Goal: Task Accomplishment & Management: Use online tool/utility

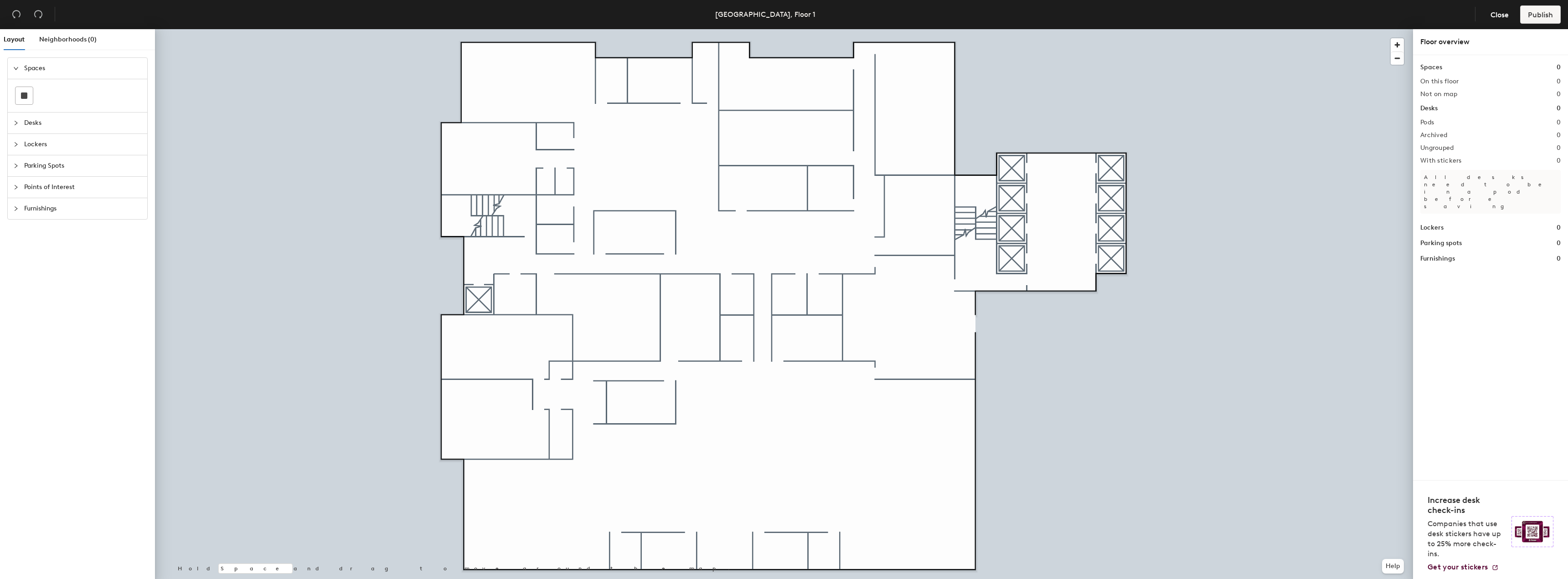
click at [52, 119] on span "Desks" at bounding box center [83, 123] width 117 height 21
click at [69, 178] on span "Lockers" at bounding box center [83, 184] width 117 height 21
click at [80, 63] on span "Spaces" at bounding box center [83, 68] width 117 height 21
click at [75, 124] on span "Desks" at bounding box center [83, 123] width 117 height 21
click at [77, 181] on span "Lockers" at bounding box center [83, 184] width 117 height 21
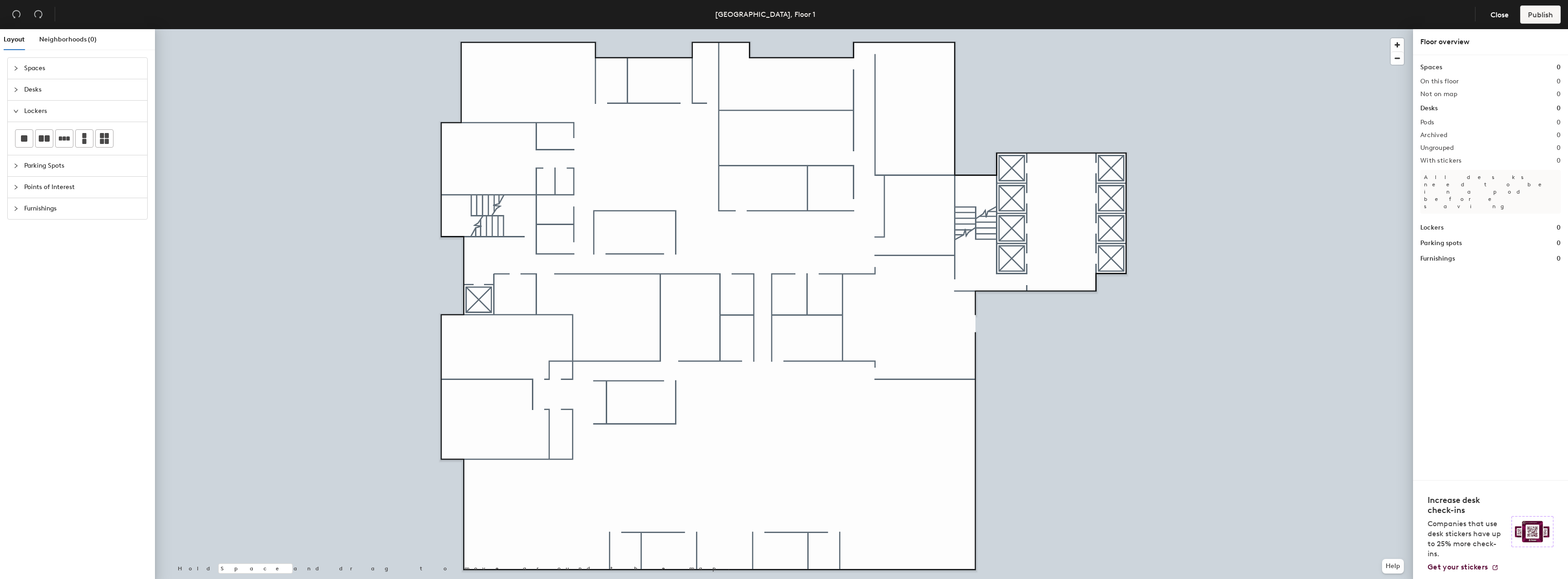
click at [85, 186] on span "Points of Interest" at bounding box center [83, 187] width 117 height 21
click at [393, 29] on div at bounding box center [784, 29] width 1258 height 0
click at [65, 86] on span "Desks" at bounding box center [83, 89] width 117 height 21
click at [44, 184] on span "Lockers" at bounding box center [83, 184] width 117 height 21
click at [50, 170] on span "Parking Spots" at bounding box center [83, 165] width 117 height 21
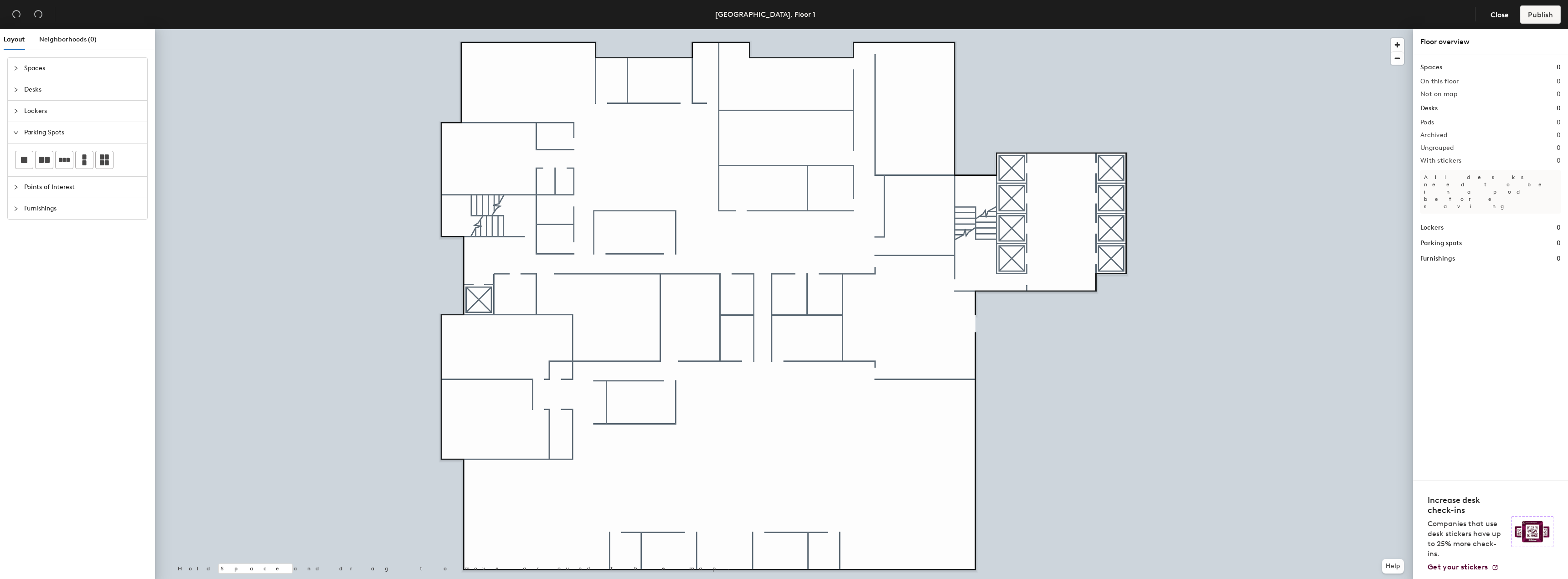
click at [55, 185] on span "Points of Interest" at bounding box center [83, 187] width 117 height 21
click at [83, 252] on span "Furnishings" at bounding box center [83, 249] width 117 height 21
click at [52, 66] on span "Spaces" at bounding box center [83, 68] width 117 height 21
click at [57, 44] on div "Neighborhoods (0)" at bounding box center [68, 40] width 57 height 10
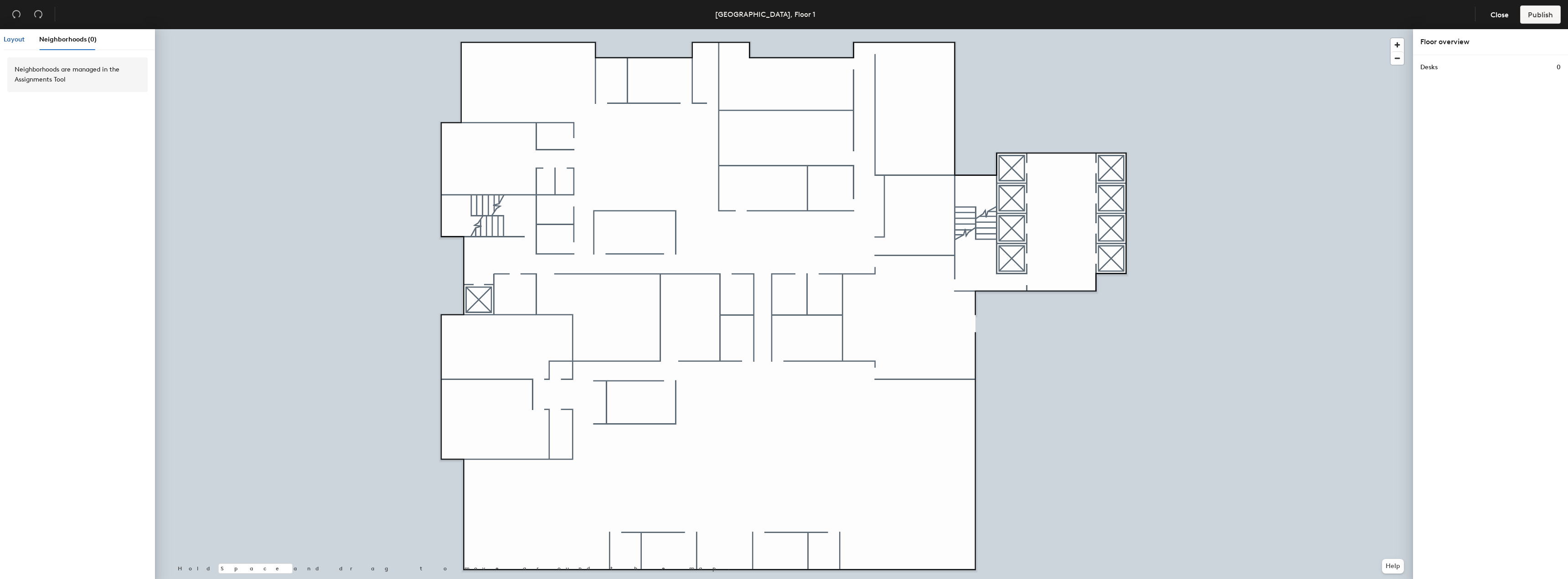
click at [12, 38] on span "Layout" at bounding box center [14, 39] width 21 height 8
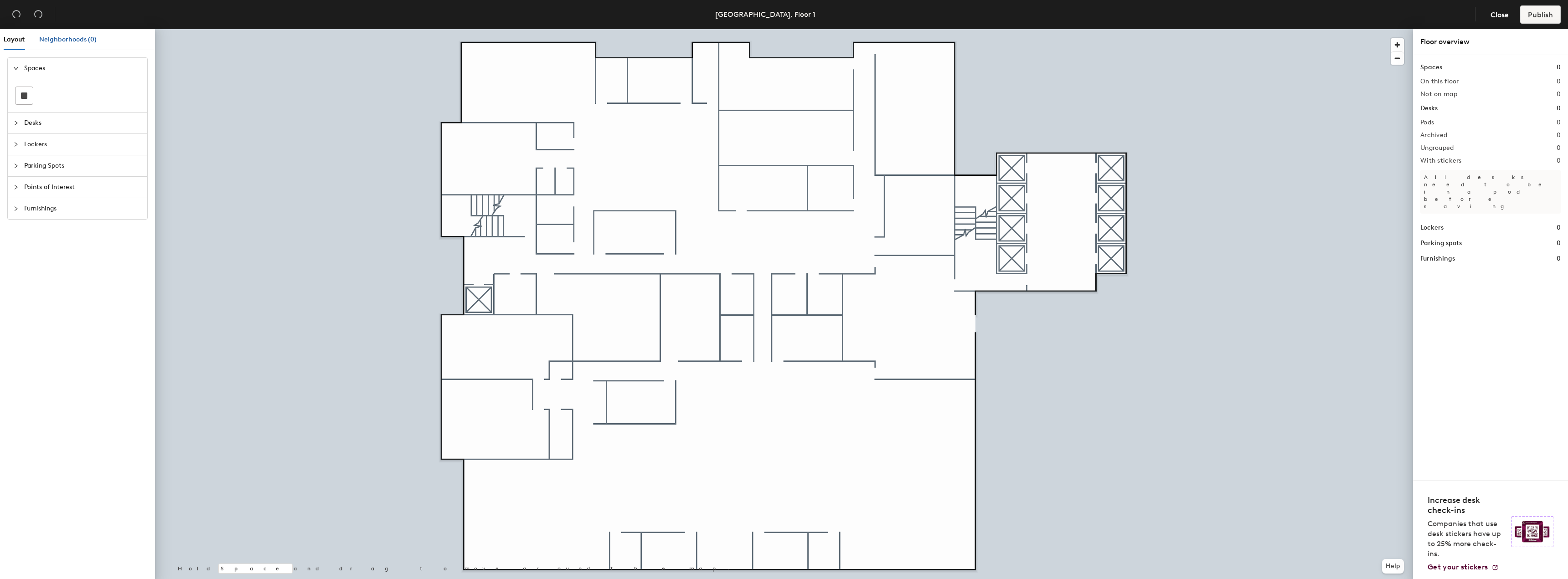
click at [72, 37] on span "Neighborhoods (0)" at bounding box center [68, 39] width 57 height 8
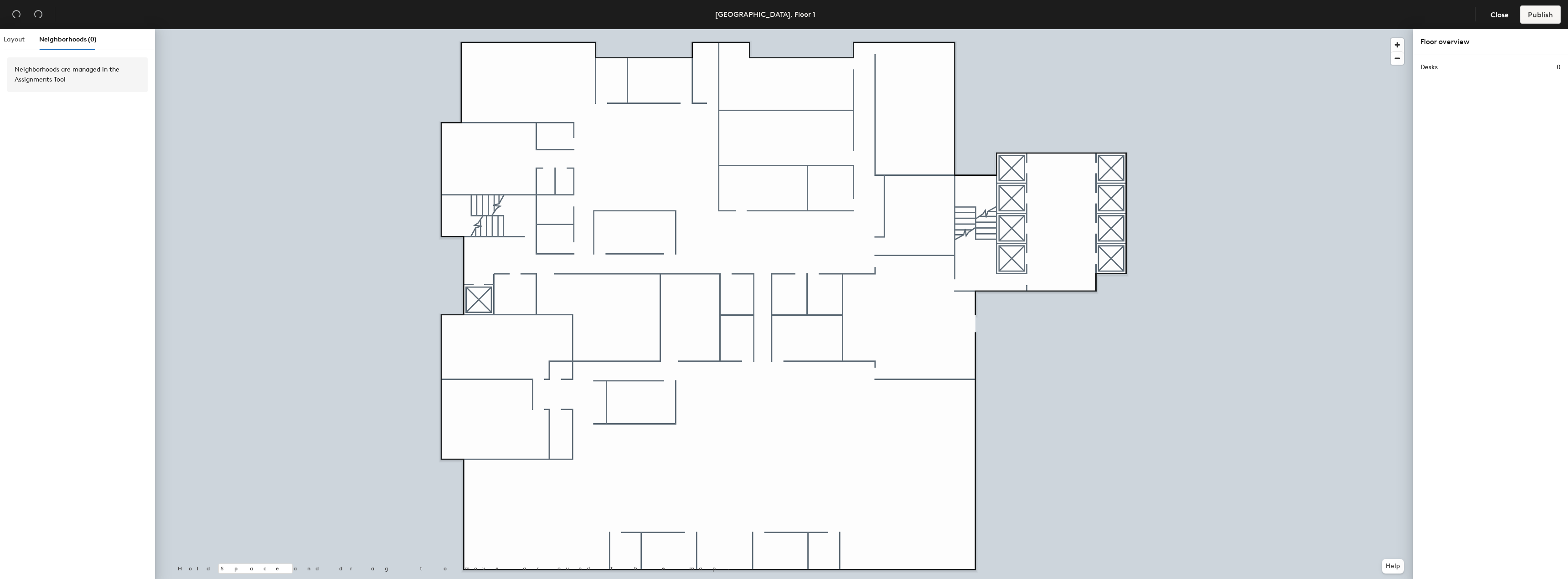
click at [15, 34] on div "Layout" at bounding box center [14, 40] width 21 height 21
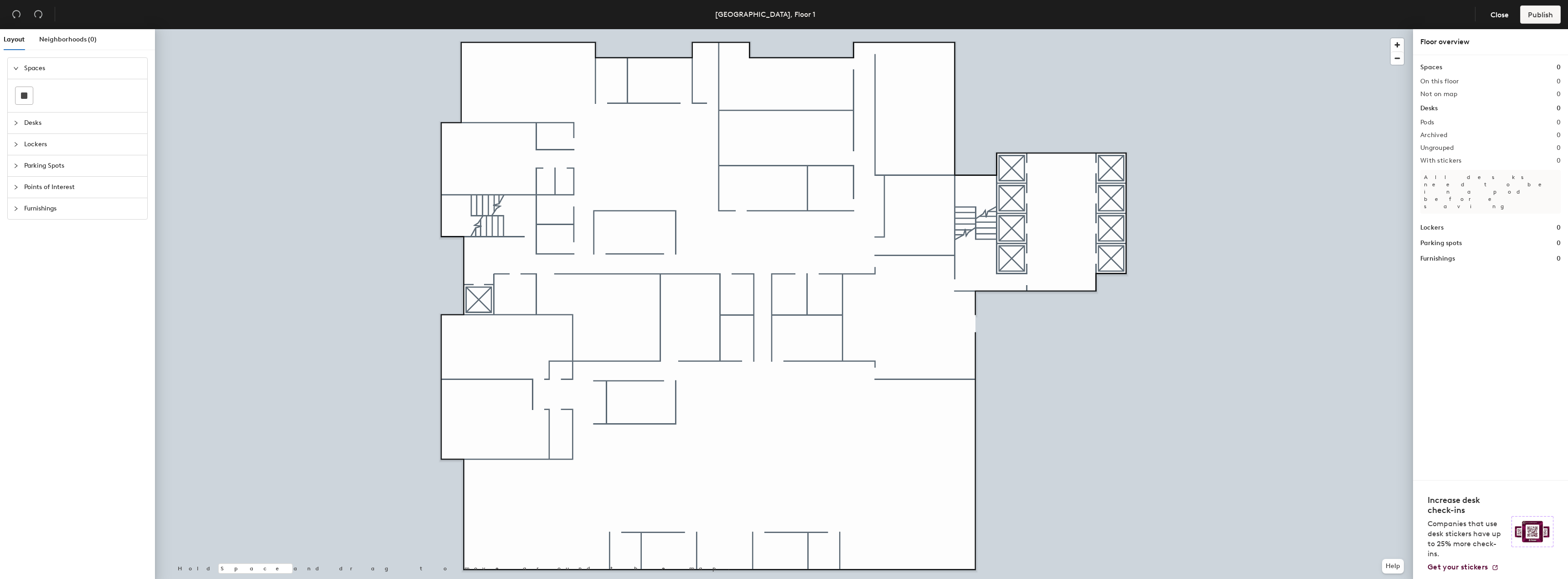
click at [72, 123] on span "Desks" at bounding box center [83, 123] width 117 height 21
click at [40, 155] on icon at bounding box center [44, 157] width 11 height 9
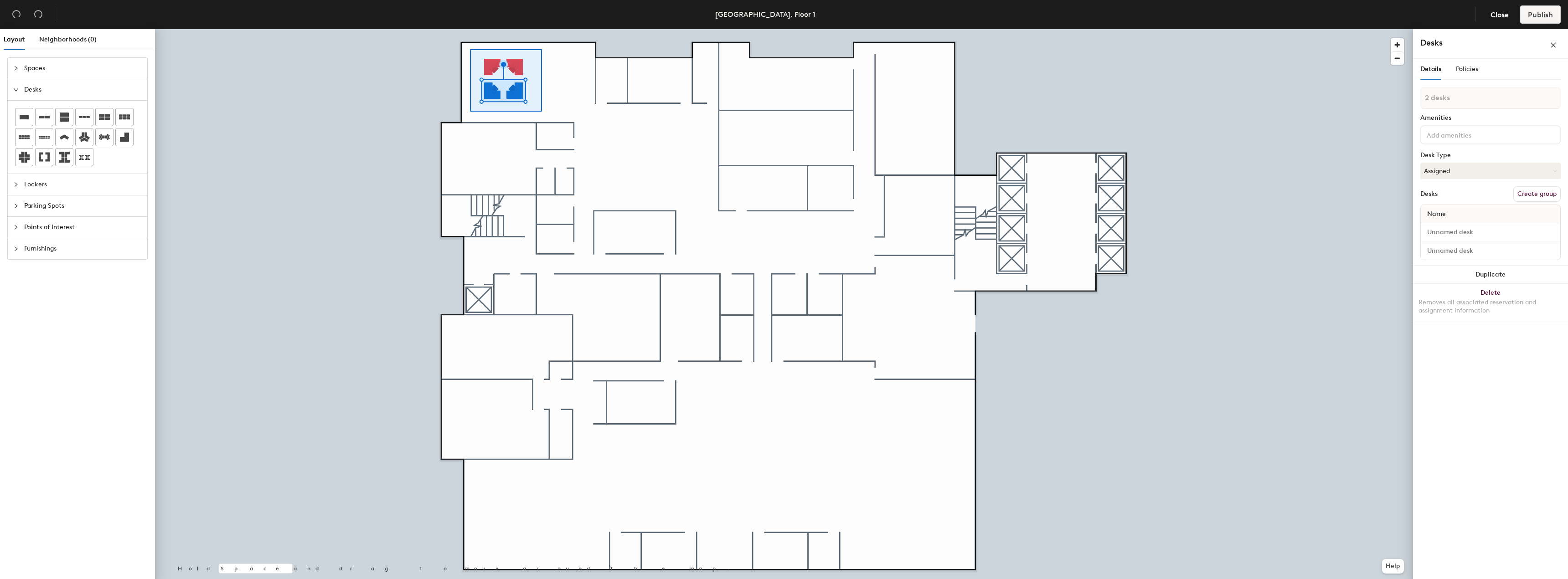
type input "4 desks"
click at [1442, 309] on button "Duplicate" at bounding box center [1490, 311] width 155 height 18
click at [1476, 389] on button "Duplicate" at bounding box center [1490, 384] width 155 height 18
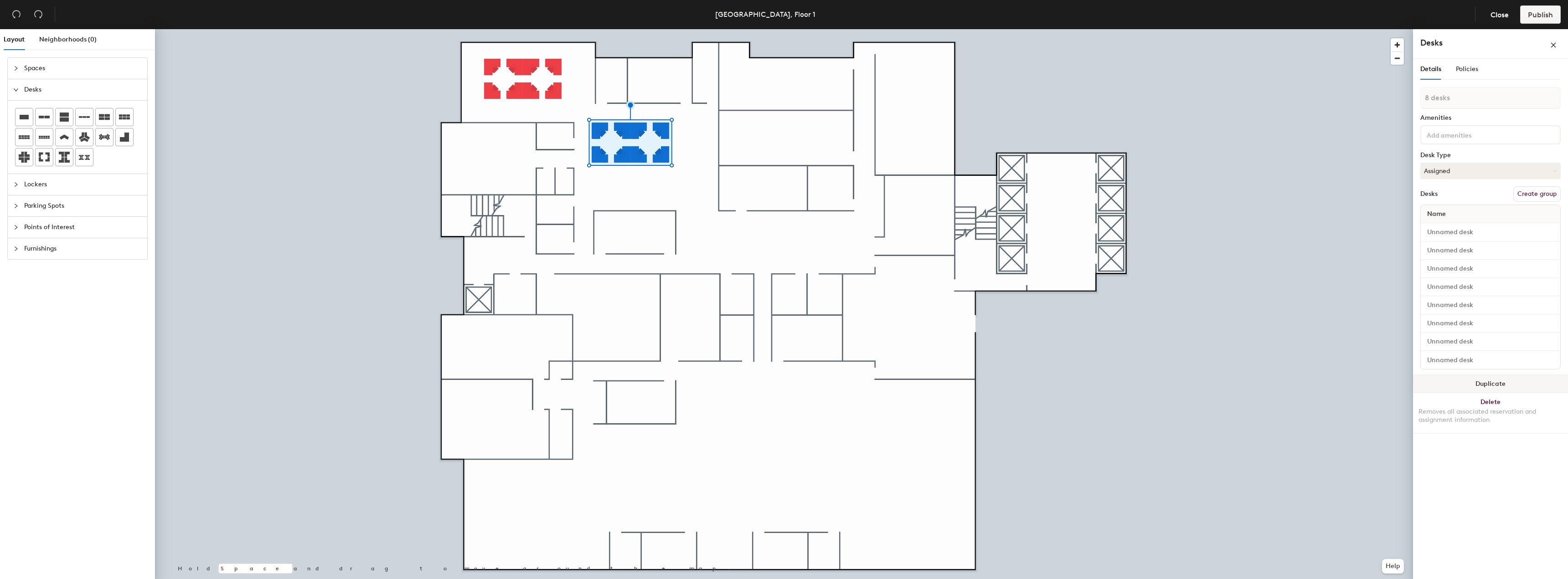
click at [1457, 387] on button "Duplicate" at bounding box center [1490, 384] width 155 height 18
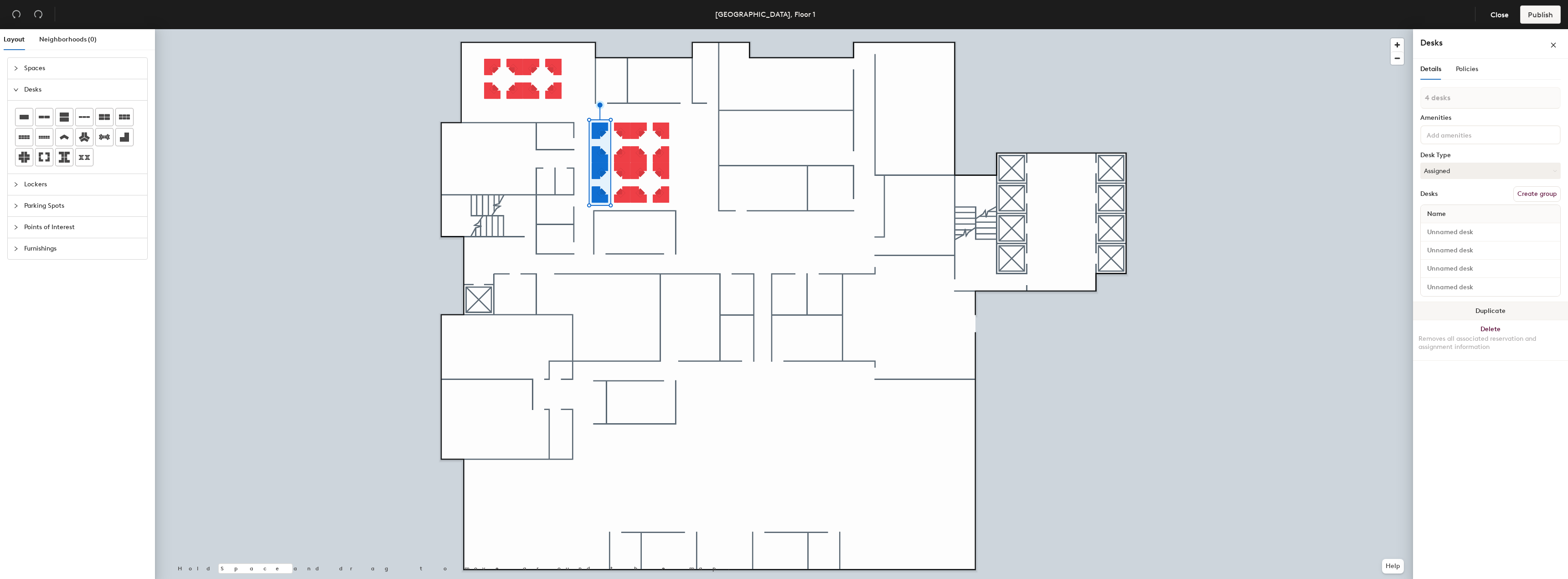
click at [1447, 317] on button "Duplicate" at bounding box center [1490, 311] width 155 height 18
click at [1496, 316] on button "Duplicate" at bounding box center [1490, 311] width 155 height 18
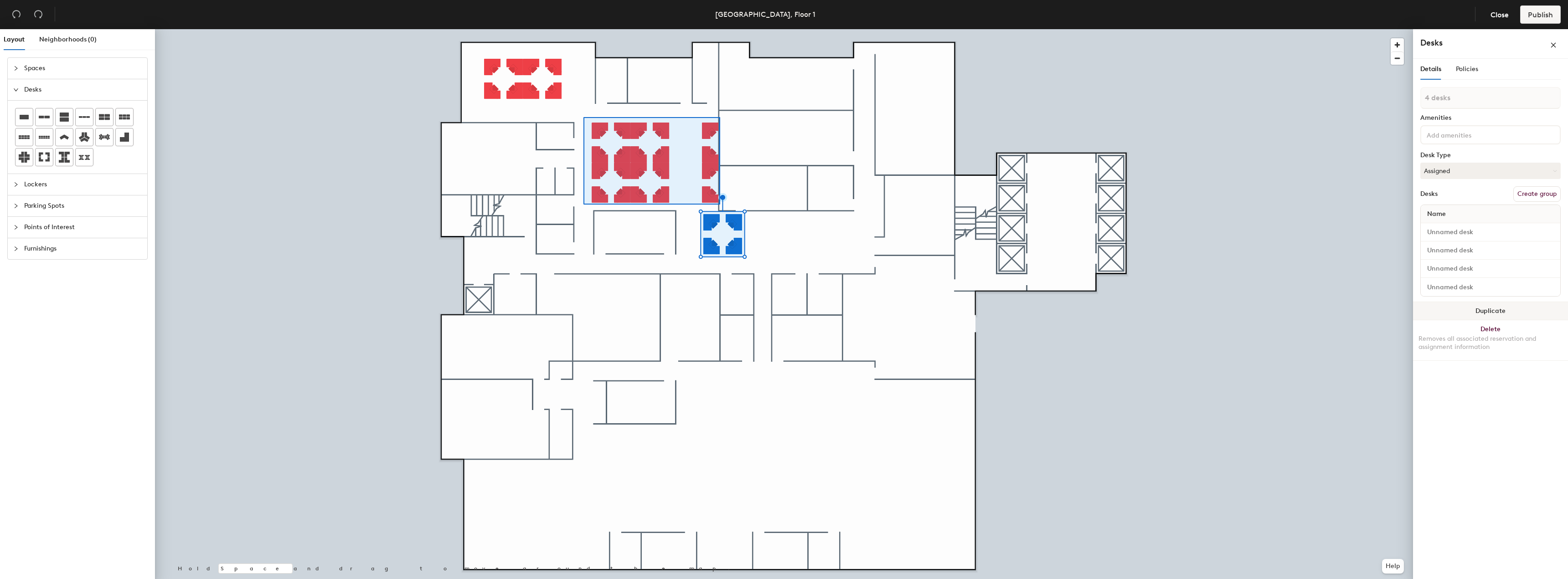
type input "20 desks"
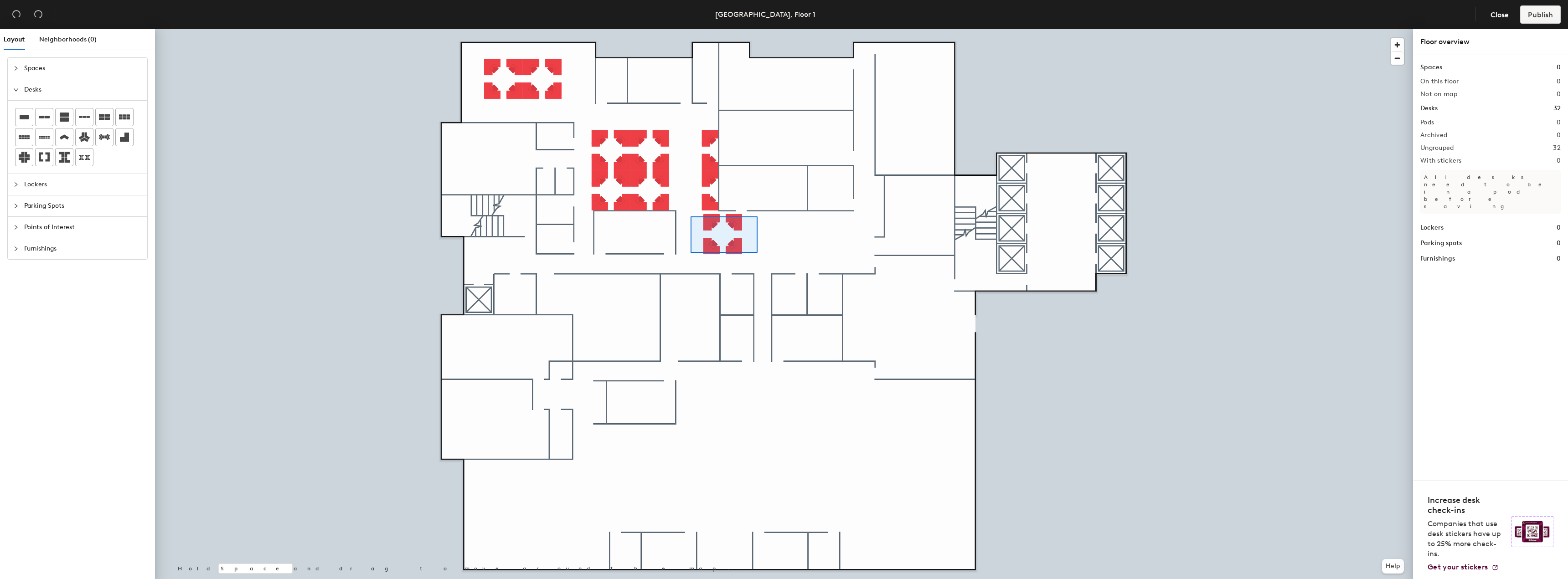
click at [690, 29] on div at bounding box center [784, 29] width 1258 height 0
click at [701, 29] on div at bounding box center [784, 29] width 1258 height 0
click at [741, 29] on div at bounding box center [784, 29] width 1258 height 0
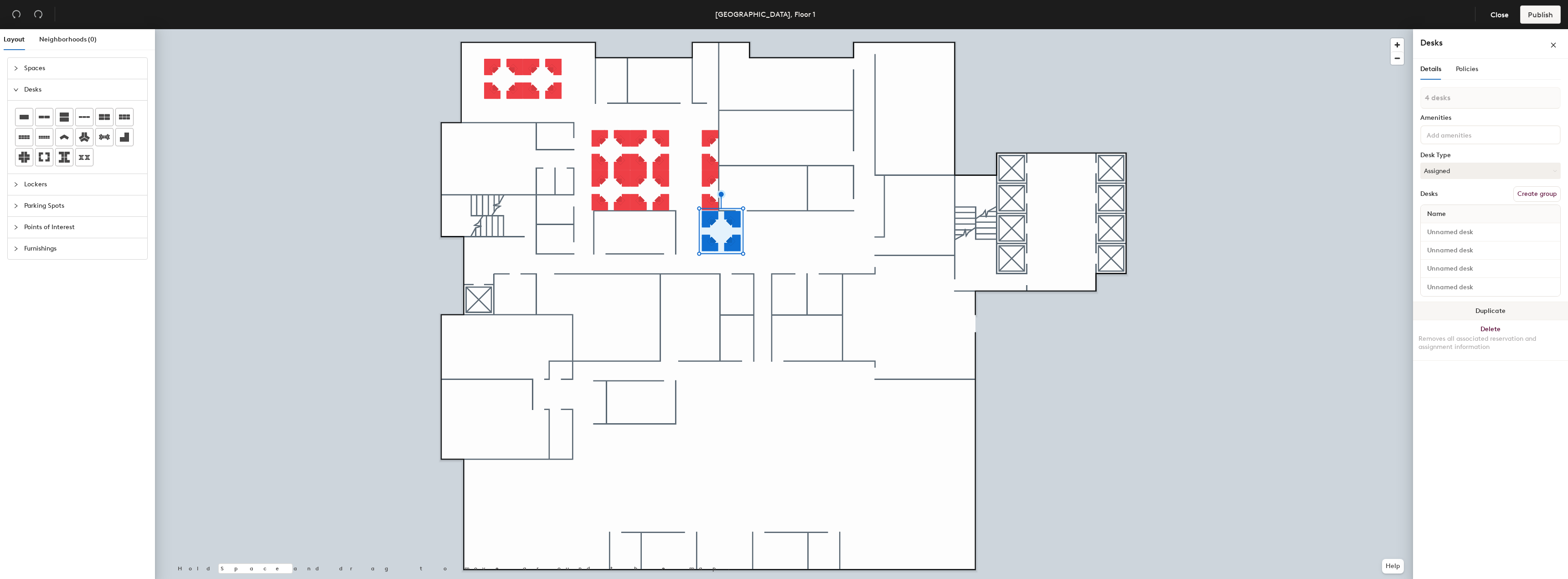
click at [1458, 314] on button "Duplicate" at bounding box center [1490, 311] width 155 height 18
click at [1424, 308] on button "Duplicate" at bounding box center [1490, 311] width 155 height 18
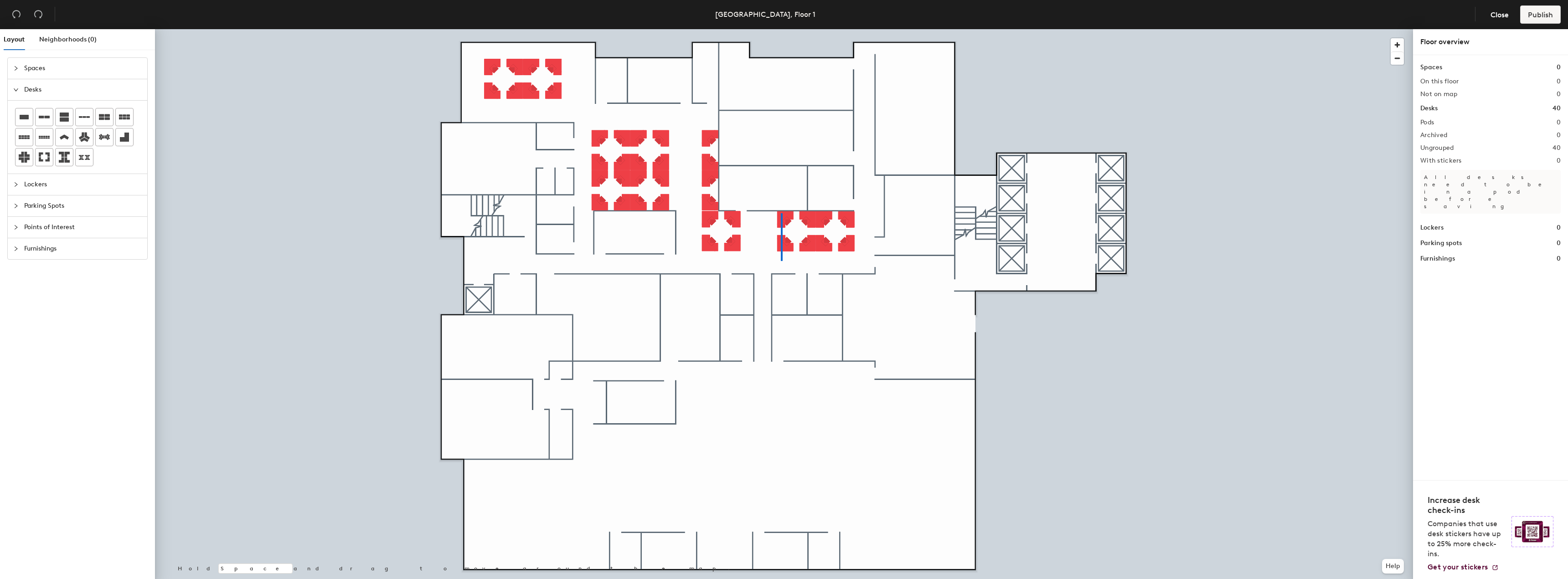
click at [782, 29] on div at bounding box center [784, 29] width 1258 height 0
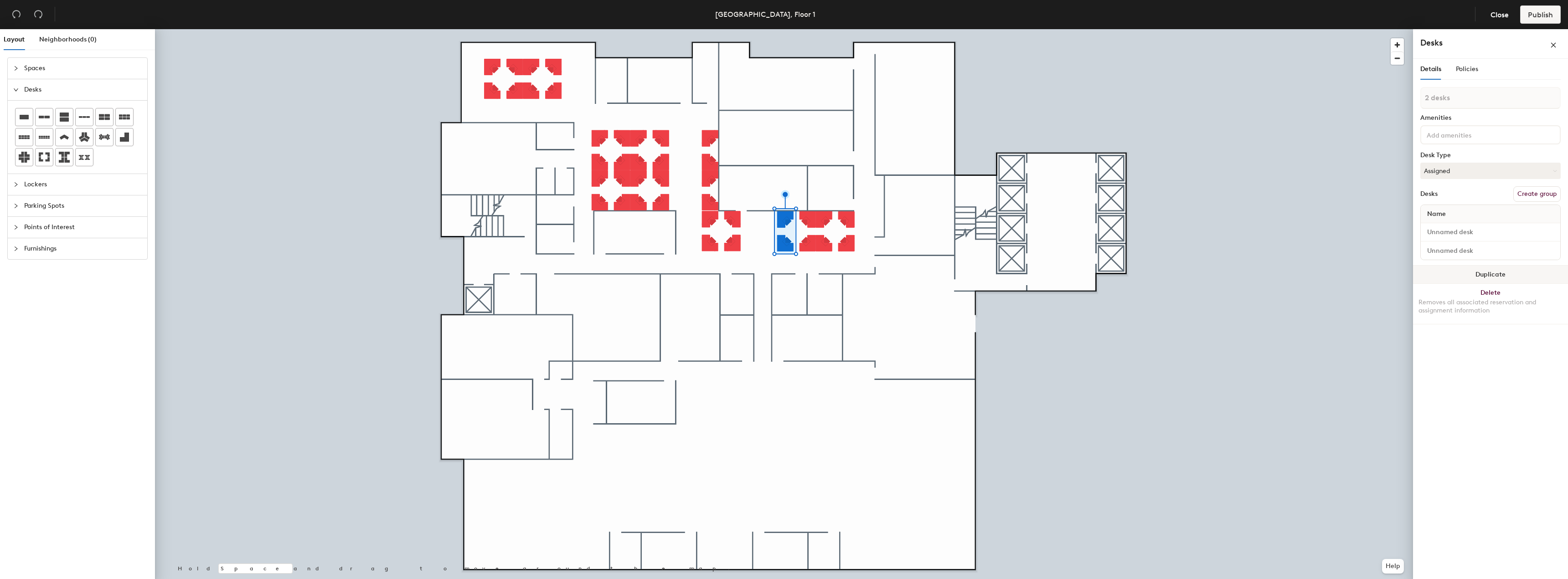
click at [1422, 279] on button "Duplicate" at bounding box center [1490, 275] width 155 height 18
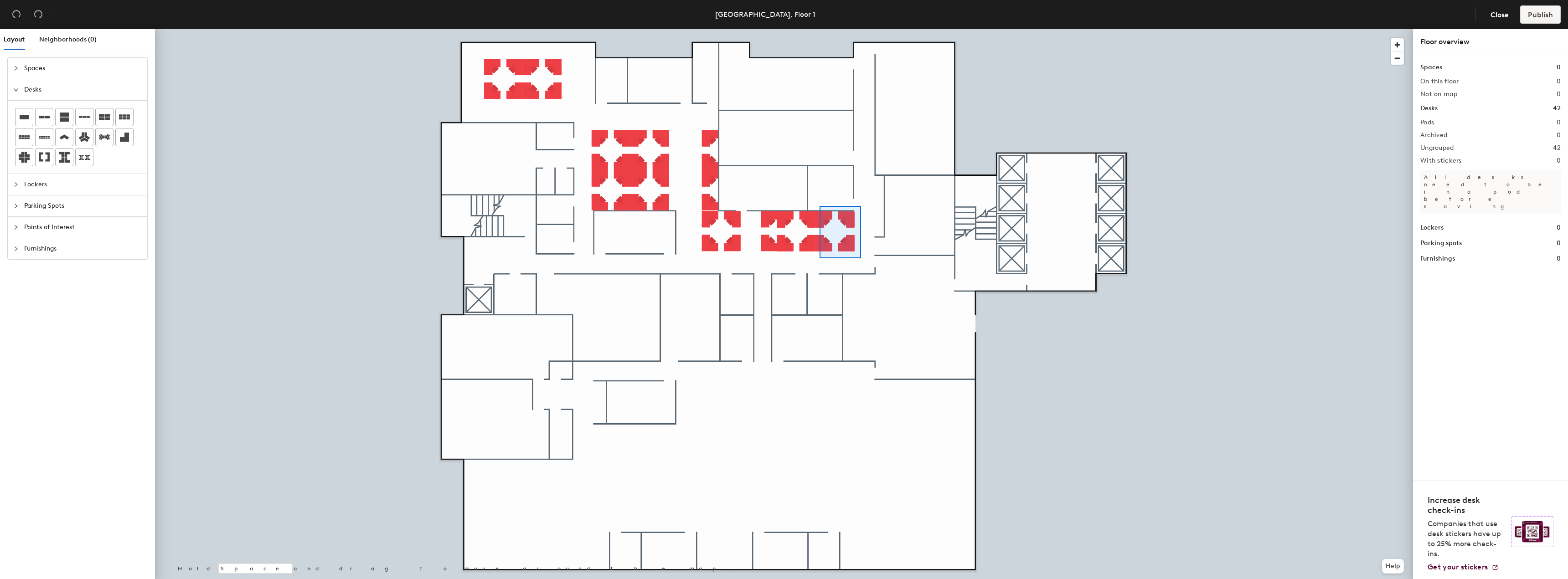
click at [819, 29] on div at bounding box center [784, 29] width 1258 height 0
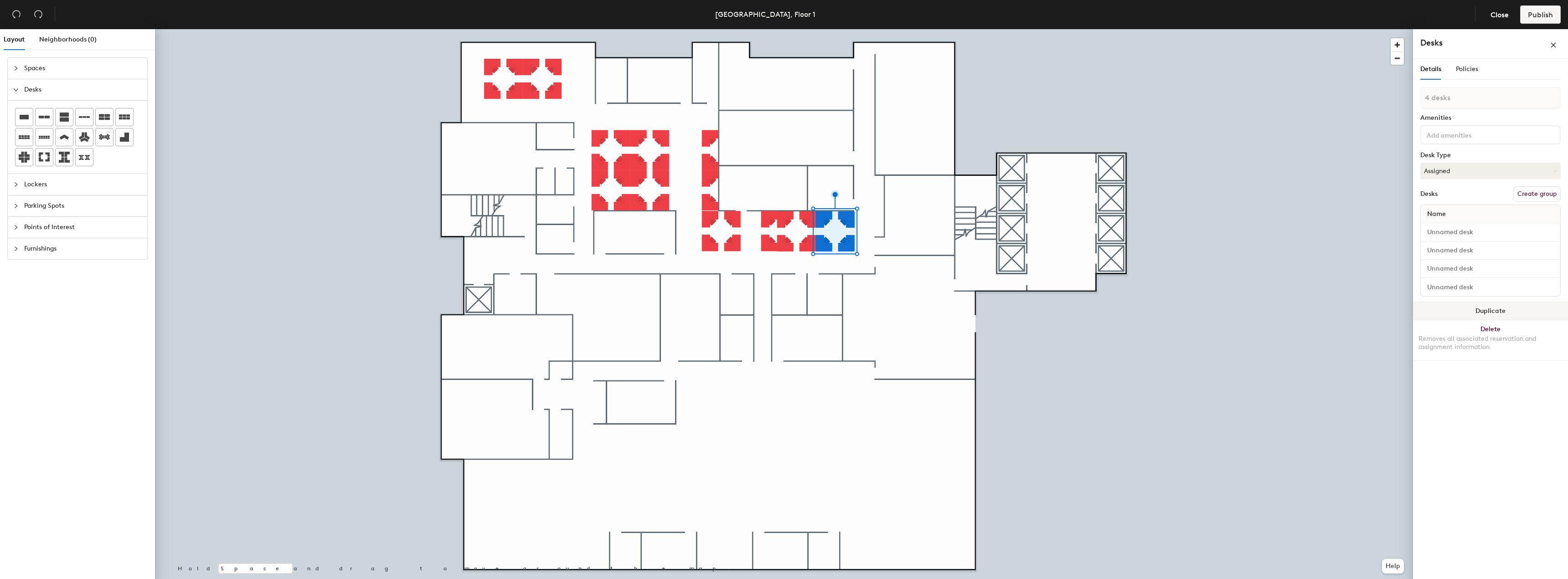
click at [1452, 303] on button "Duplicate" at bounding box center [1490, 311] width 155 height 18
click at [1430, 305] on button "Duplicate" at bounding box center [1490, 311] width 155 height 18
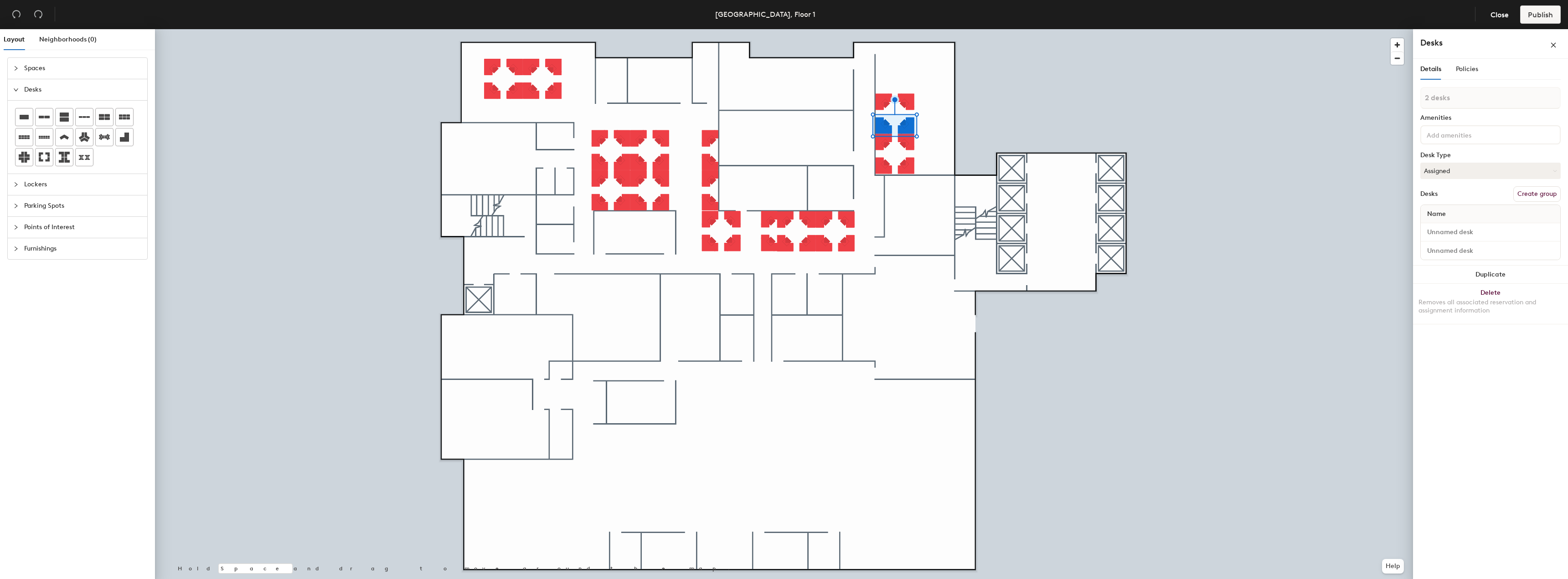
click at [1466, 271] on button "Duplicate" at bounding box center [1490, 275] width 155 height 18
click at [1093, 29] on div at bounding box center [784, 29] width 1258 height 0
click at [1482, 274] on button "Duplicate" at bounding box center [1490, 275] width 155 height 18
click at [1439, 275] on button "Duplicate" at bounding box center [1490, 275] width 155 height 18
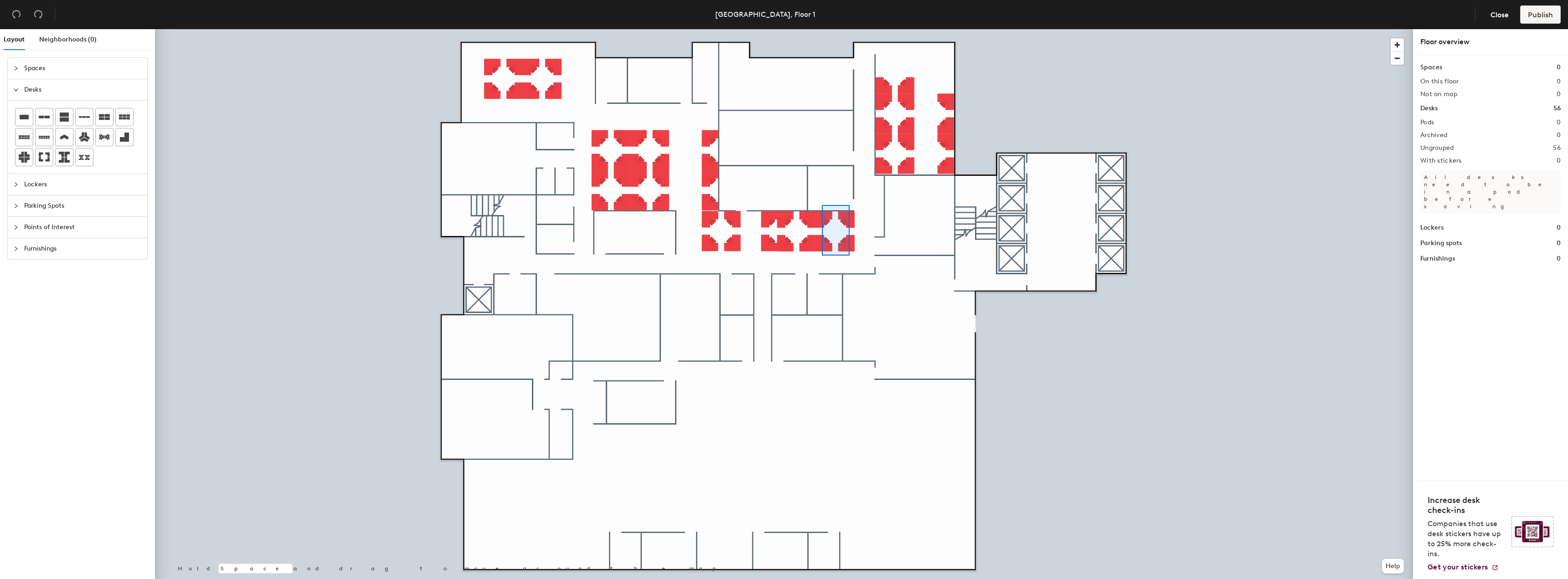
click at [821, 29] on div at bounding box center [784, 29] width 1258 height 0
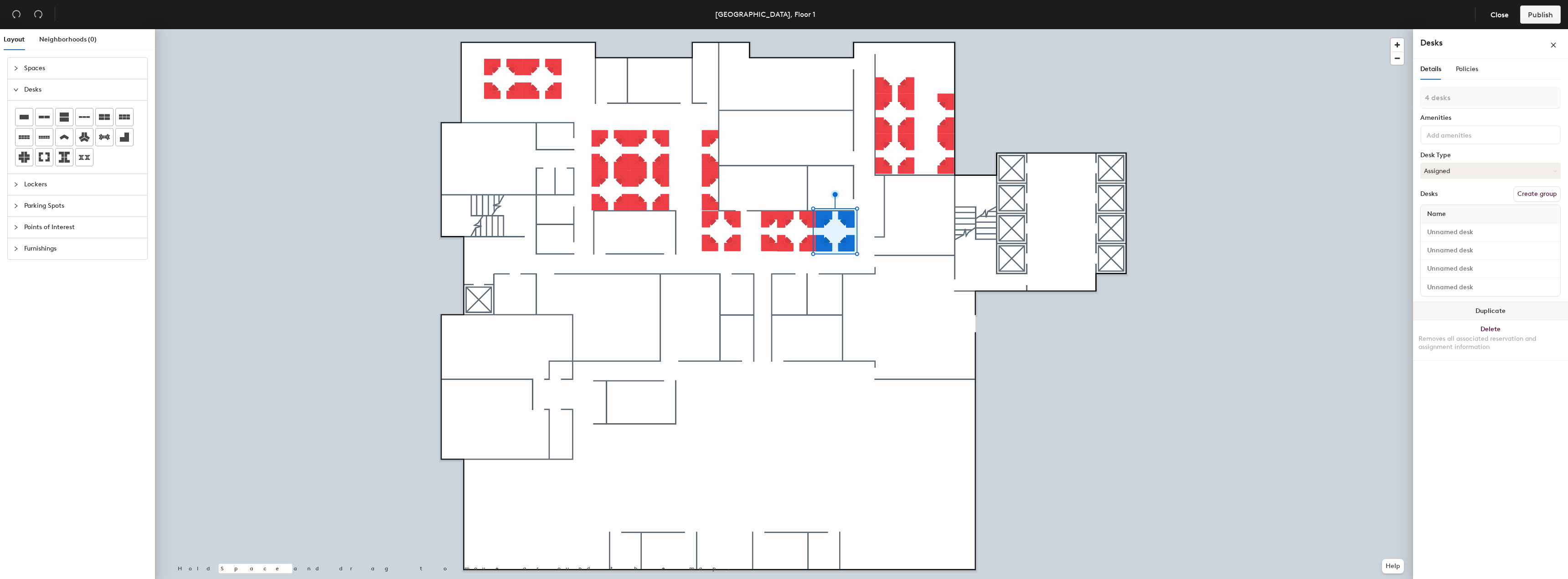
click at [1479, 314] on button "Duplicate" at bounding box center [1490, 311] width 155 height 18
click at [1448, 306] on button "Duplicate" at bounding box center [1490, 311] width 155 height 18
click at [528, 29] on div at bounding box center [784, 29] width 1258 height 0
type input "8 desks"
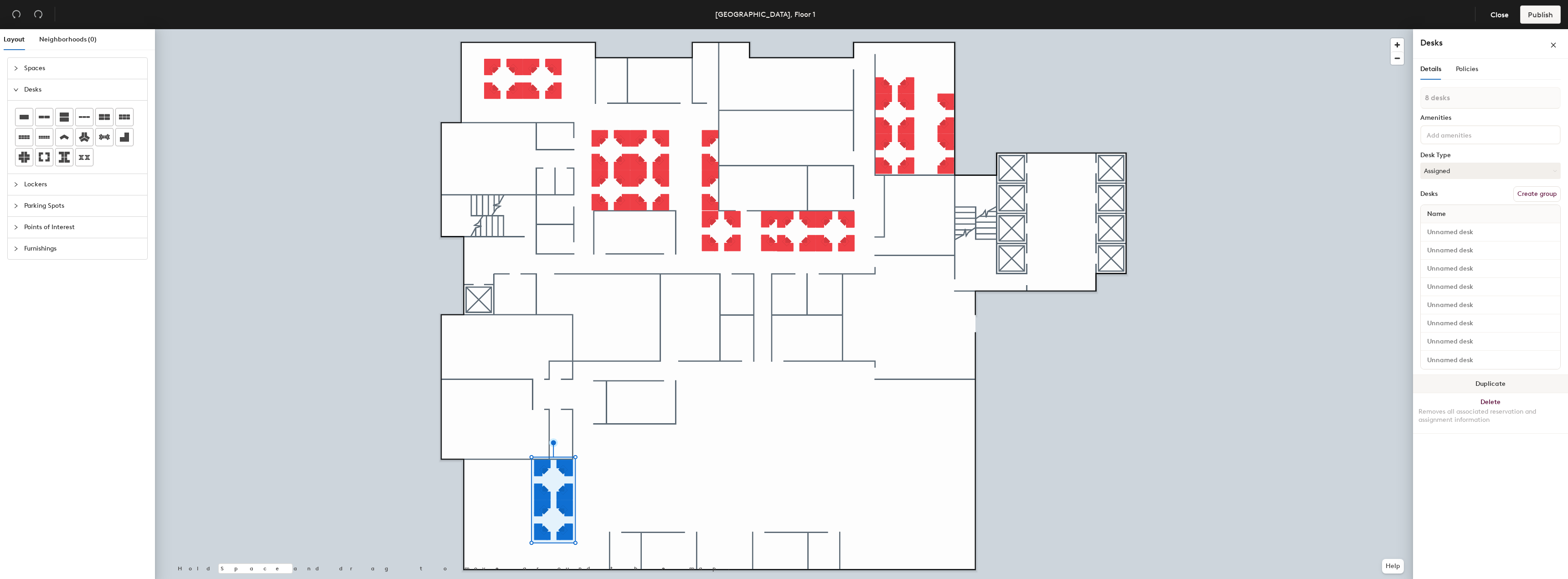
click at [1430, 380] on button "Duplicate" at bounding box center [1490, 384] width 155 height 18
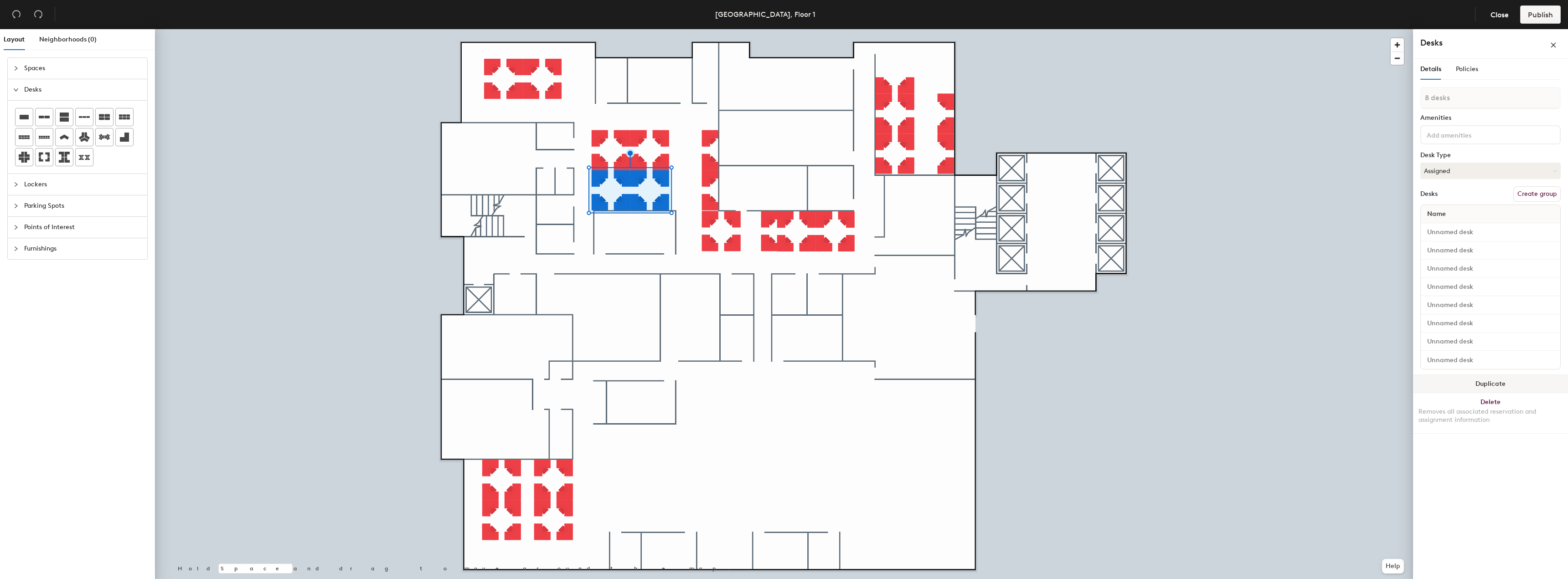
click at [1482, 380] on button "Duplicate" at bounding box center [1490, 384] width 155 height 18
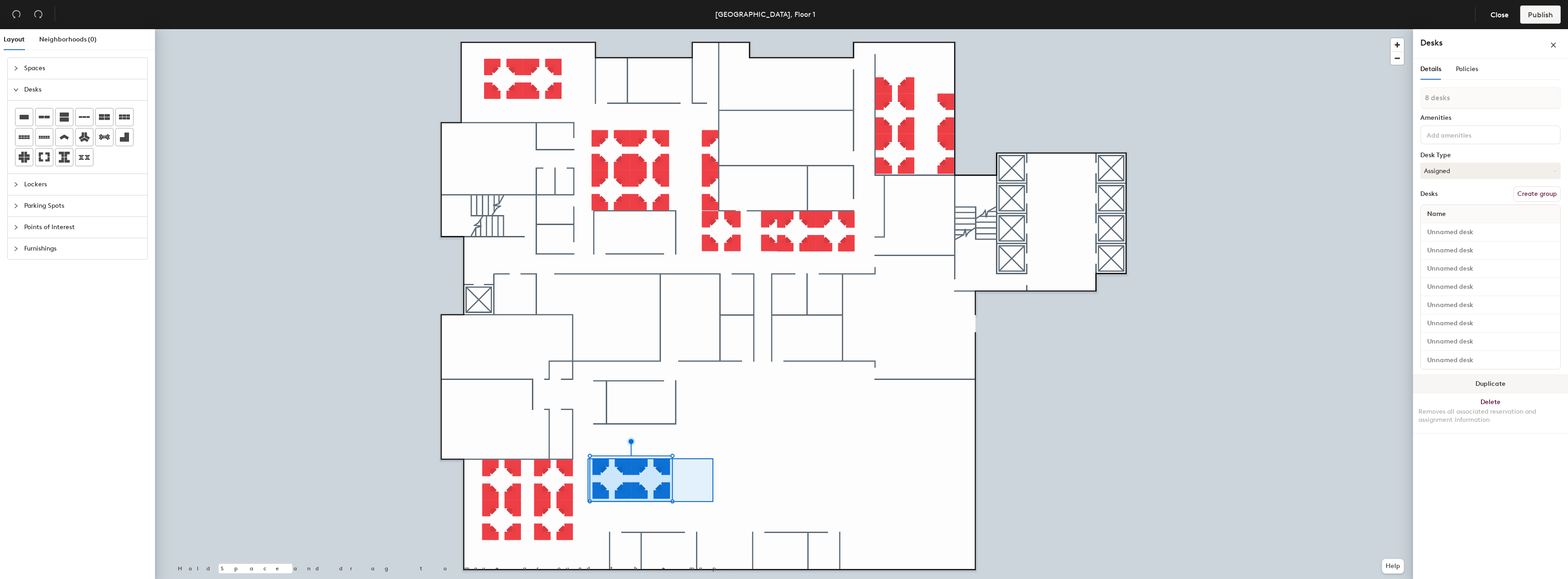
click at [586, 29] on div at bounding box center [784, 29] width 1258 height 0
click at [1427, 381] on button "Duplicate" at bounding box center [1490, 384] width 155 height 18
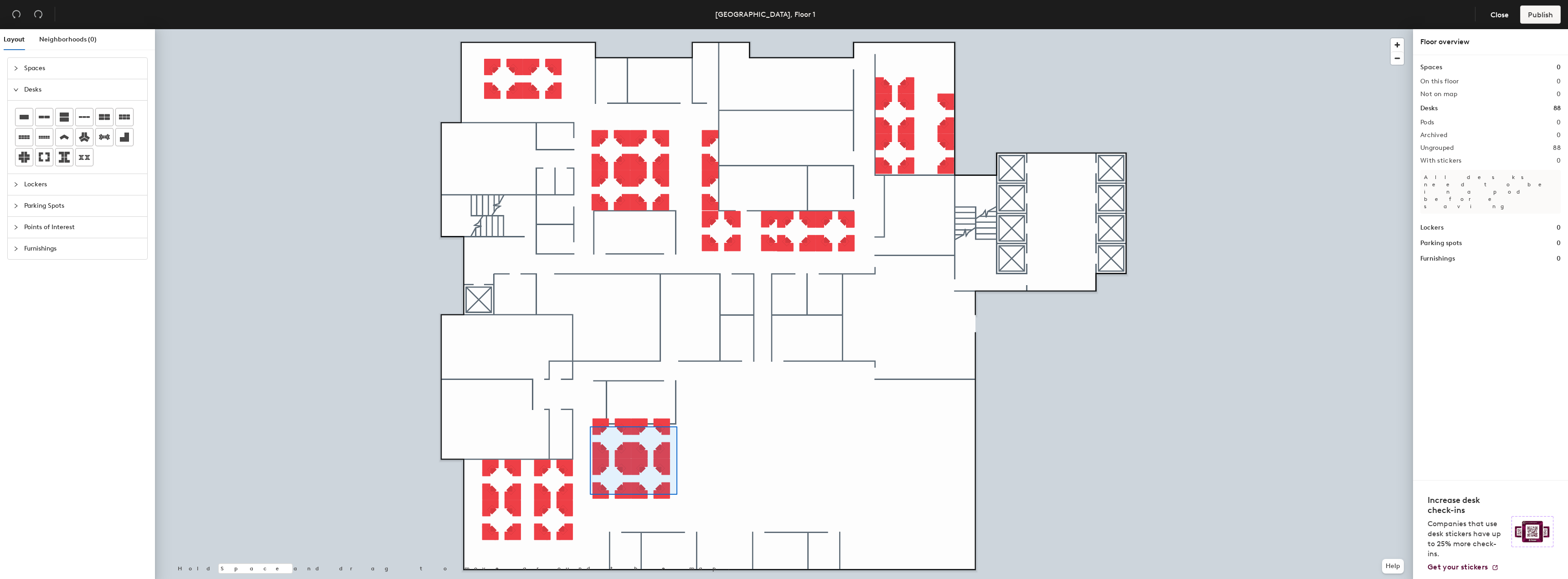
click at [589, 29] on div at bounding box center [784, 29] width 1258 height 0
click at [589, 29] on div at bounding box center [784, 29] width 1258 height 0
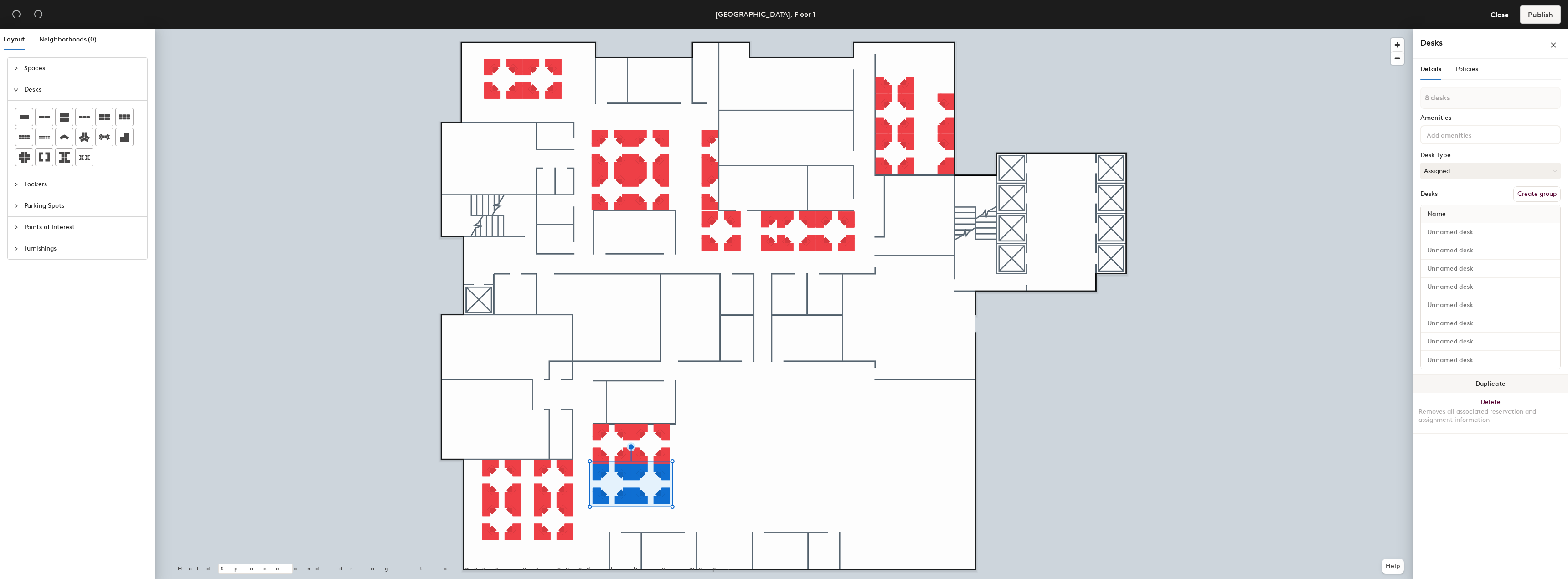
click at [1451, 382] on button "Duplicate" at bounding box center [1490, 384] width 155 height 18
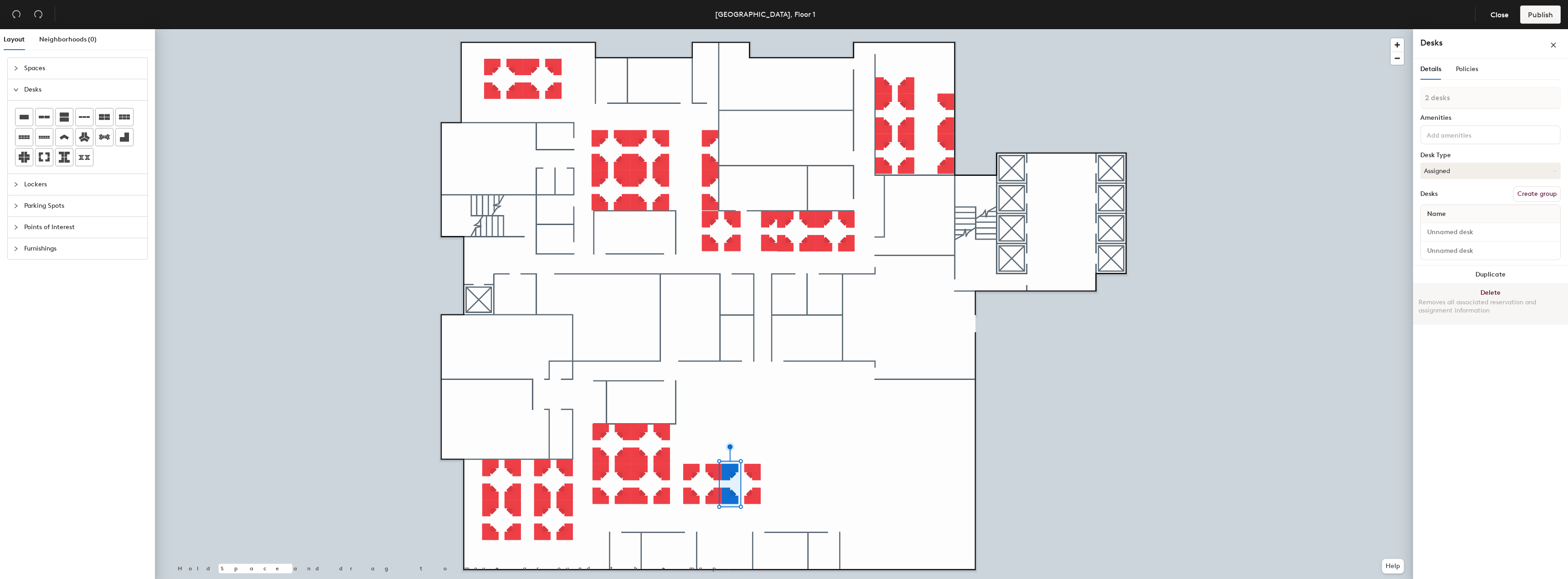
click at [1446, 300] on div "Removes all associated reservation and assignment information" at bounding box center [1490, 306] width 144 height 16
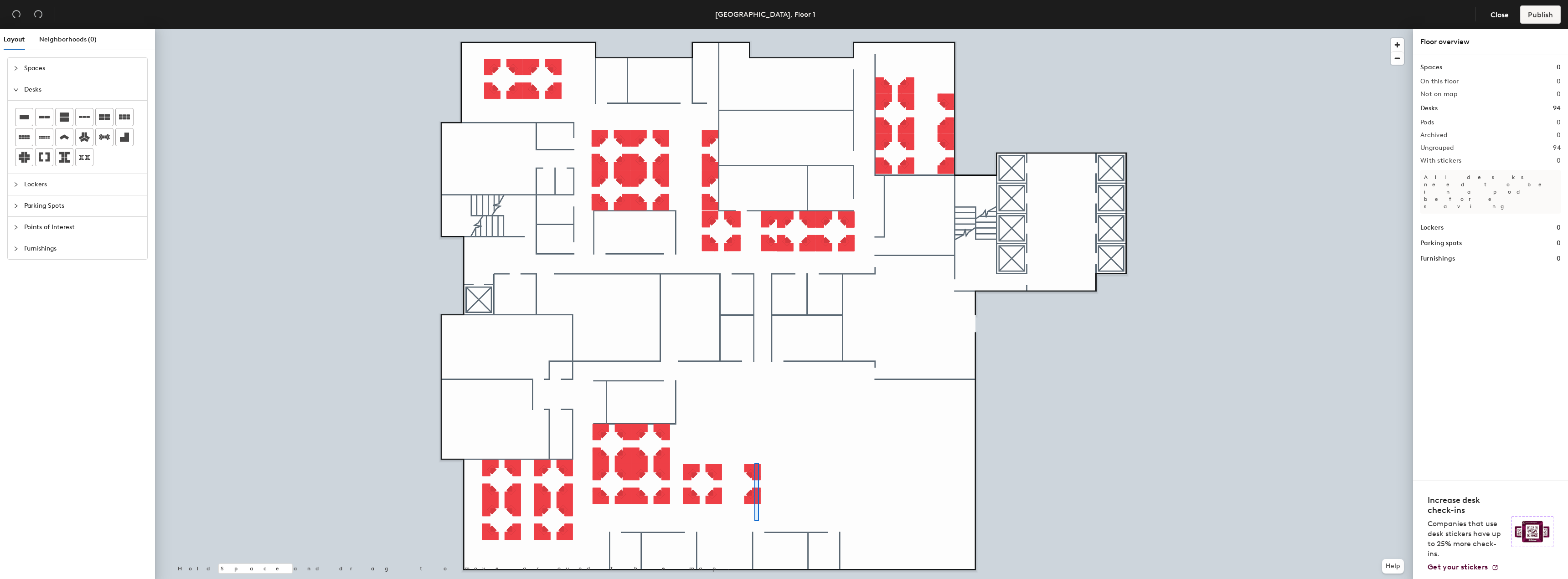
click at [754, 29] on div at bounding box center [784, 29] width 1258 height 0
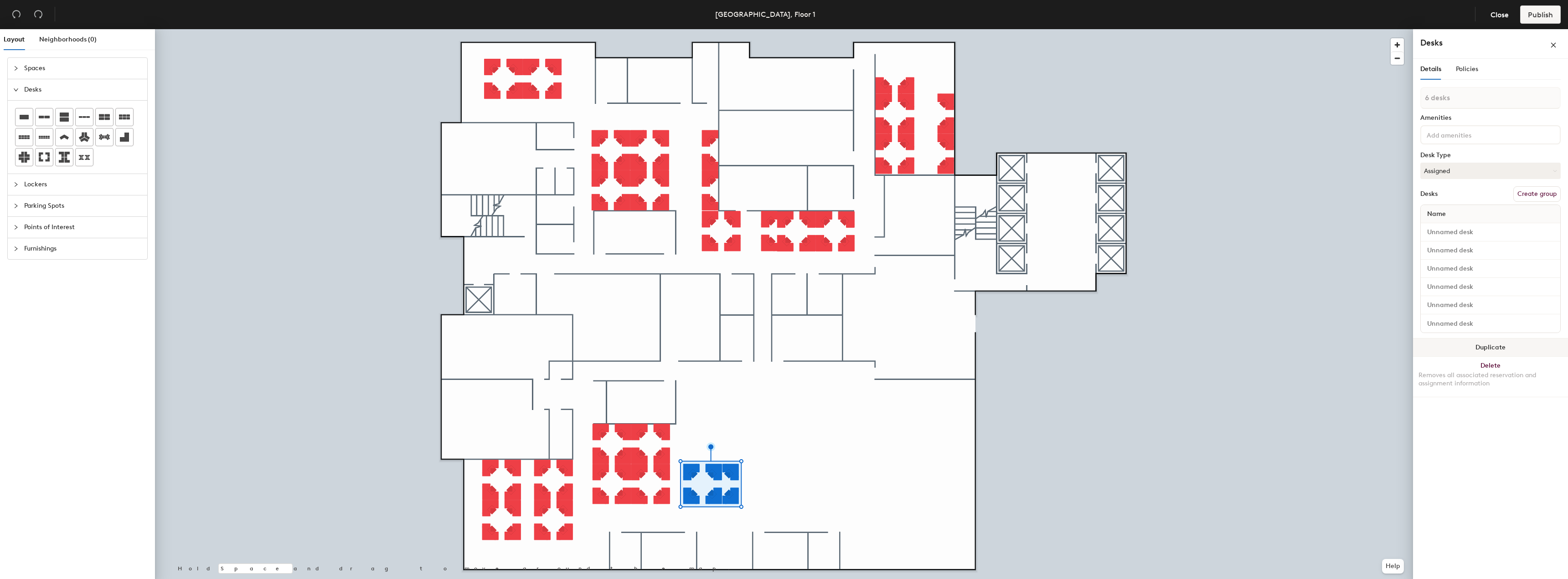
click at [1493, 345] on button "Duplicate" at bounding box center [1490, 347] width 155 height 18
click at [1503, 352] on button "Duplicate" at bounding box center [1490, 347] width 155 height 18
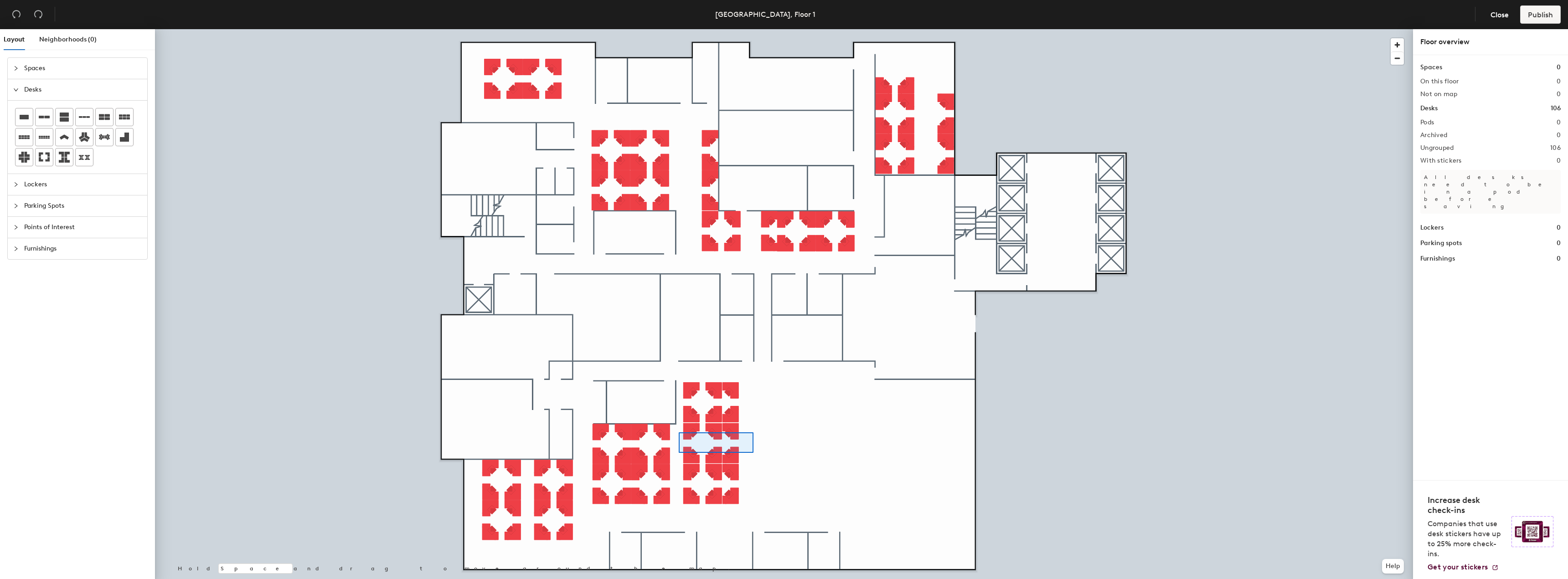
click at [678, 29] on div at bounding box center [784, 29] width 1258 height 0
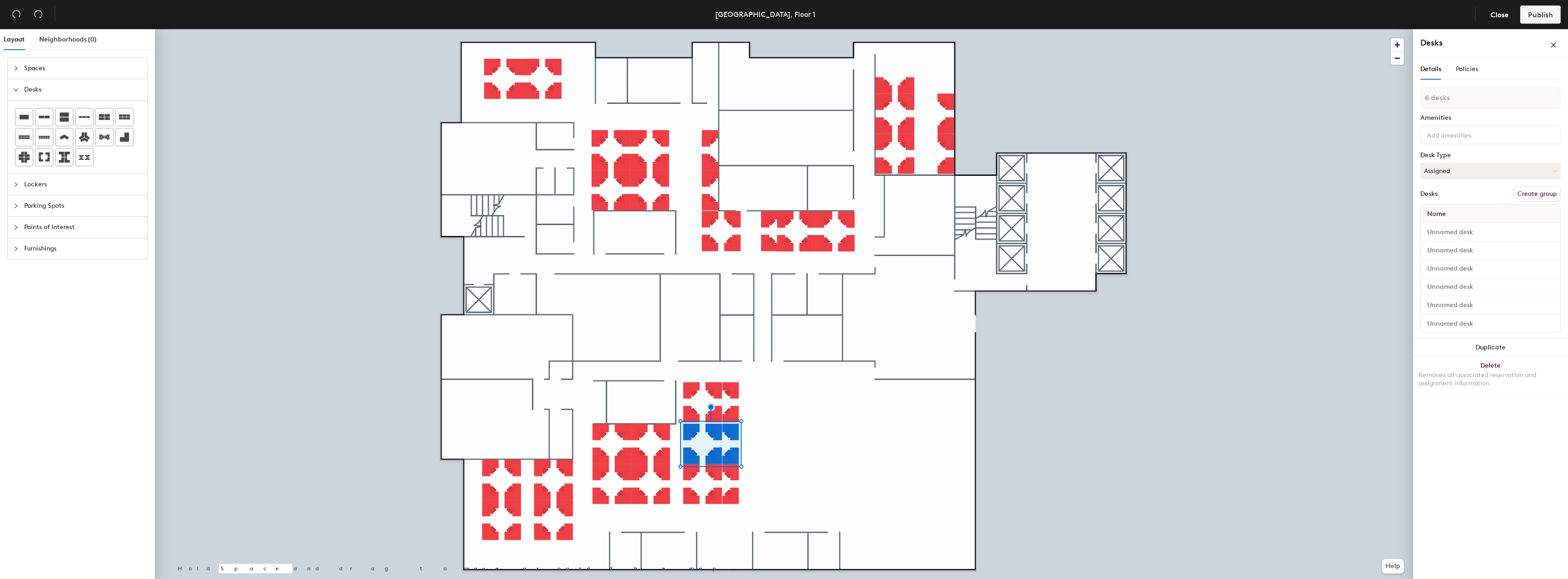
click at [767, 29] on div at bounding box center [784, 29] width 1258 height 0
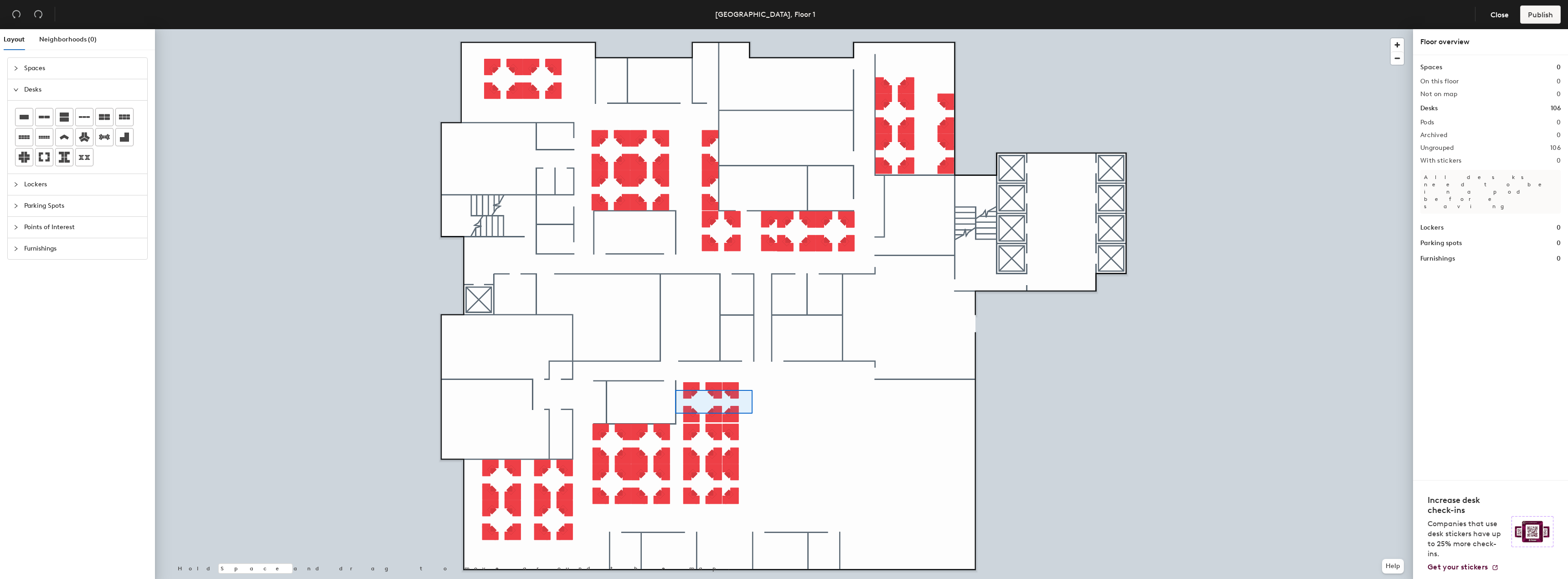
click at [674, 29] on div at bounding box center [784, 29] width 1258 height 0
click at [693, 29] on div at bounding box center [784, 29] width 1258 height 0
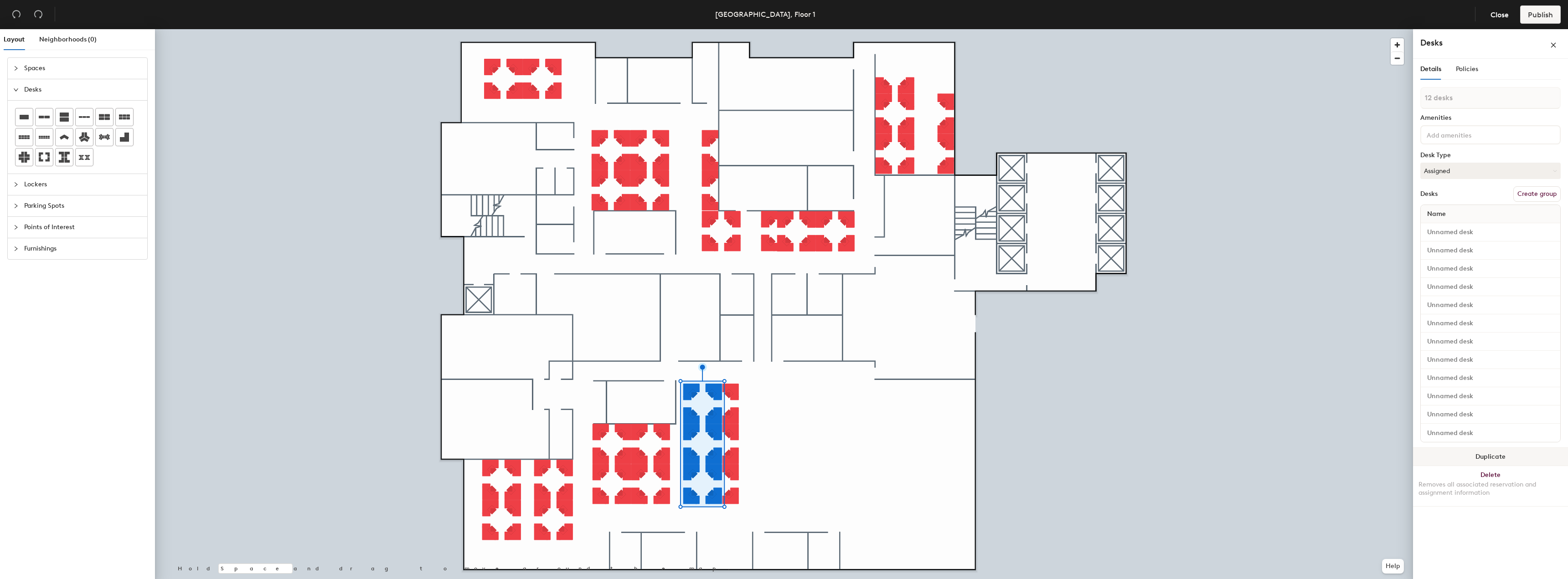
click at [1444, 452] on button "Duplicate" at bounding box center [1490, 457] width 155 height 18
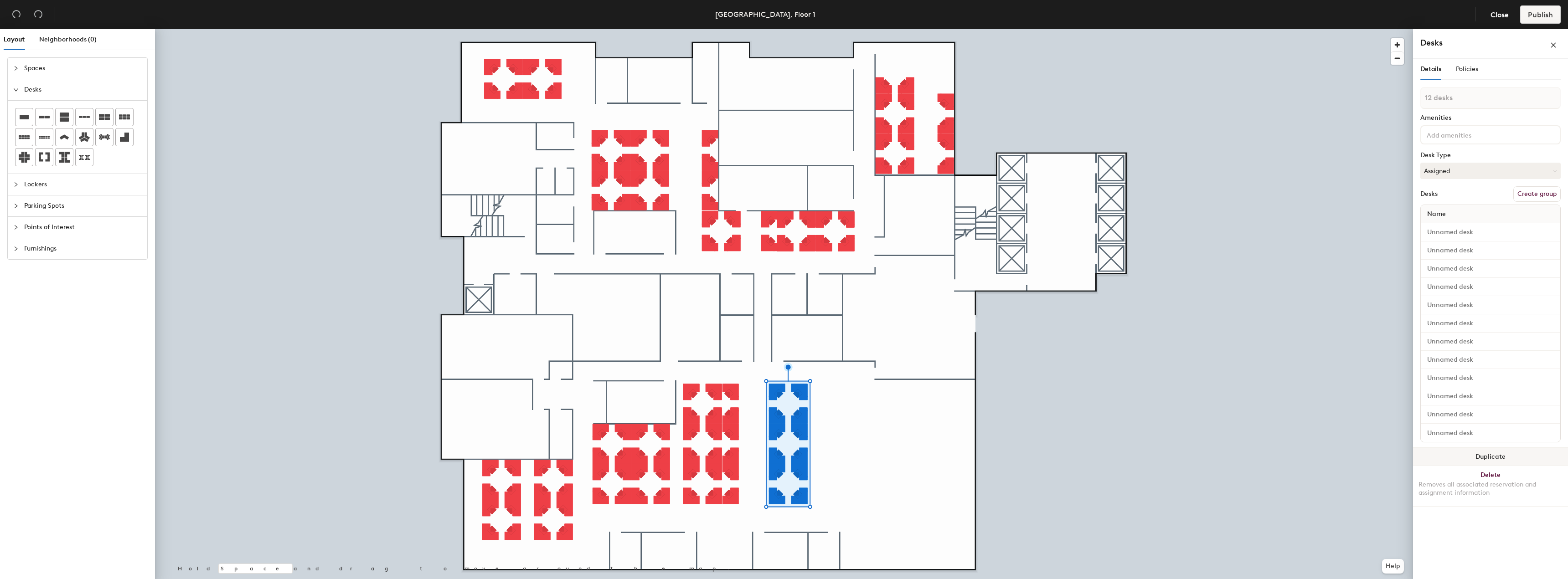
click at [1447, 448] on button "Duplicate" at bounding box center [1490, 457] width 155 height 18
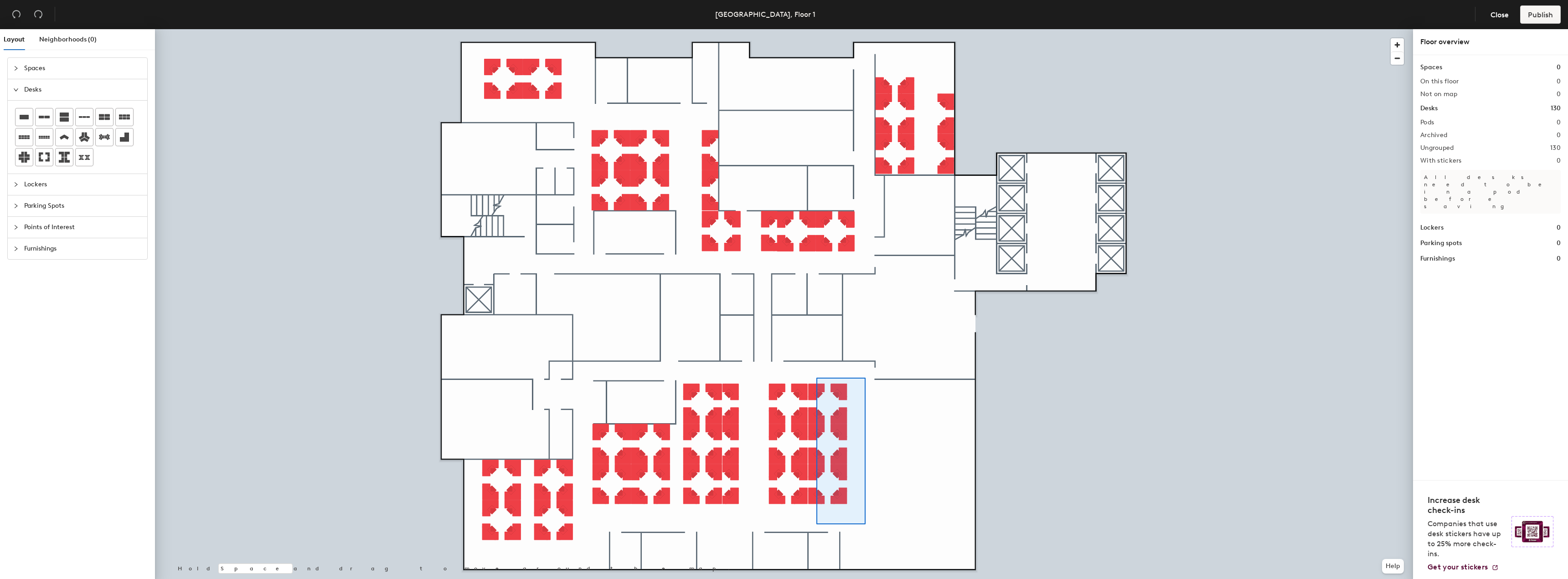
click at [815, 29] on div at bounding box center [784, 29] width 1258 height 0
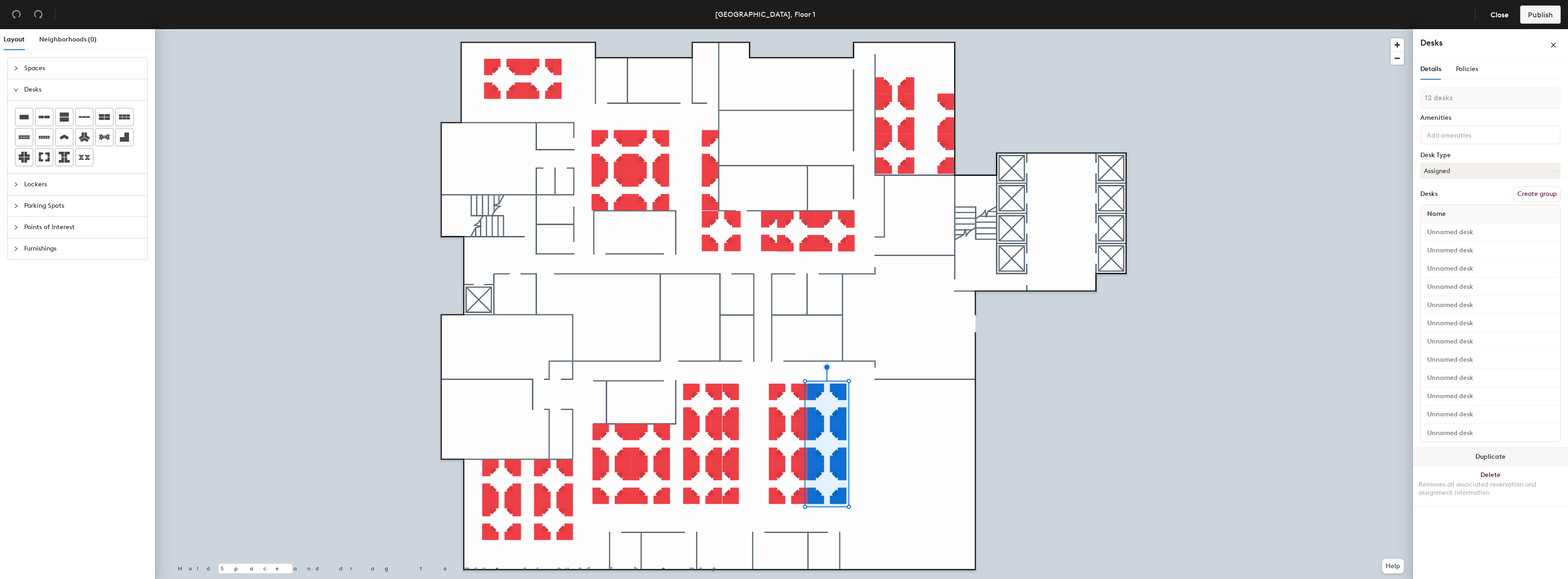
click at [1438, 462] on button "Duplicate" at bounding box center [1490, 457] width 155 height 18
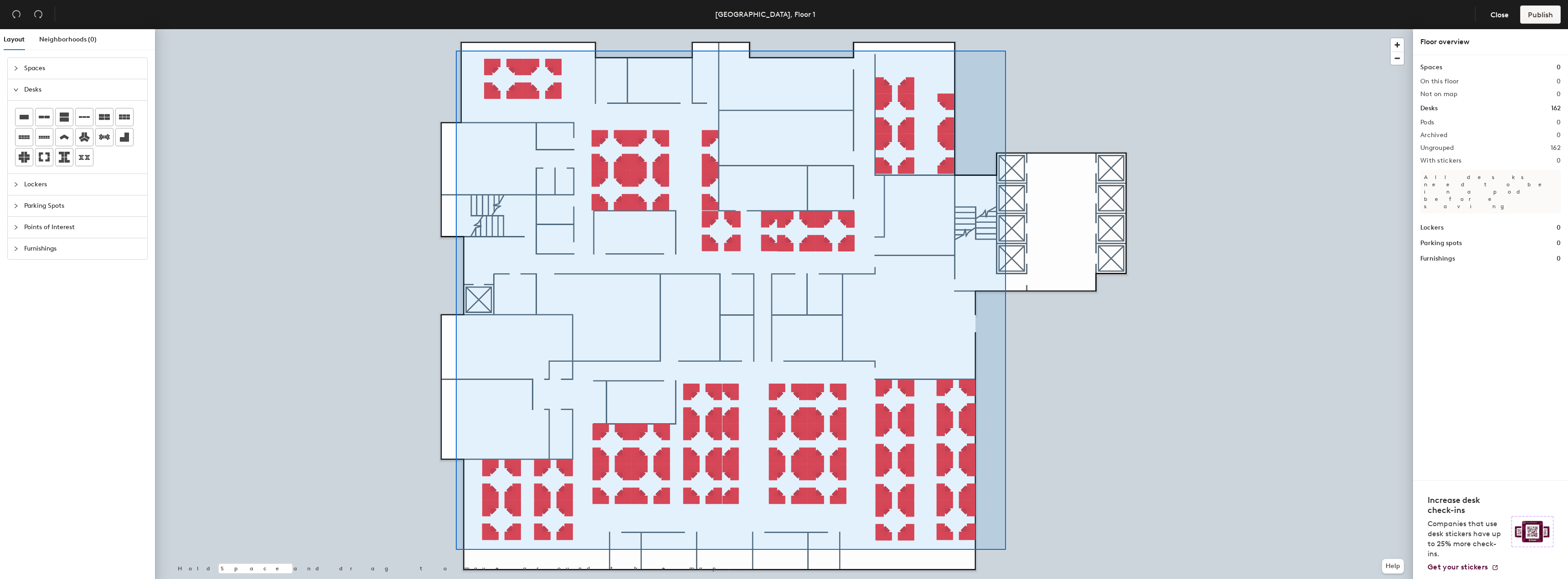
click at [456, 29] on div at bounding box center [784, 29] width 1258 height 0
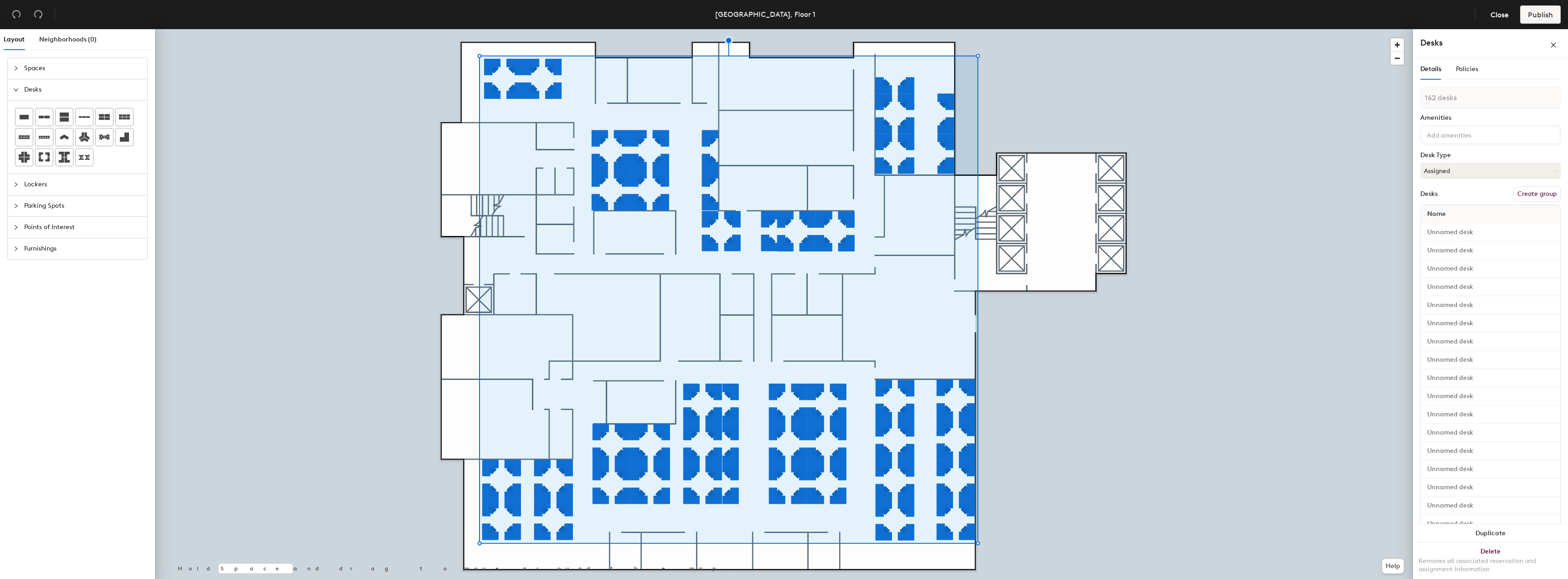
click at [1519, 189] on button "Create group" at bounding box center [1537, 193] width 47 height 15
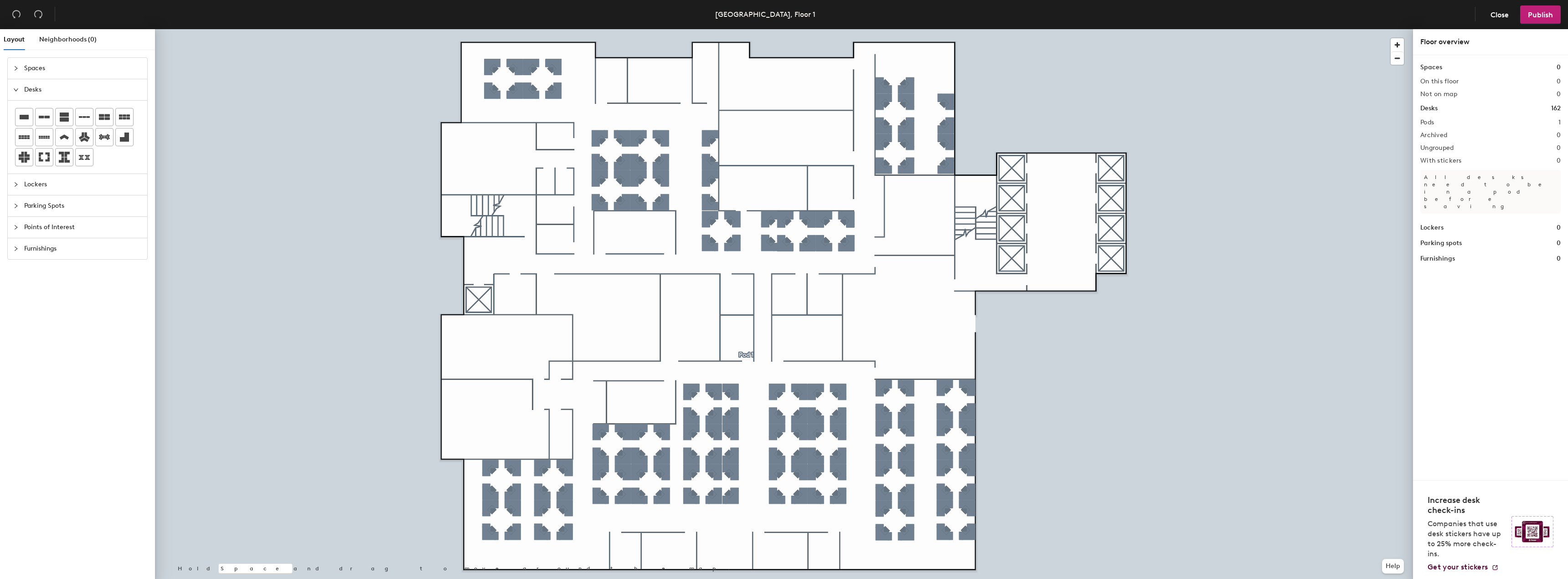
click at [1170, 29] on div at bounding box center [784, 29] width 1258 height 0
click at [1169, 29] on div at bounding box center [784, 29] width 1258 height 0
click at [1539, 15] on span "Publish" at bounding box center [1540, 15] width 25 height 9
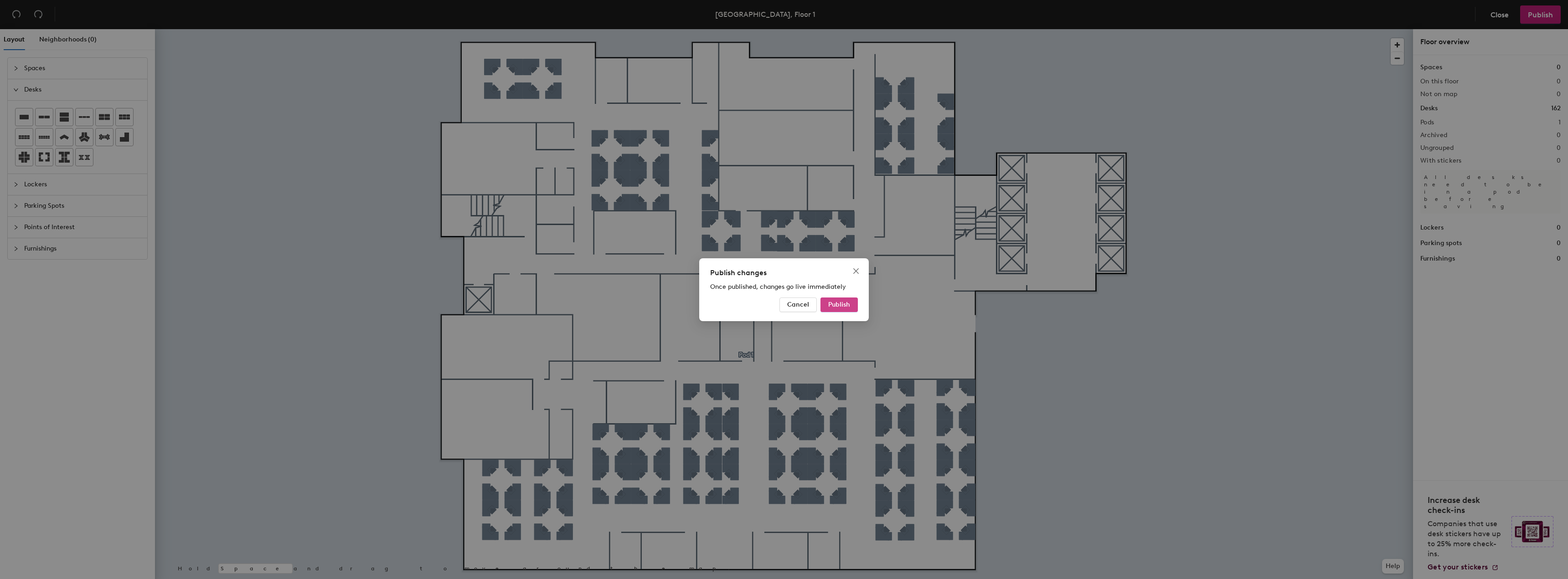
click at [845, 301] on span "Publish" at bounding box center [839, 304] width 22 height 8
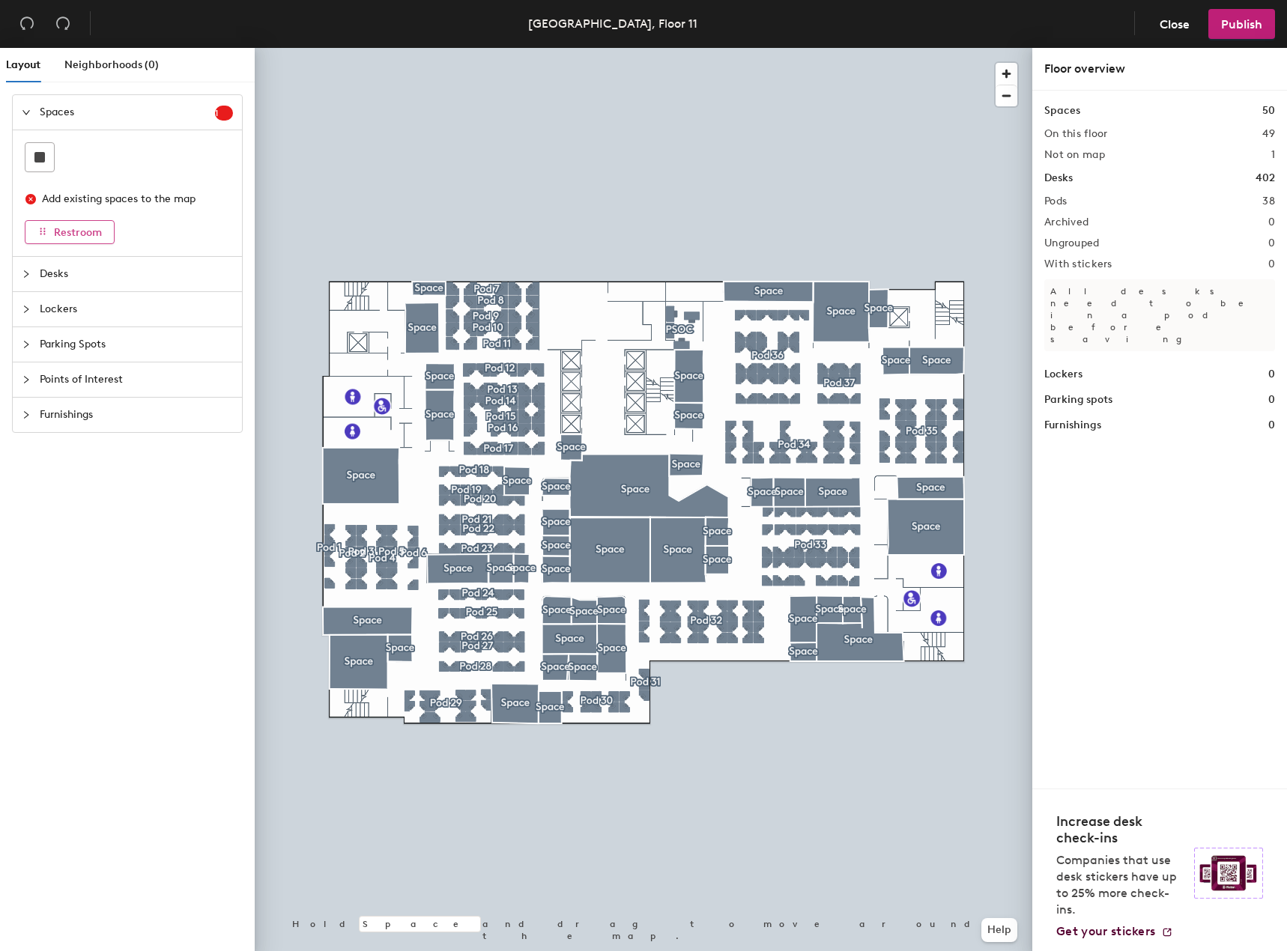
click at [66, 233] on span "Restroom" at bounding box center [78, 232] width 48 height 13
click at [62, 239] on button "Restroom" at bounding box center [70, 232] width 90 height 24
click at [60, 237] on span "Restroom" at bounding box center [78, 232] width 48 height 13
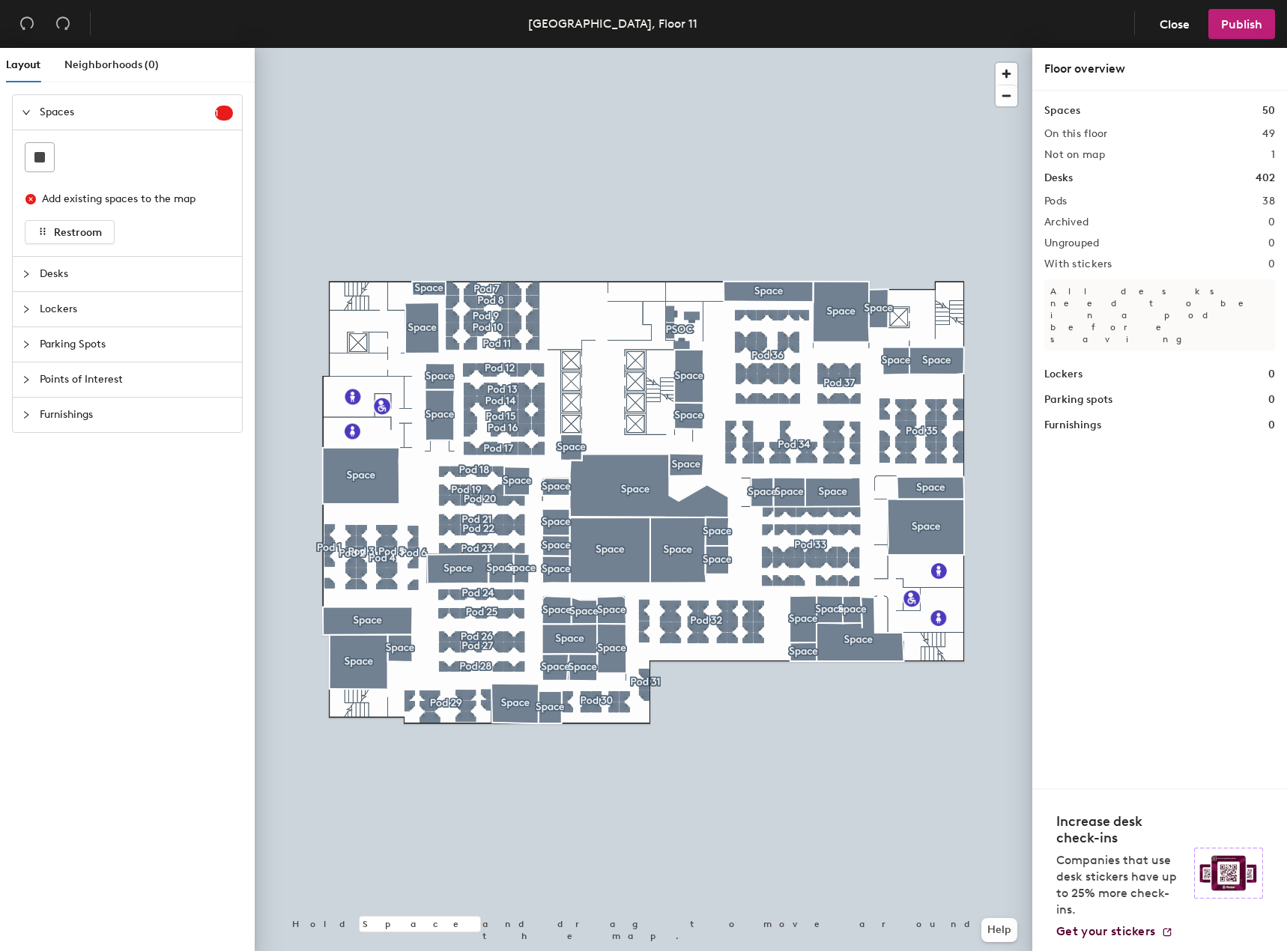
click at [228, 107] on sup "1" at bounding box center [224, 113] width 18 height 15
click at [77, 120] on span "Spaces" at bounding box center [127, 112] width 175 height 34
click at [39, 153] on rect at bounding box center [39, 157] width 10 height 10
click at [28, 201] on icon "close-circle" at bounding box center [30, 199] width 10 height 10
click at [42, 165] on div at bounding box center [39, 157] width 28 height 28
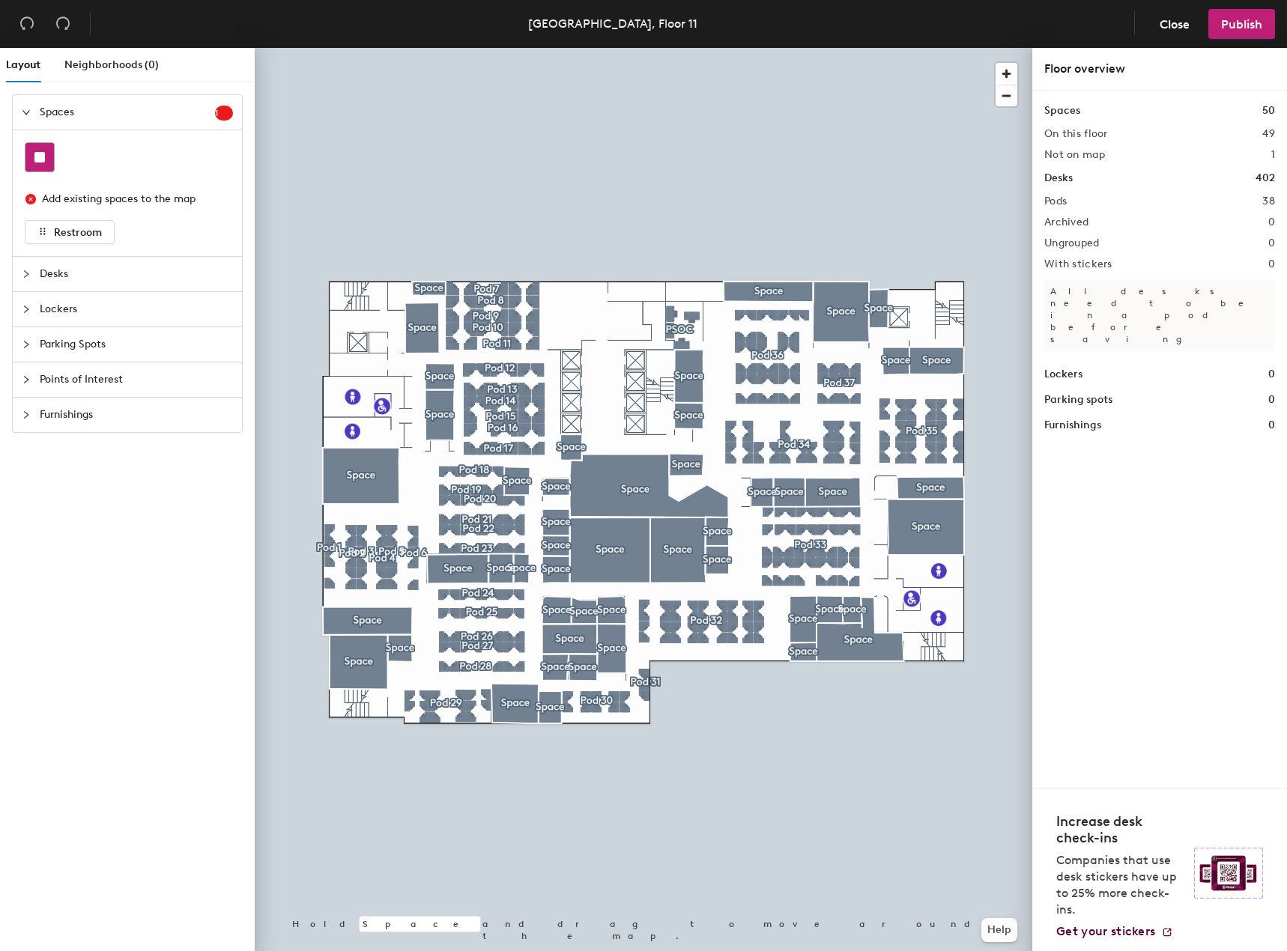
click at [43, 161] on rect at bounding box center [39, 157] width 10 height 10
click at [113, 169] on div at bounding box center [127, 157] width 205 height 30
click at [48, 261] on span "Desks" at bounding box center [136, 274] width 193 height 34
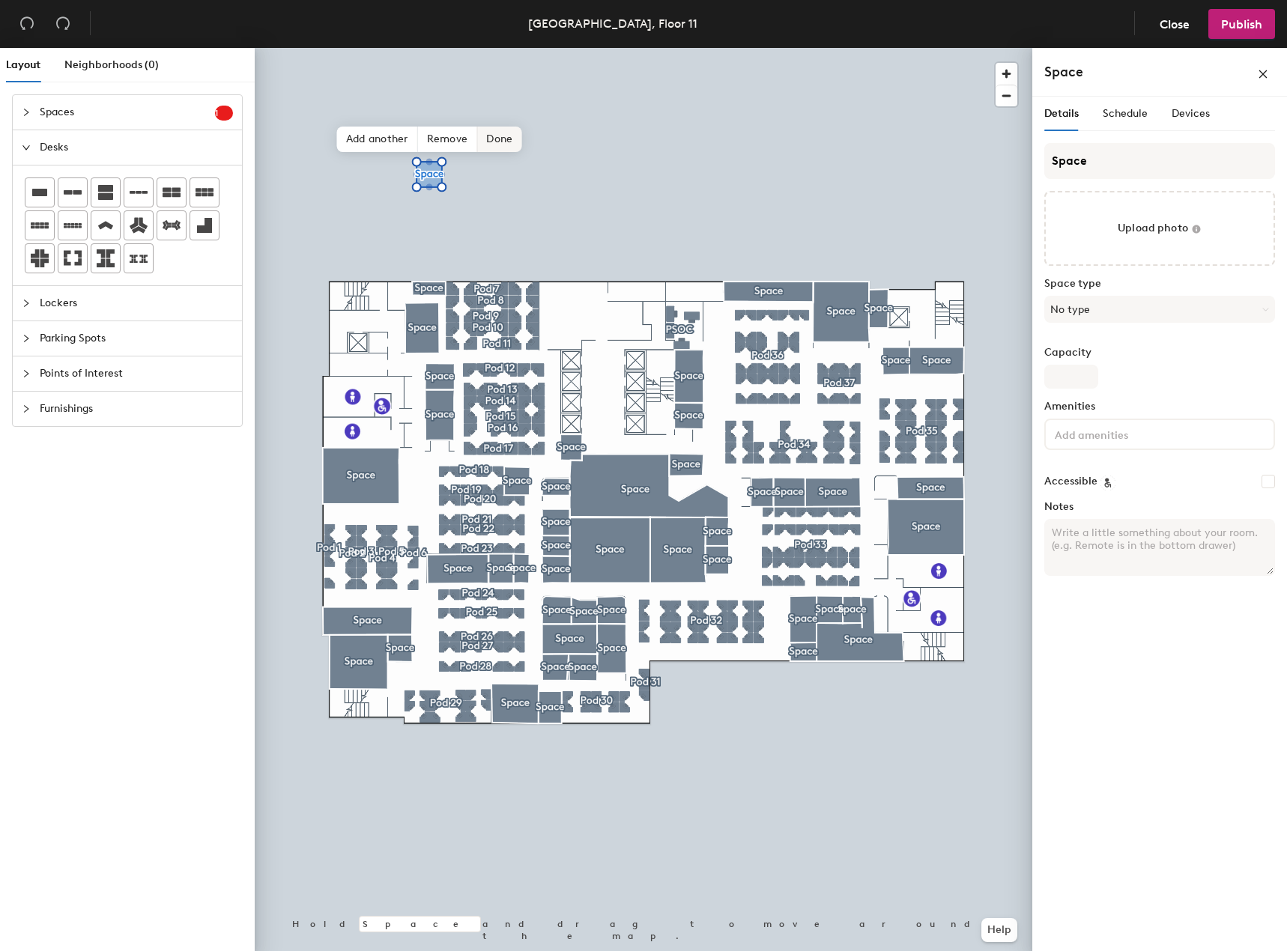
click at [512, 142] on span "Done" at bounding box center [499, 139] width 44 height 25
click at [425, 124] on span "Edit shape" at bounding box center [417, 123] width 72 height 25
click at [444, 142] on span "Remove" at bounding box center [448, 139] width 60 height 25
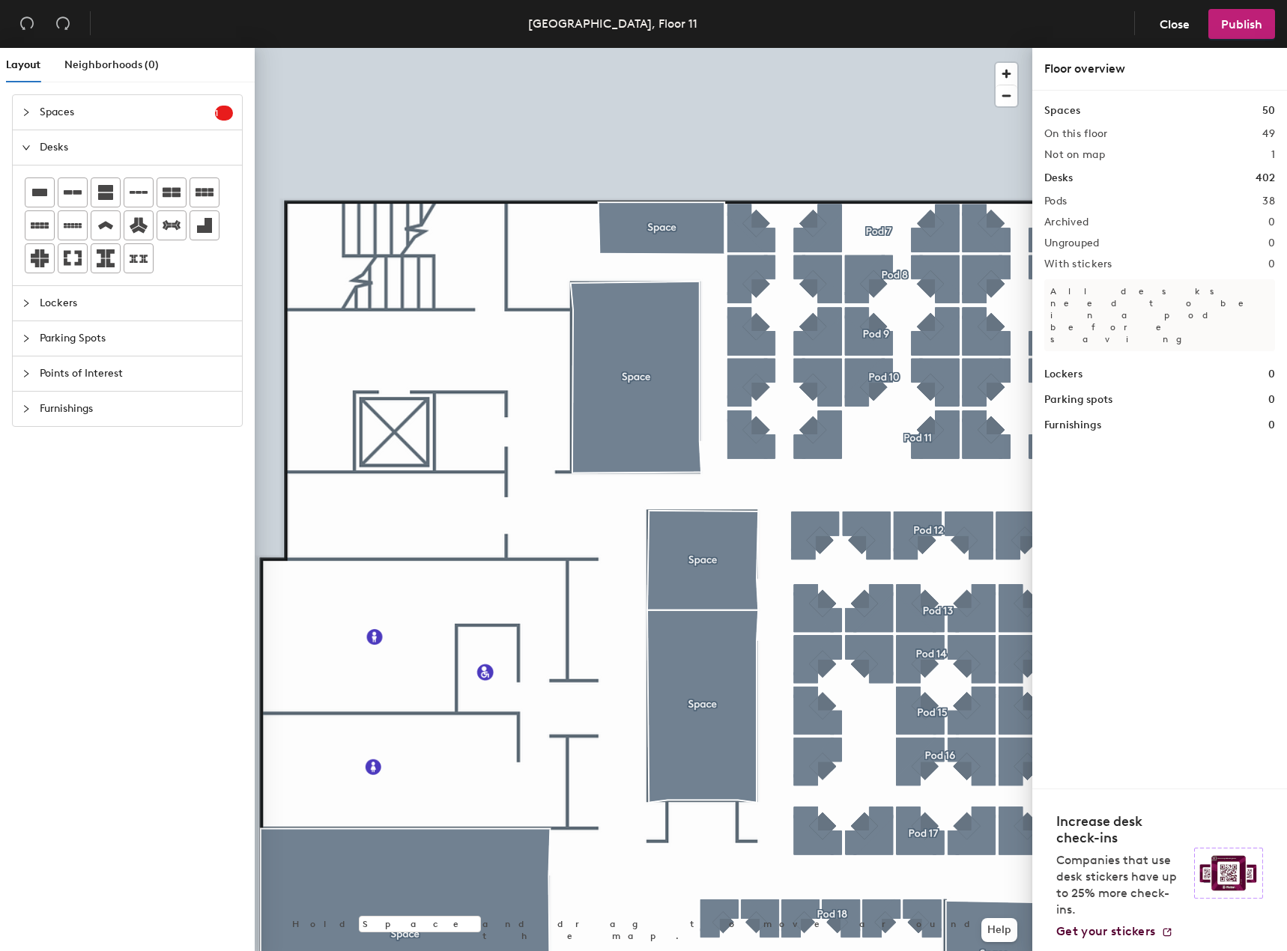
click at [626, 48] on div at bounding box center [643, 48] width 777 height 0
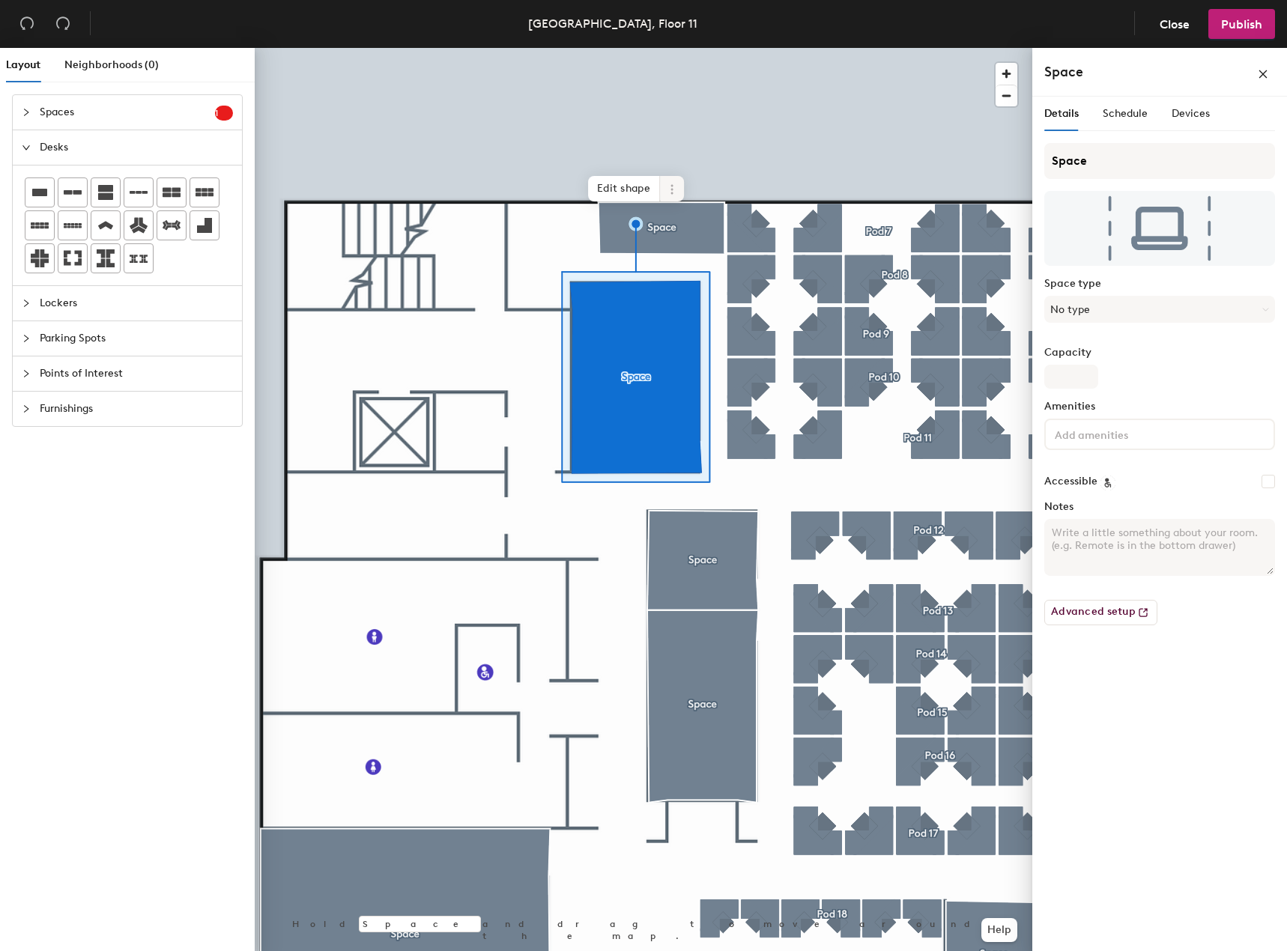
click at [677, 183] on icon at bounding box center [672, 189] width 12 height 12
click at [690, 278] on span "Delete" at bounding box center [725, 274] width 133 height 25
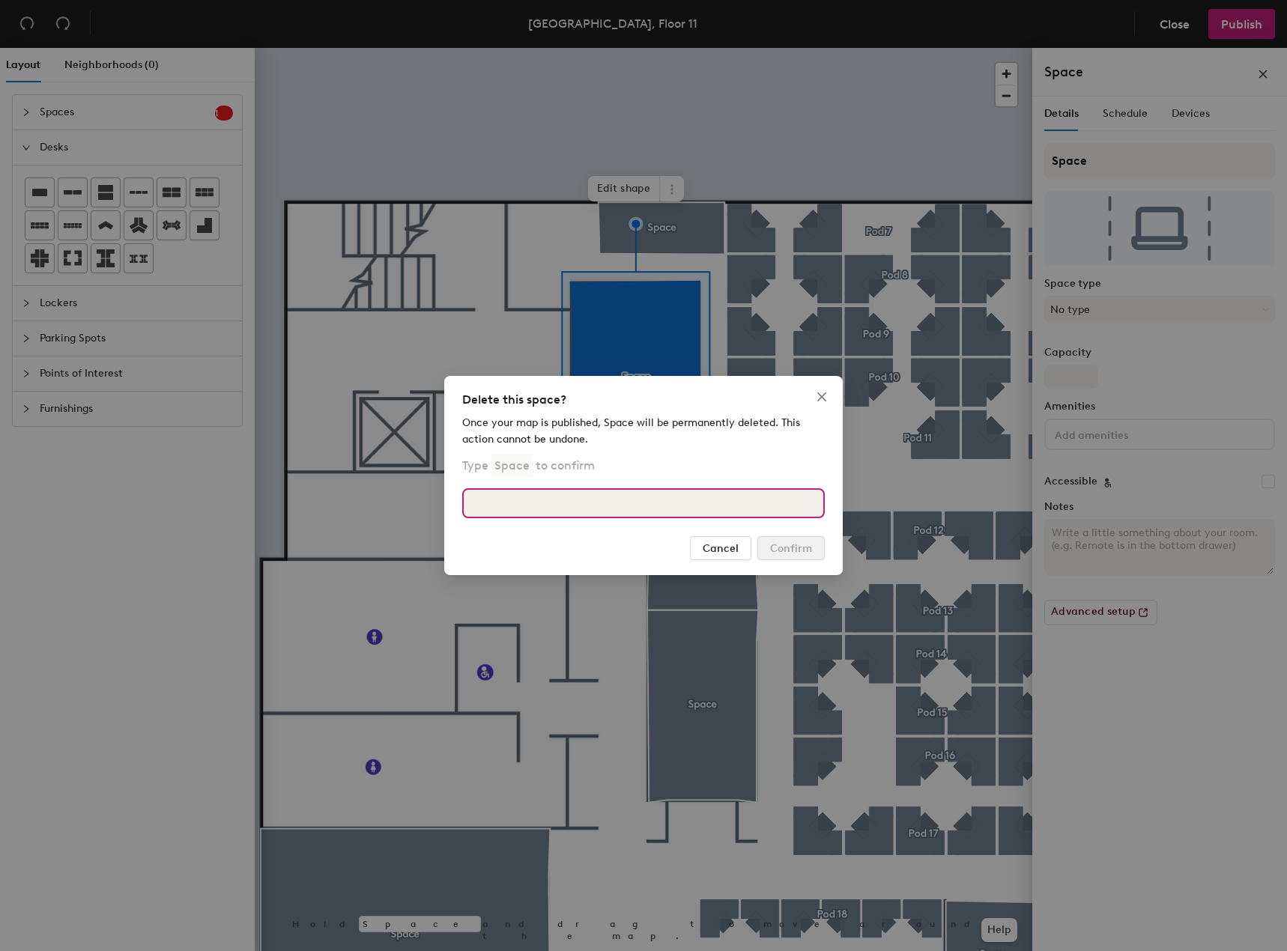
click at [622, 504] on input at bounding box center [643, 503] width 362 height 30
type input "Space"
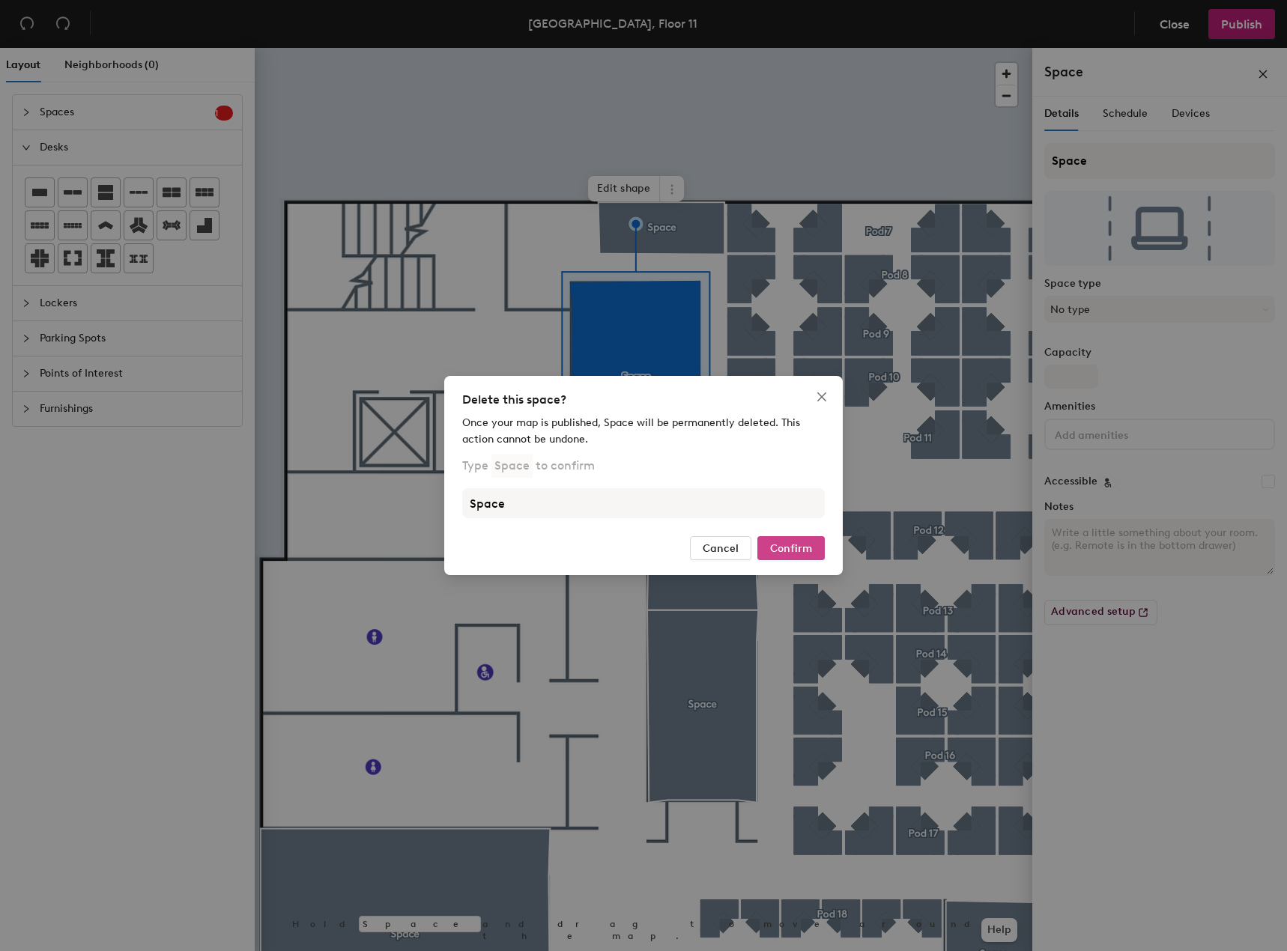
click at [783, 547] on span "Confirm" at bounding box center [791, 548] width 42 height 13
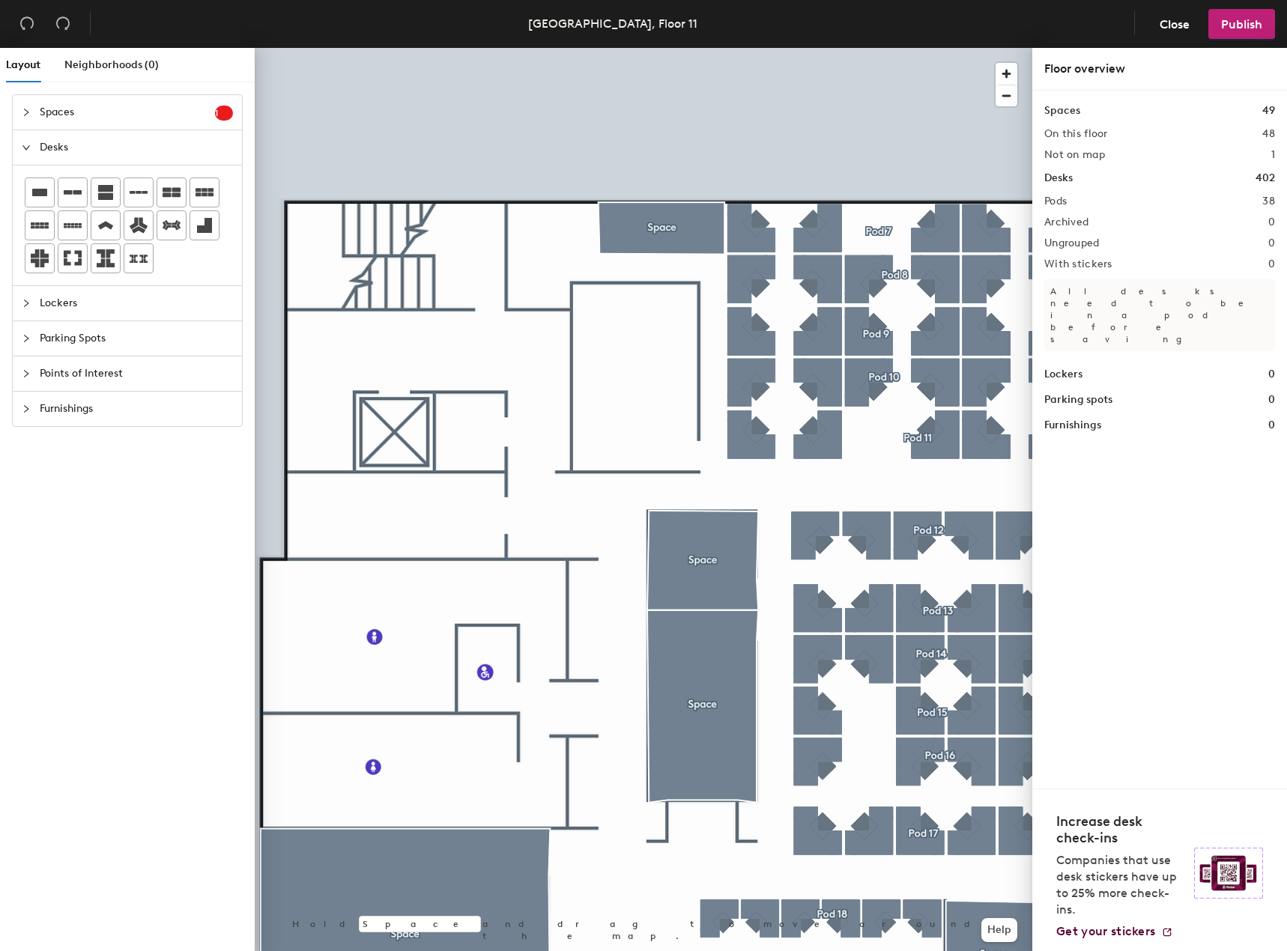
click at [84, 106] on span "Spaces" at bounding box center [127, 112] width 175 height 34
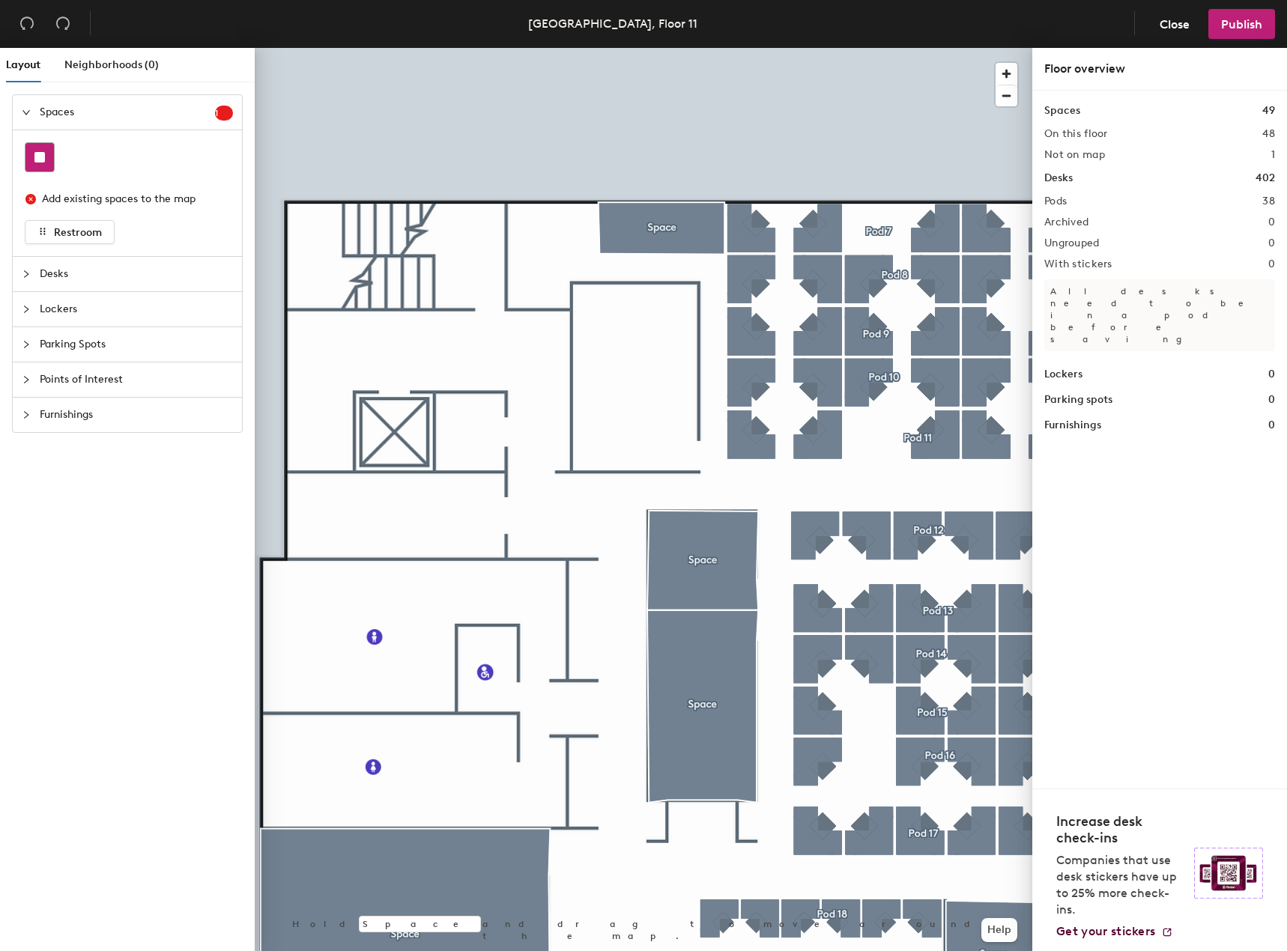
click at [43, 162] on rect at bounding box center [39, 157] width 10 height 10
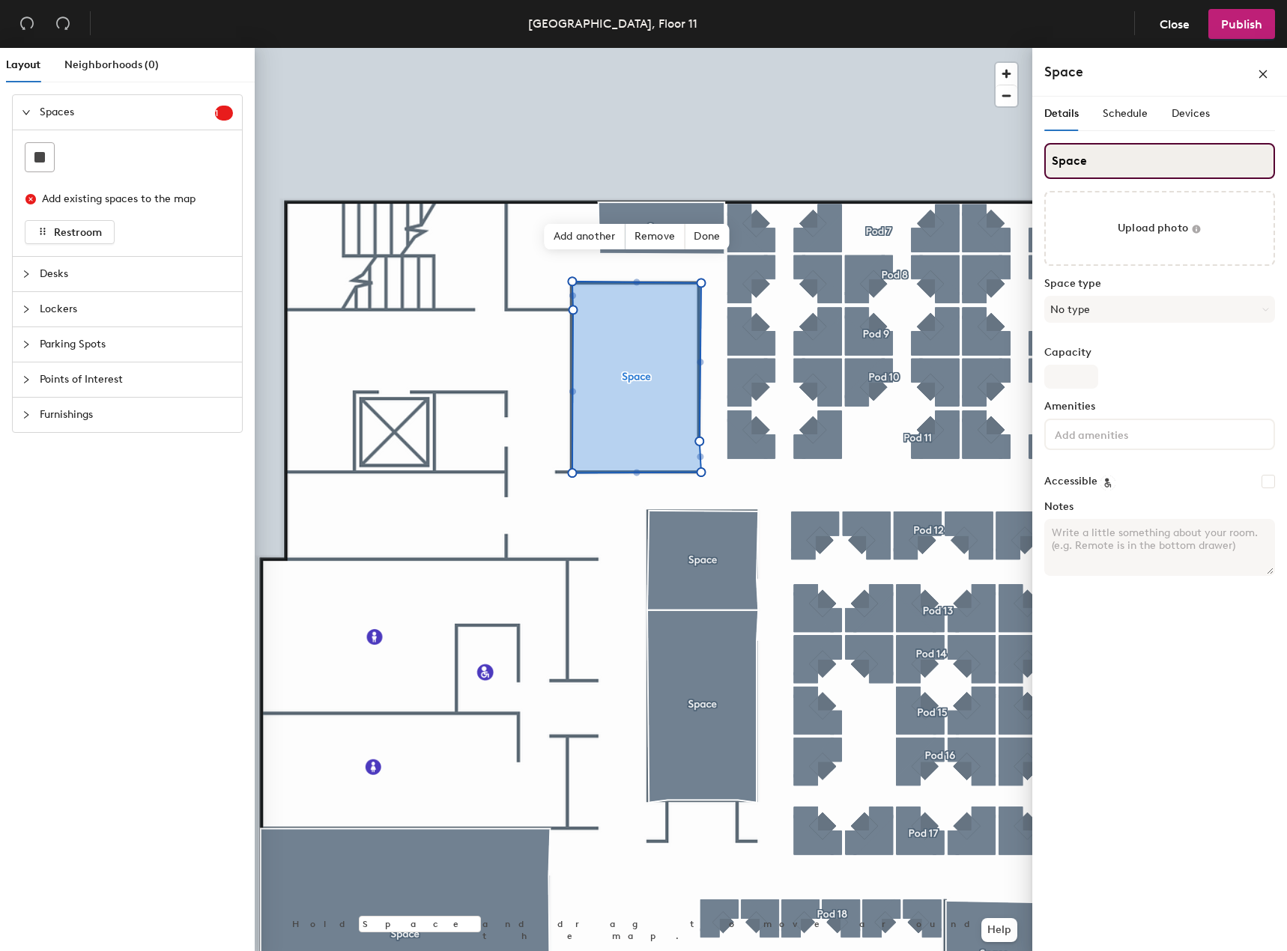
click at [1139, 167] on input "Space" at bounding box center [1159, 161] width 231 height 36
drag, startPoint x: 1132, startPoint y: 165, endPoint x: 1033, endPoint y: 162, distance: 98.9
click at [1033, 162] on div "Details Schedule Devices Space Upload photo Space type No type Capacity Ameniti…" at bounding box center [1159, 527] width 255 height 860
type input "CR-HYD-Atlantis"
click at [1153, 315] on button "No type" at bounding box center [1159, 309] width 231 height 27
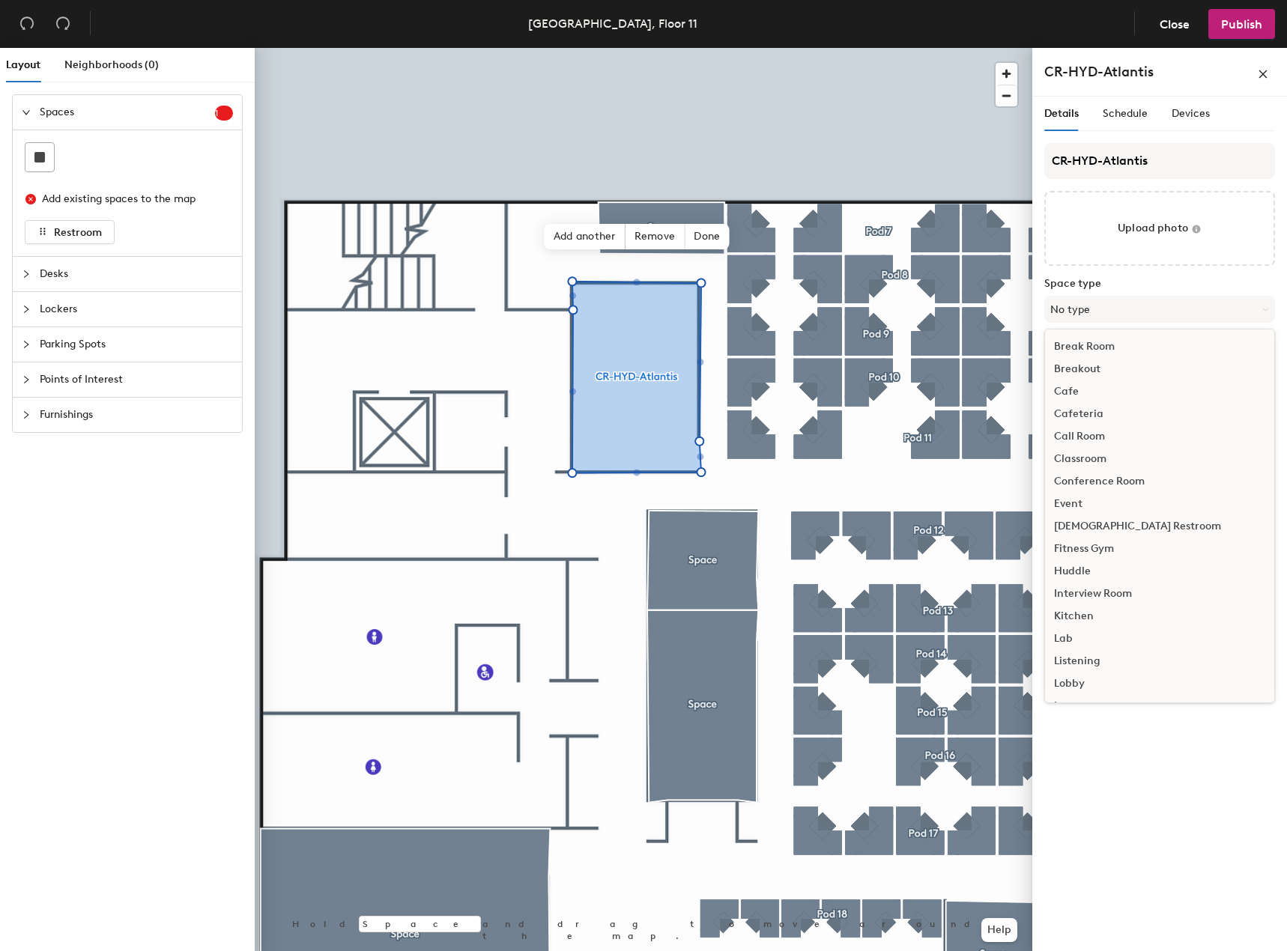
click at [1127, 478] on div "Conference Room" at bounding box center [1159, 481] width 229 height 22
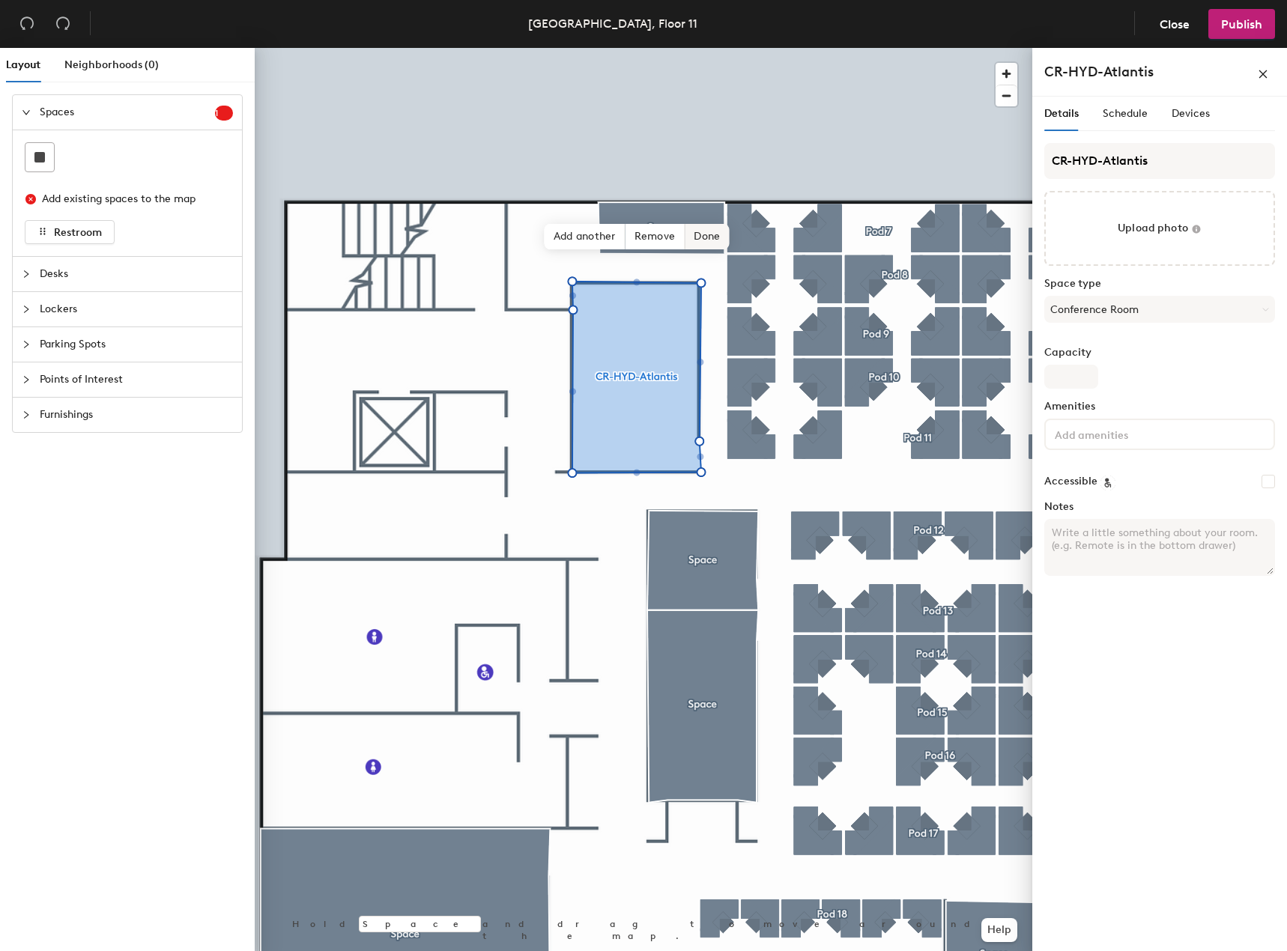
click at [716, 243] on span "Done" at bounding box center [706, 236] width 44 height 25
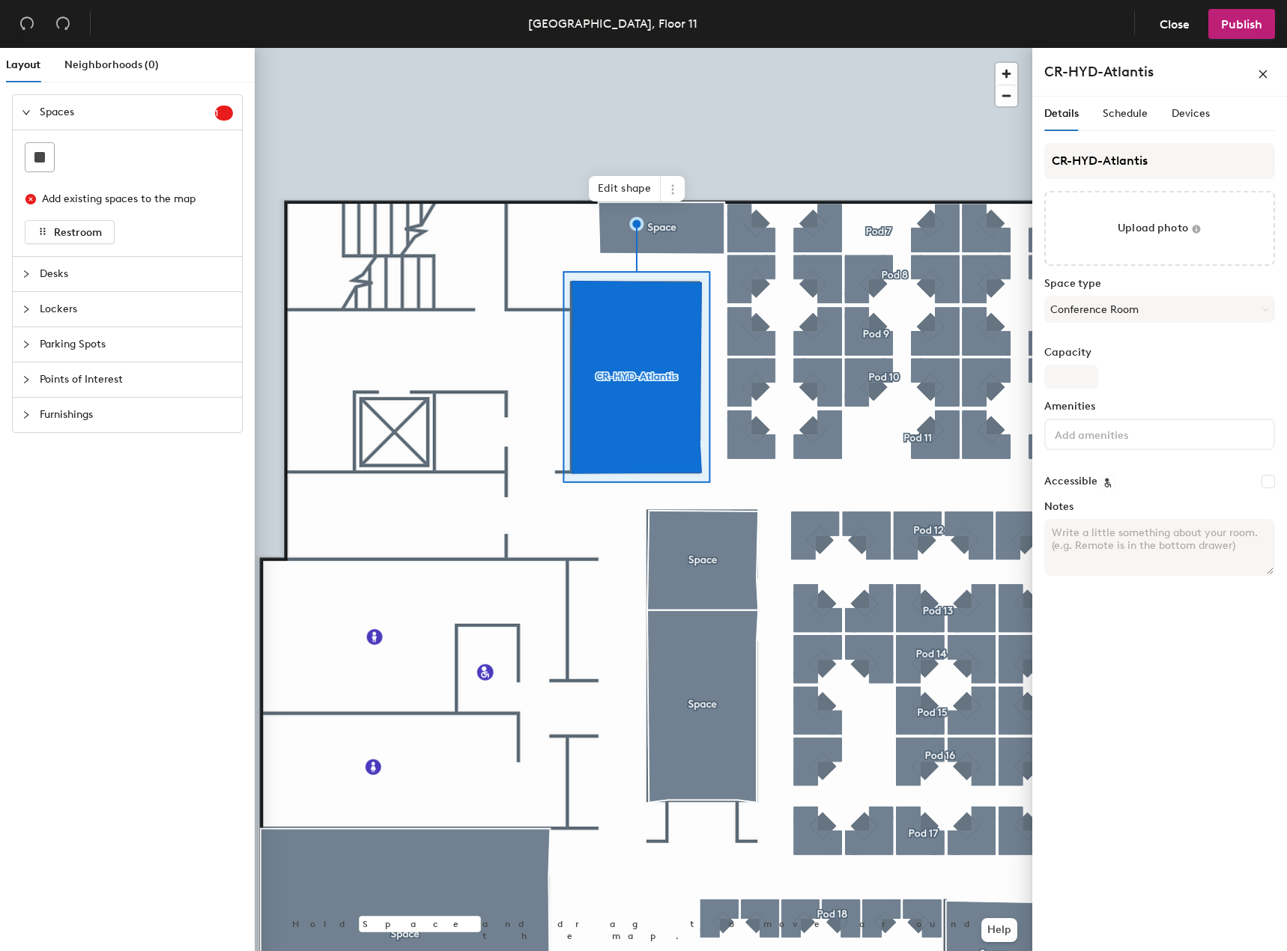
click at [59, 411] on span "Furnishings" at bounding box center [136, 415] width 193 height 34
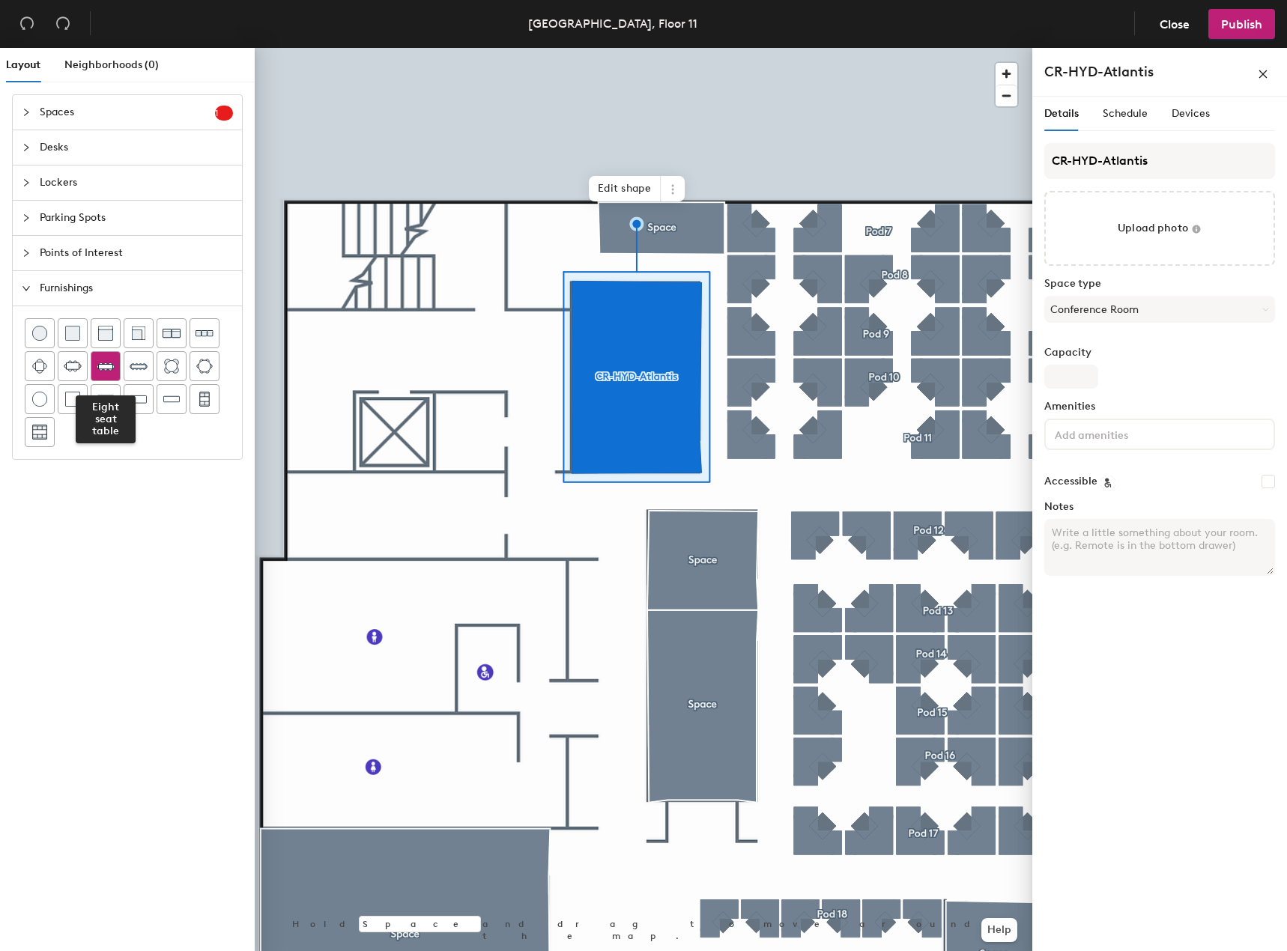
click at [99, 371] on img at bounding box center [106, 366] width 18 height 18
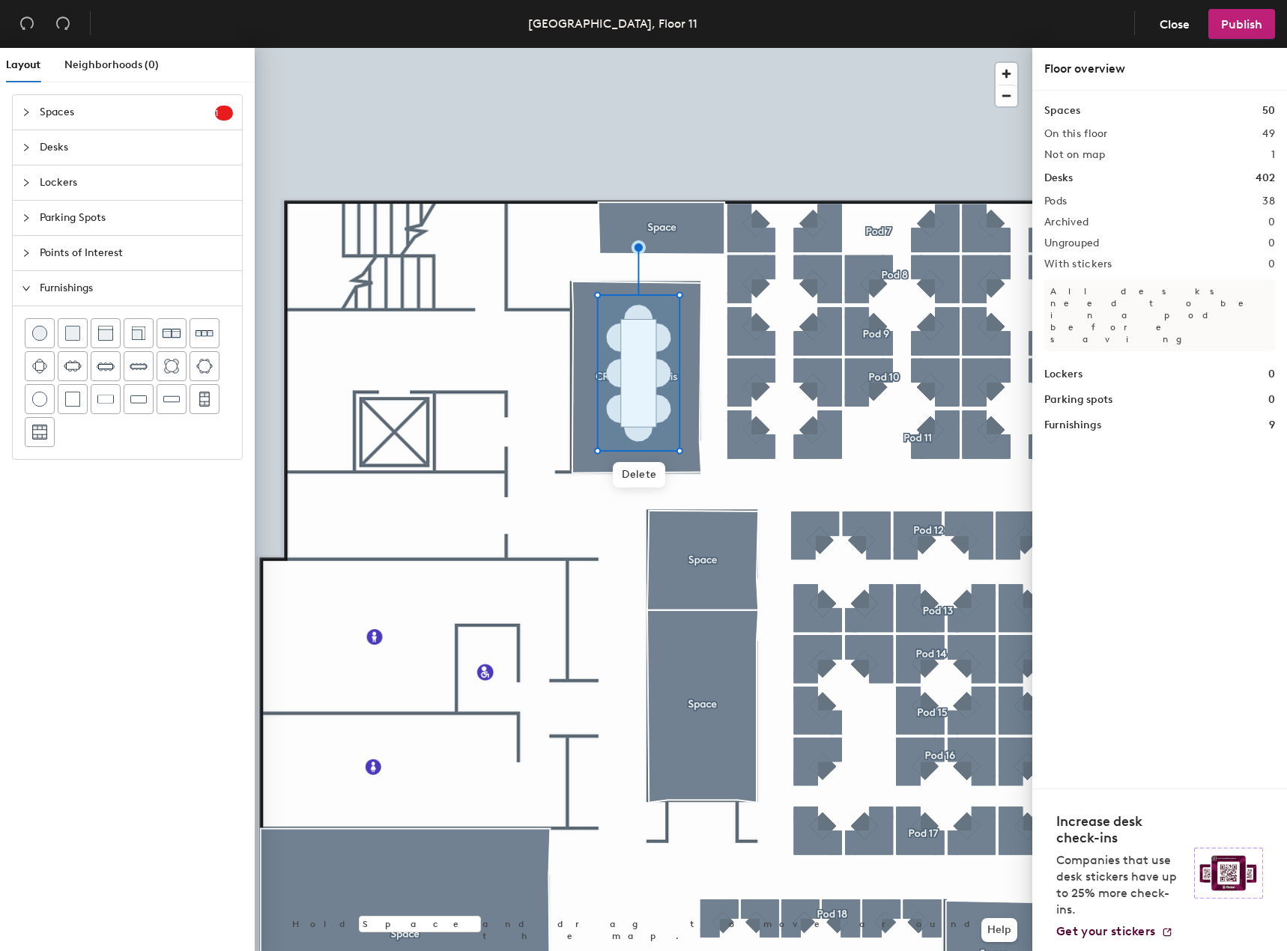
click at [1123, 472] on div "Spaces 50 On this floor 49 Not on map 1 Desks 402 Pods 38 Archived 0 Ungrouped …" at bounding box center [1159, 440] width 255 height 698
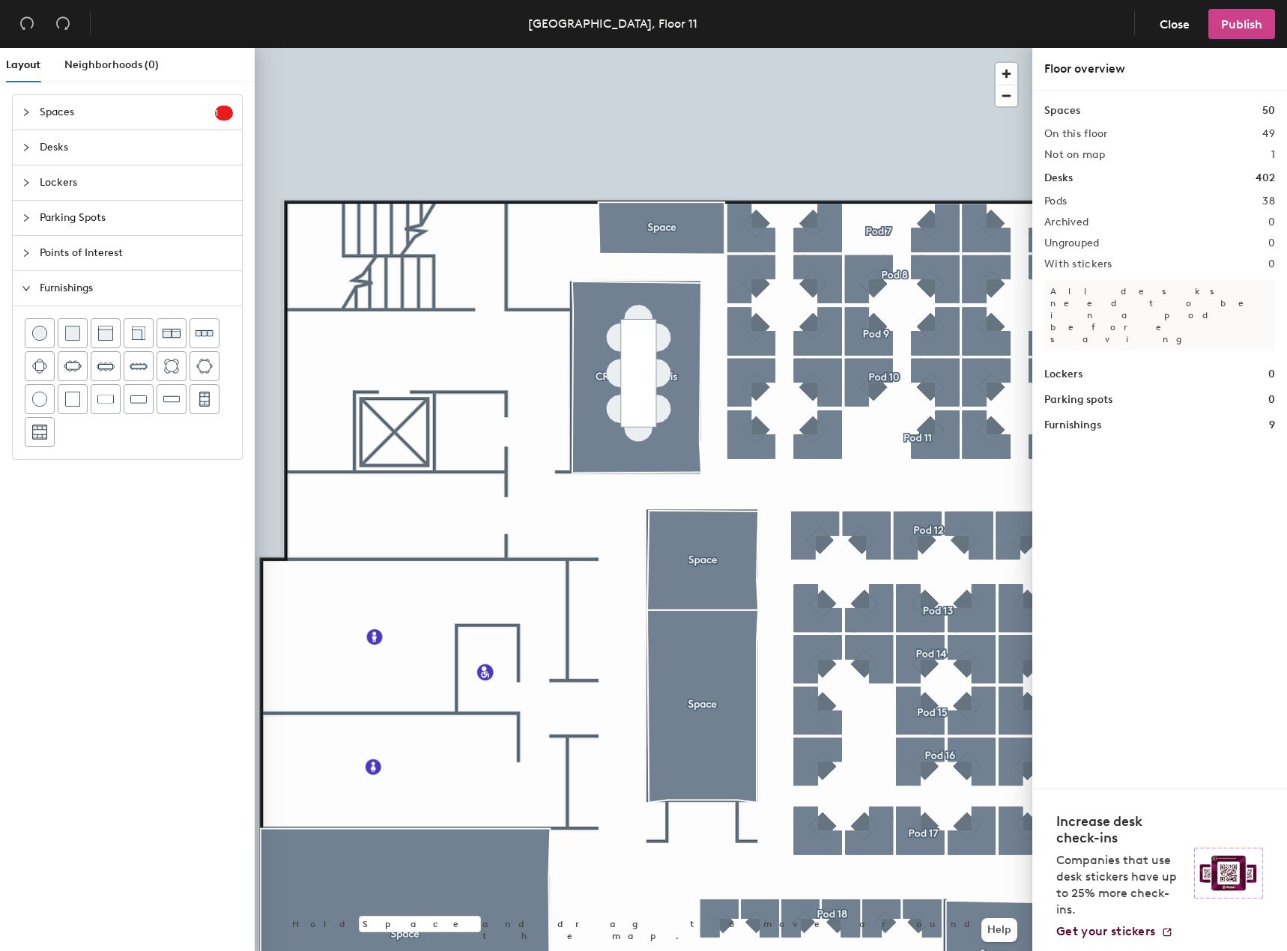
click at [1224, 22] on span "Publish" at bounding box center [1241, 24] width 41 height 14
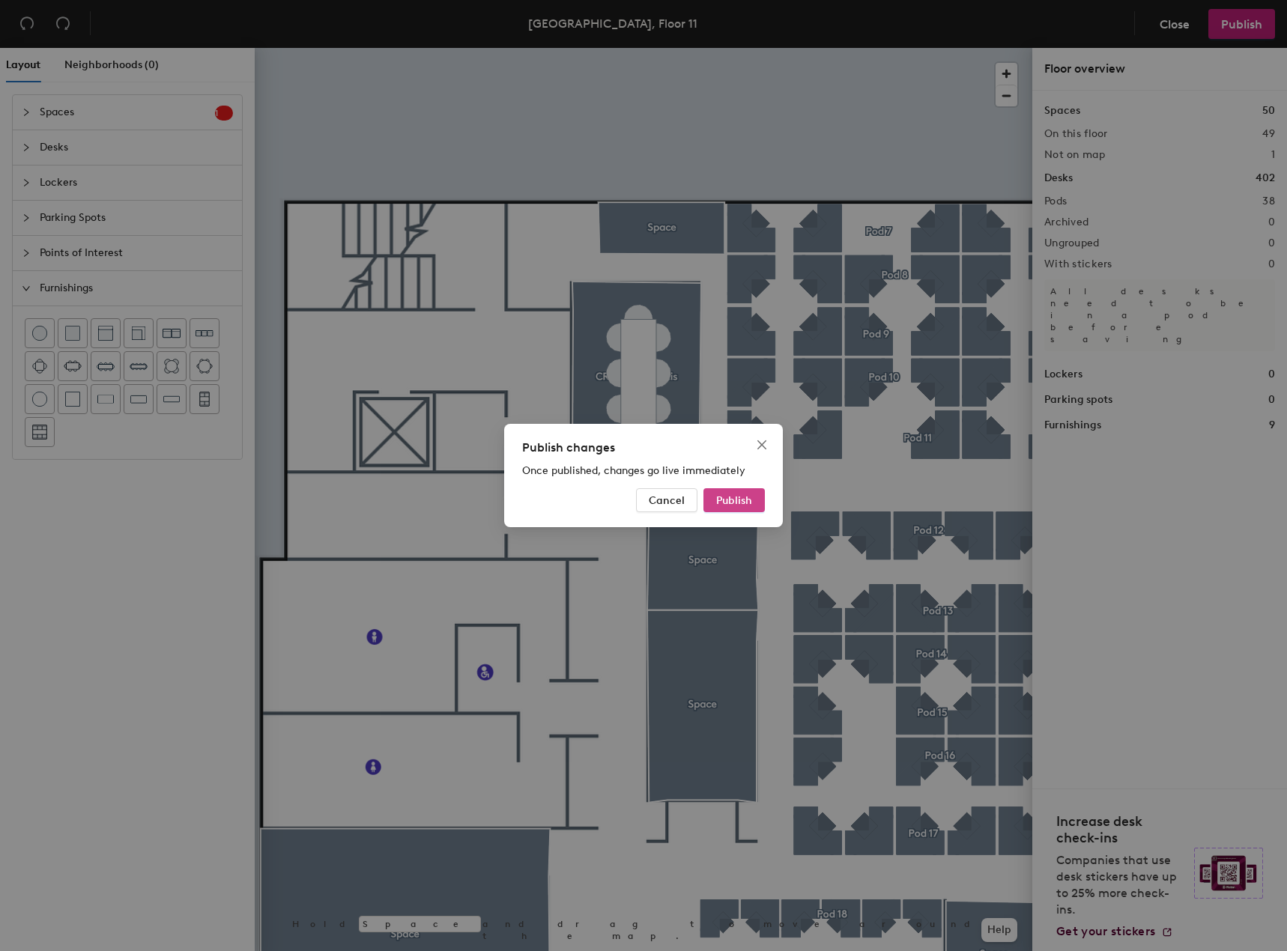
click at [756, 490] on button "Publish" at bounding box center [733, 500] width 61 height 24
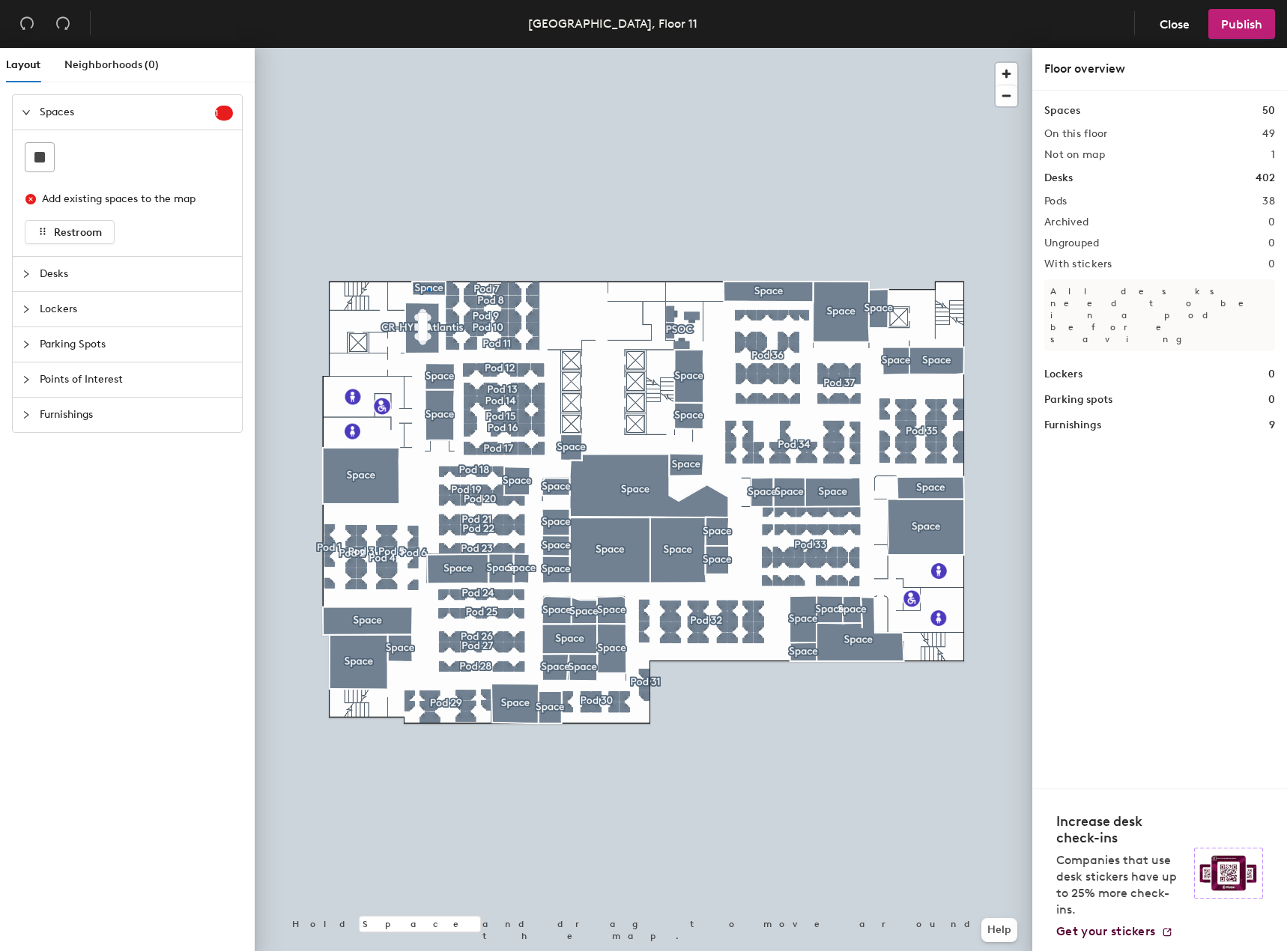
click at [428, 48] on div at bounding box center [643, 48] width 777 height 0
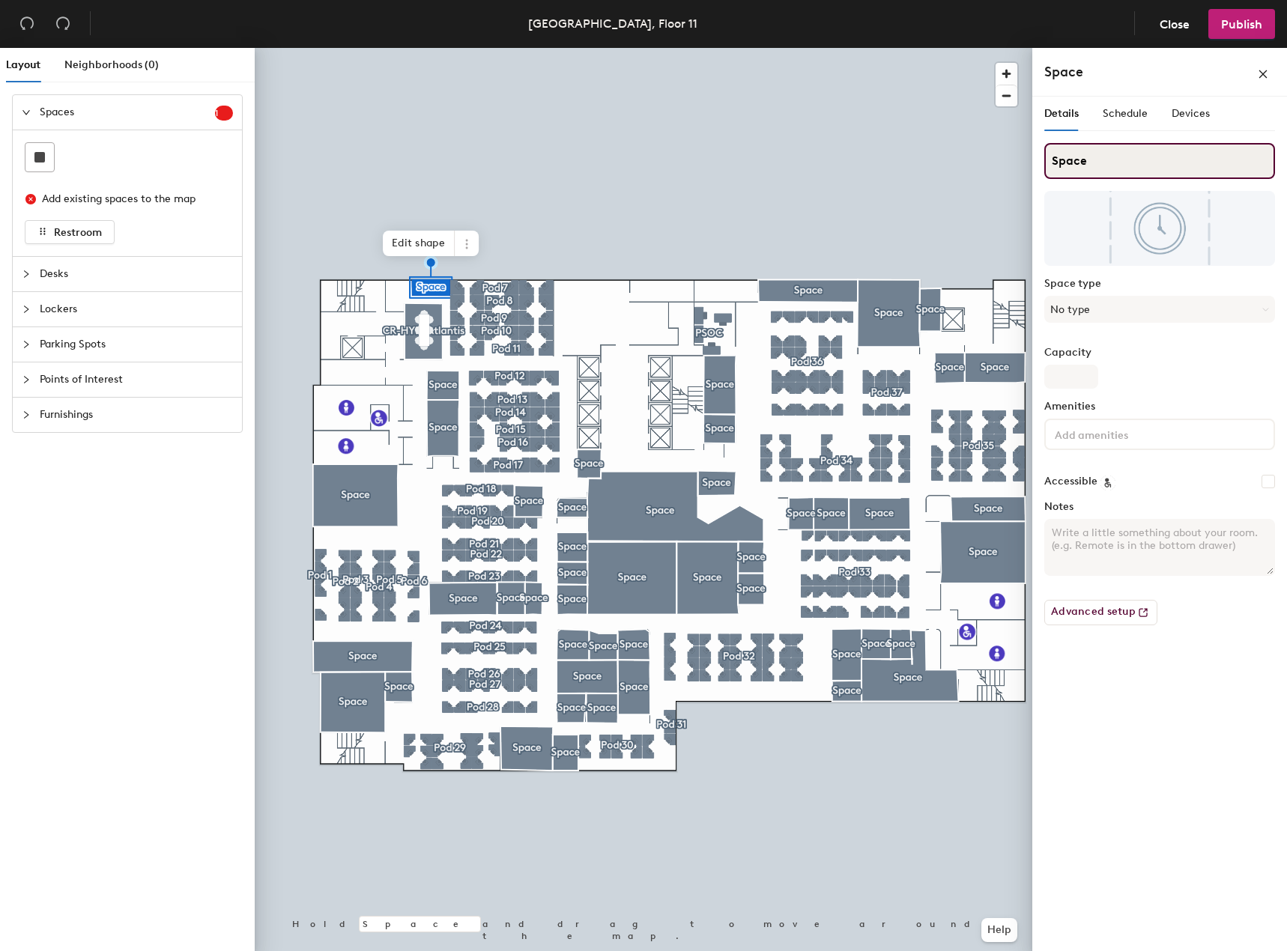
drag, startPoint x: 1090, startPoint y: 164, endPoint x: 1032, endPoint y: 161, distance: 57.7
click at [1032, 161] on div "Details Schedule Devices Space Space type No type Capacity Amenities Accessible…" at bounding box center [1159, 527] width 255 height 860
type input "Cats Eye"
click at [1138, 318] on button "No type" at bounding box center [1159, 309] width 231 height 27
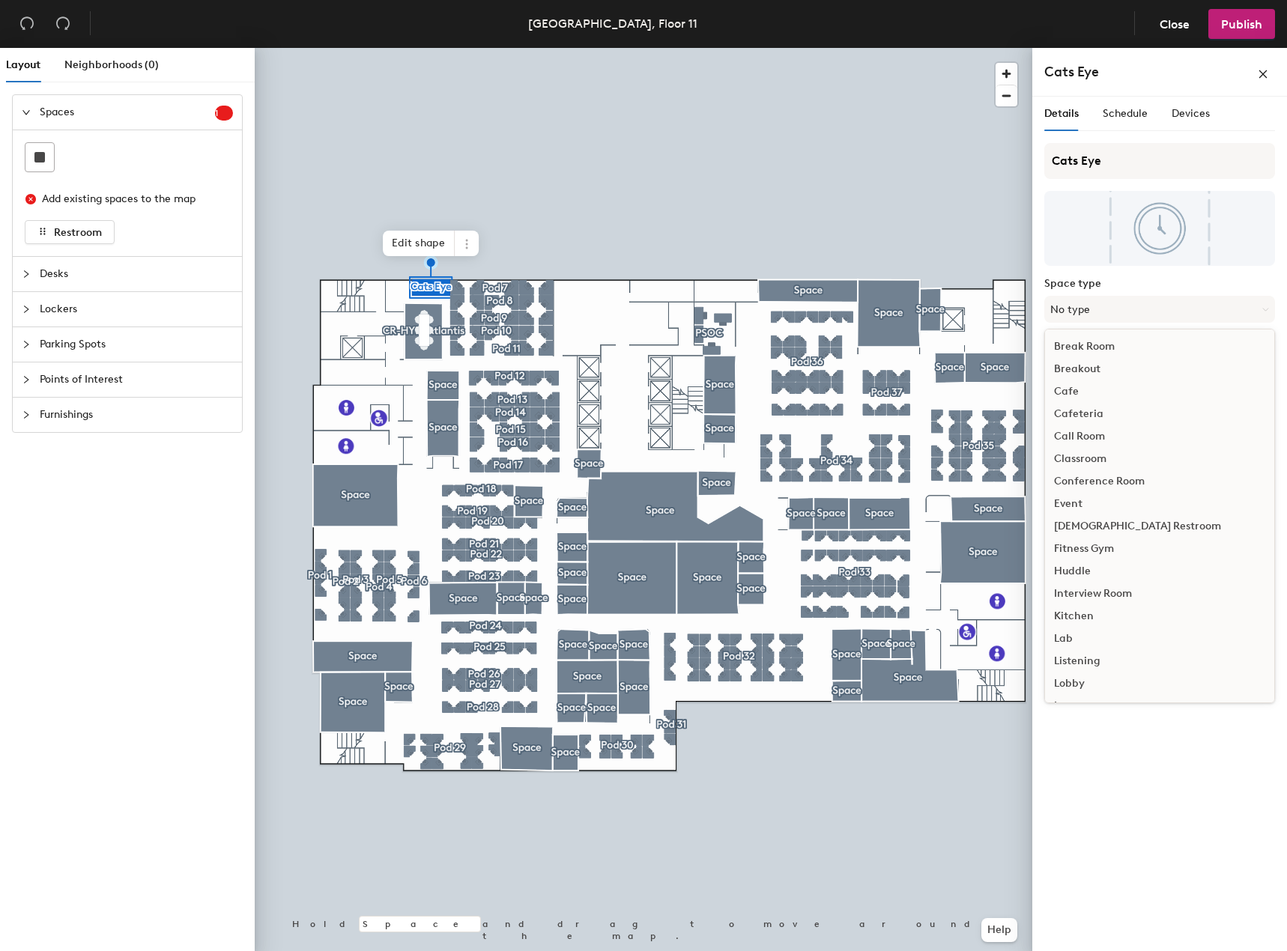
click at [1092, 571] on div "Huddle" at bounding box center [1159, 571] width 229 height 22
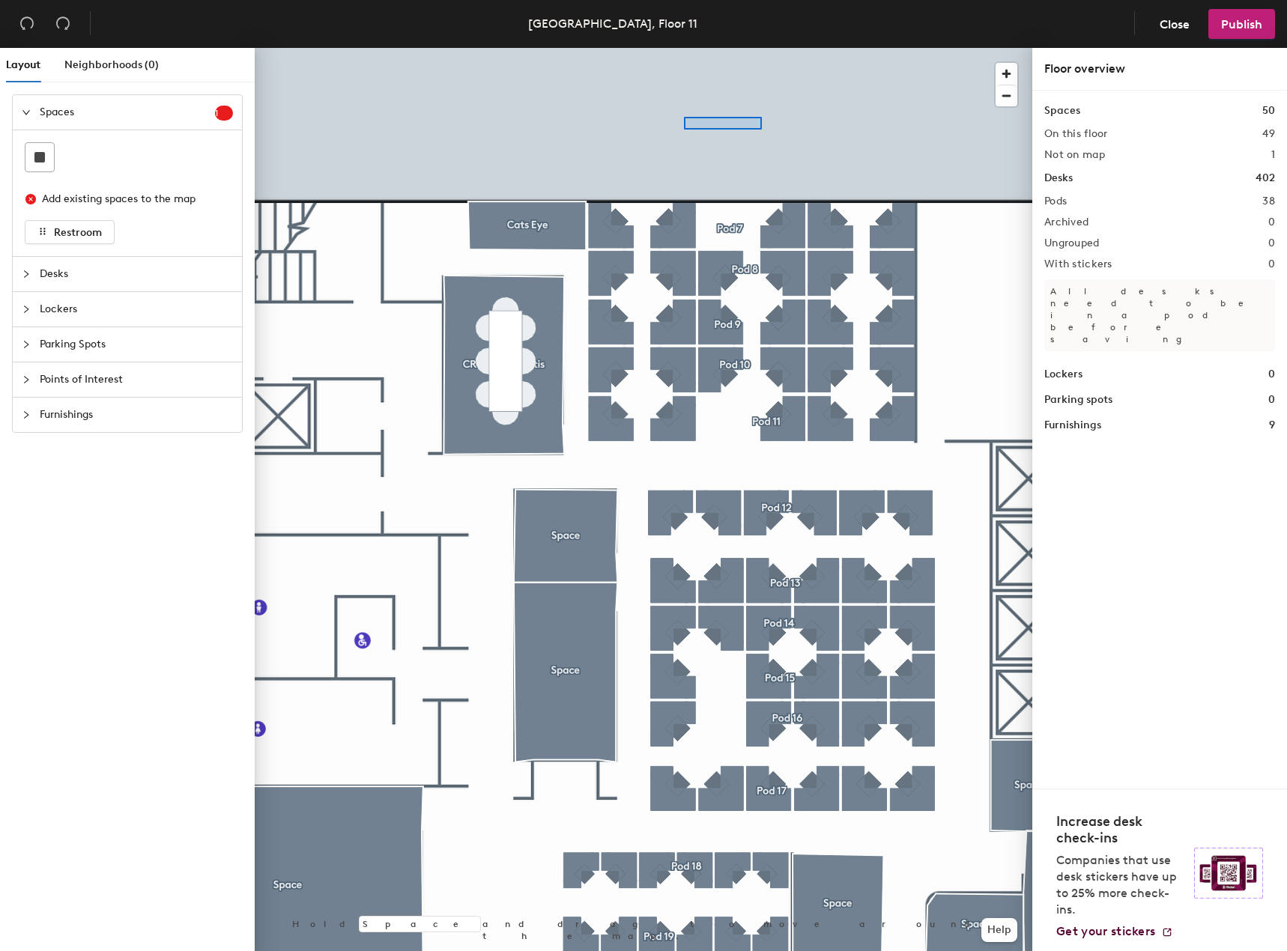
click at [684, 48] on div at bounding box center [643, 48] width 777 height 0
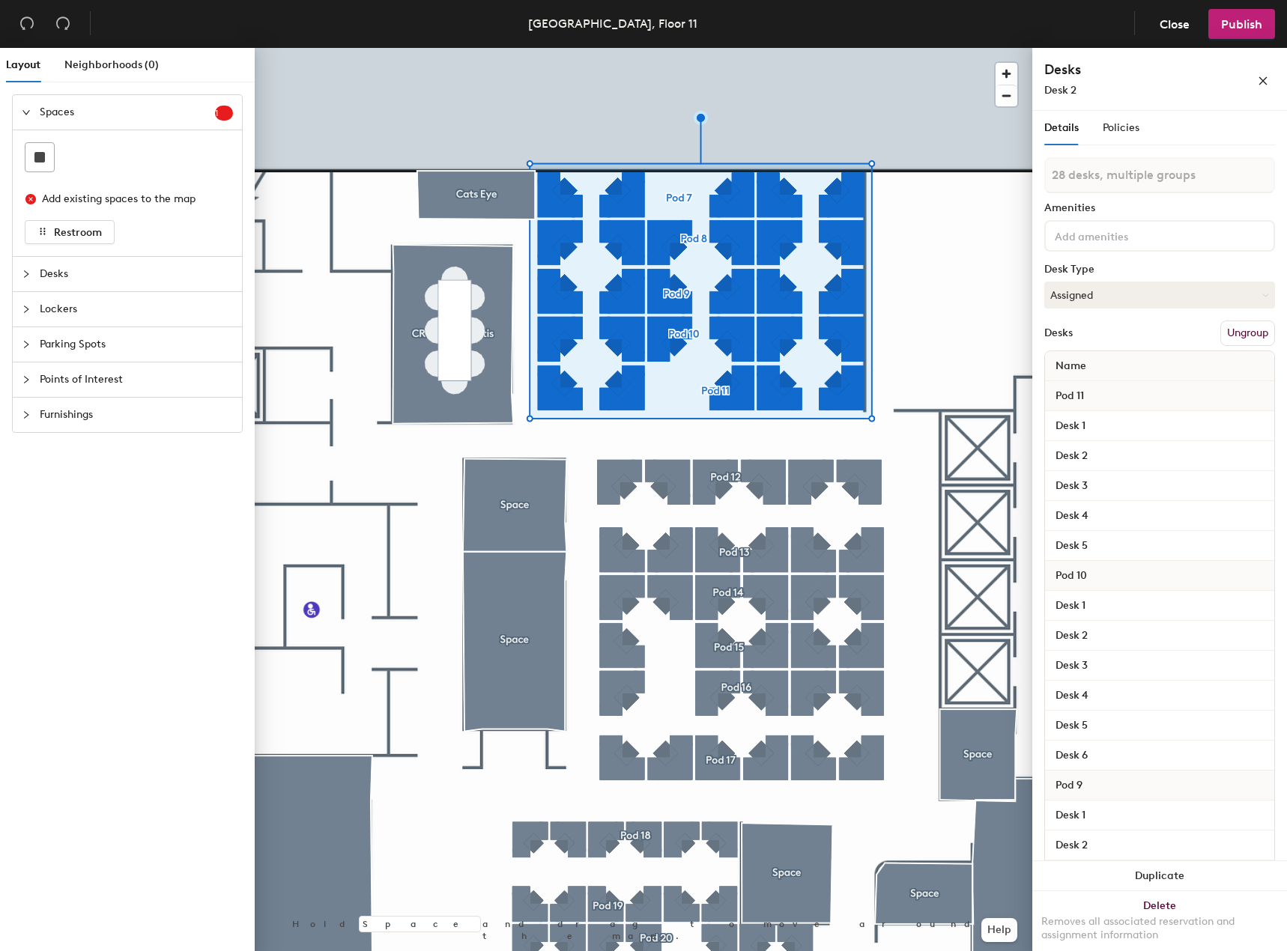
click at [1220, 333] on button "Ungroup" at bounding box center [1247, 333] width 55 height 25
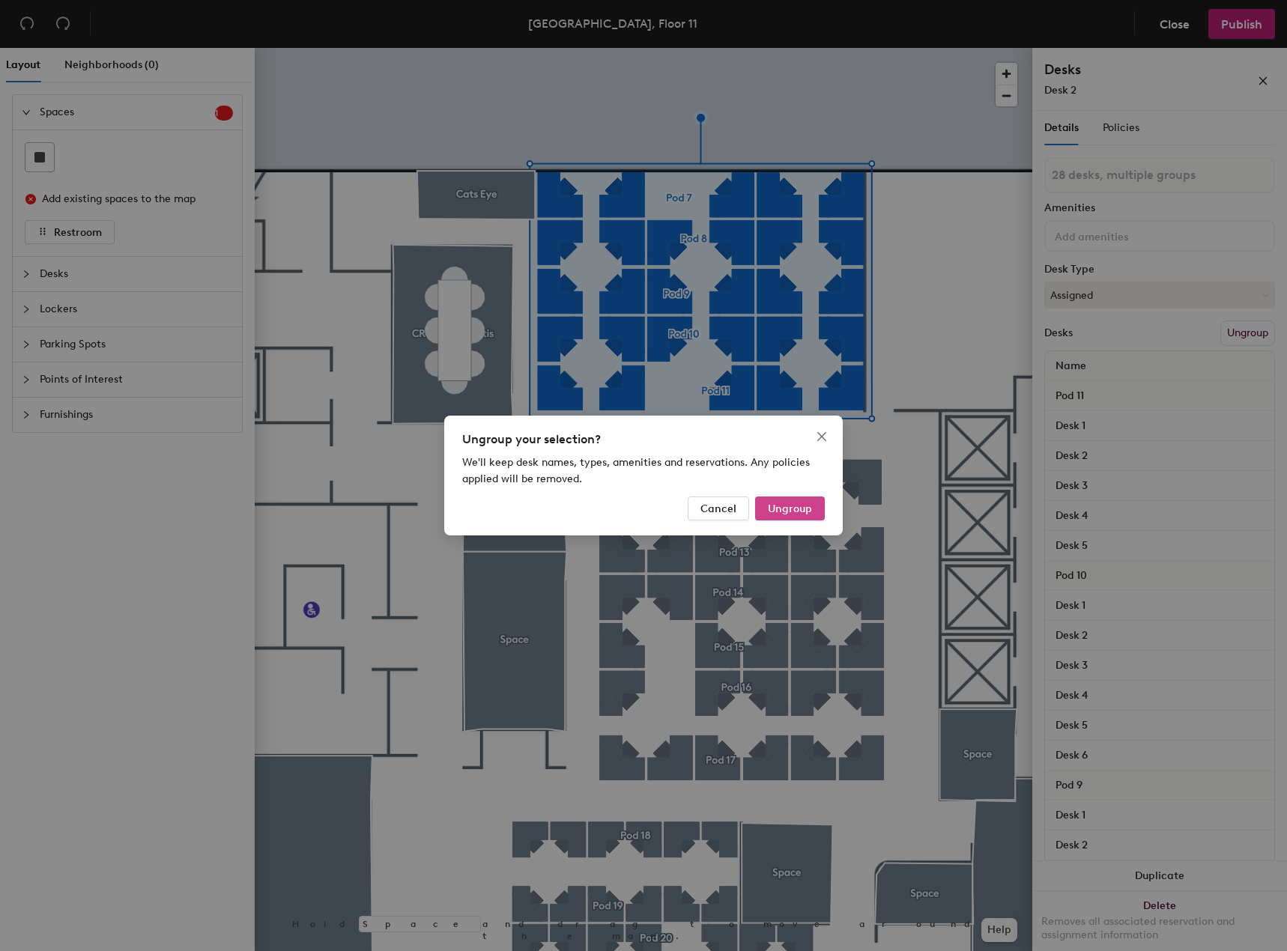
click at [777, 506] on span "Ungroup" at bounding box center [790, 508] width 44 height 13
type input "28 desks"
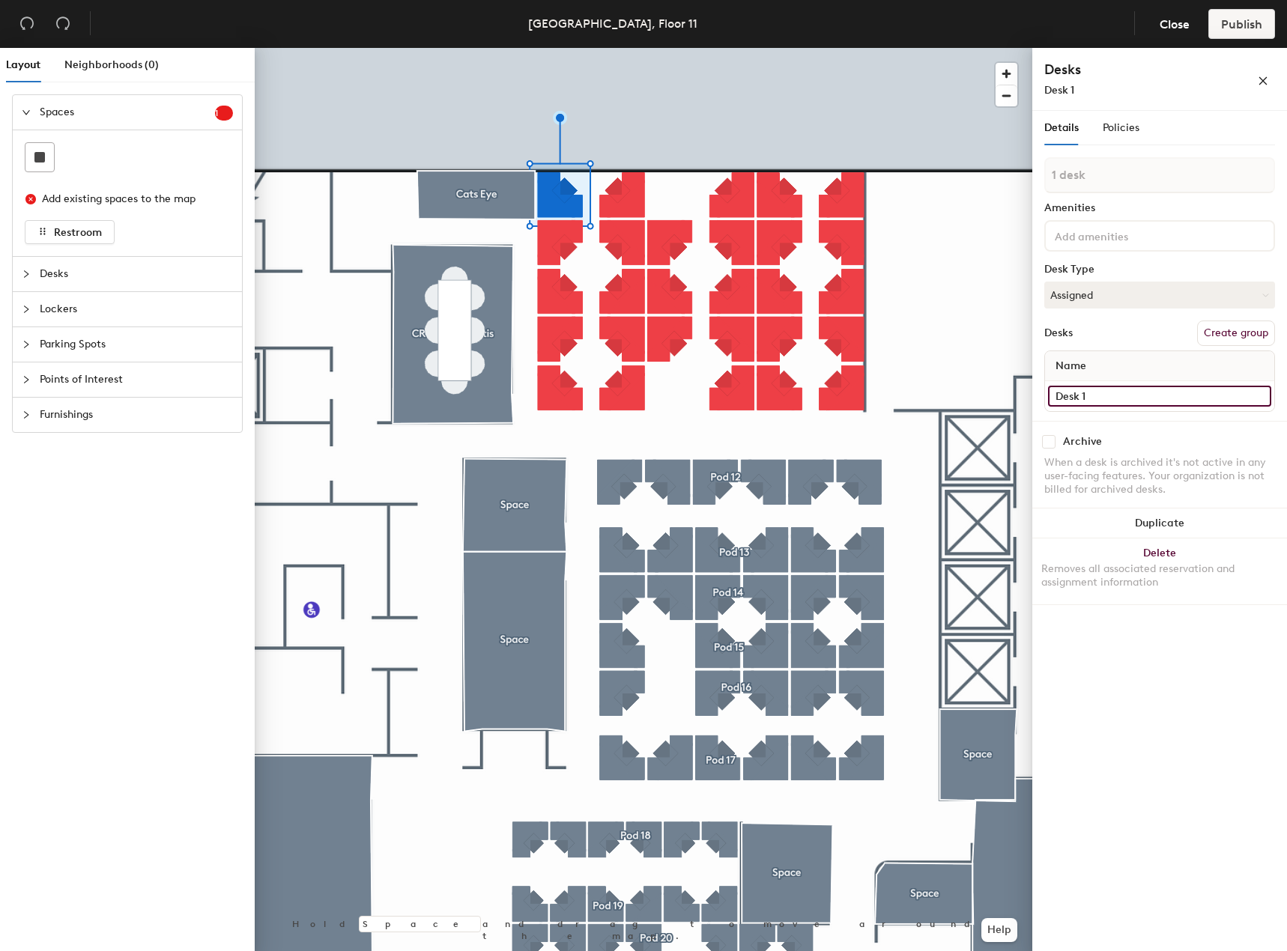
click at [1099, 401] on input "Desk 1" at bounding box center [1159, 396] width 223 height 21
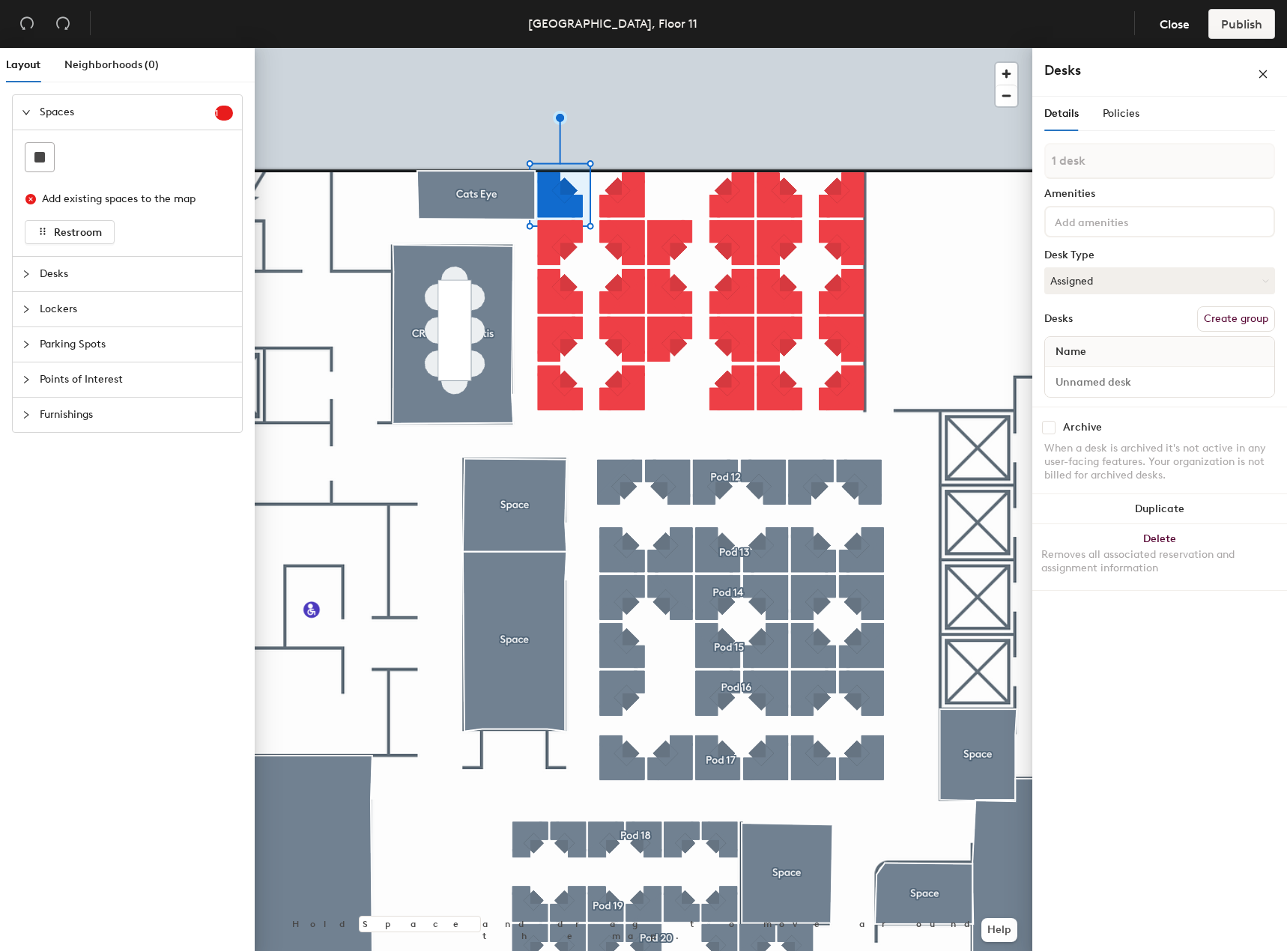
click at [1222, 323] on button "Create group" at bounding box center [1236, 318] width 78 height 25
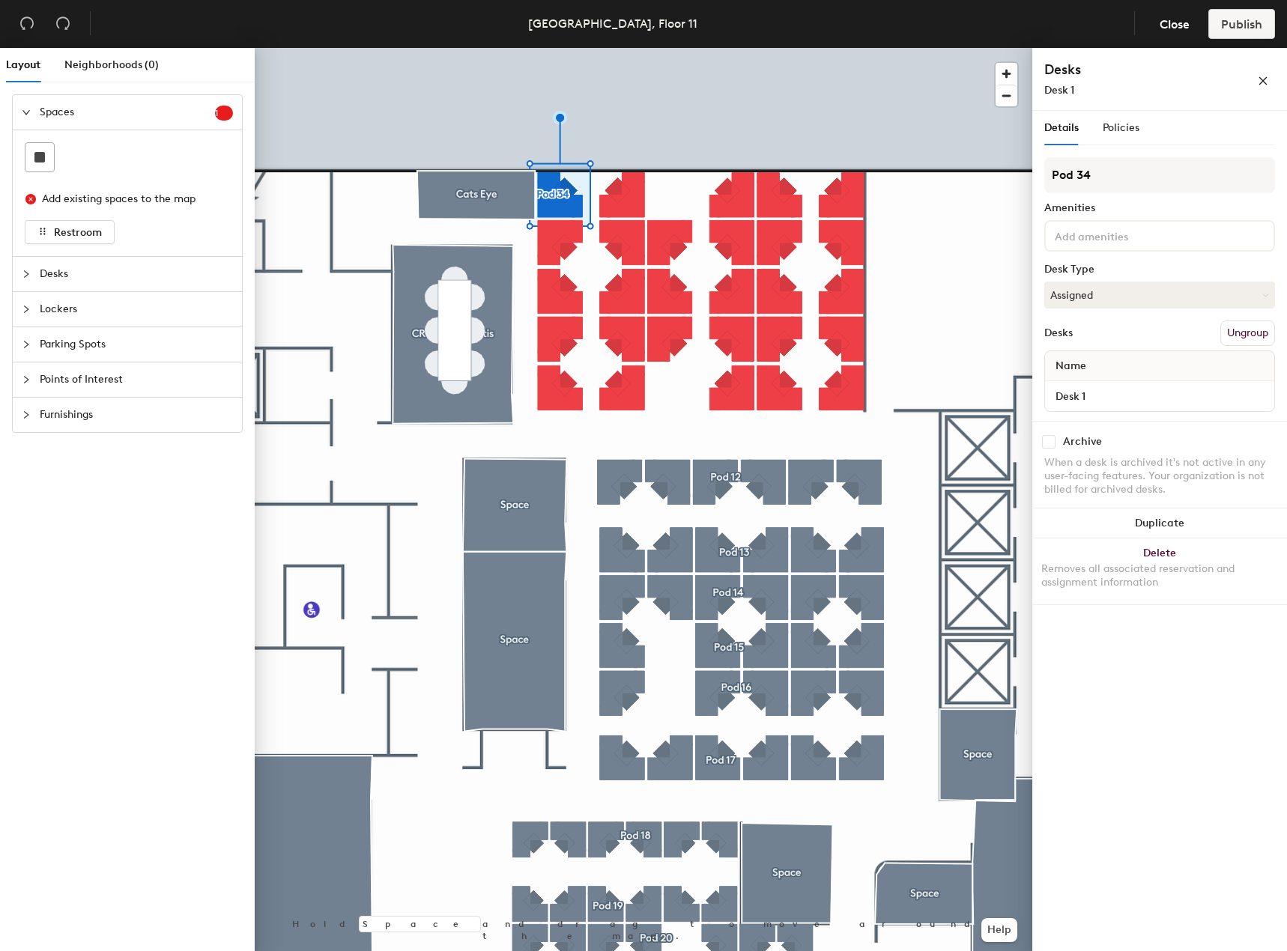
drag, startPoint x: 1106, startPoint y: 174, endPoint x: 1037, endPoint y: 174, distance: 68.9
click at [1037, 174] on div "Details Policies Pod 34 Amenities Desk Type Assigned Desks Ungroup Name Desk 1 …" at bounding box center [1159, 534] width 255 height 846
click at [1021, 173] on div "Layout Neighborhoods (0) Spaces 1 Add existing spaces to the map Restroom Desks…" at bounding box center [643, 502] width 1287 height 909
type input "WS 11169"
click at [1095, 388] on input "Desk 1" at bounding box center [1159, 396] width 223 height 21
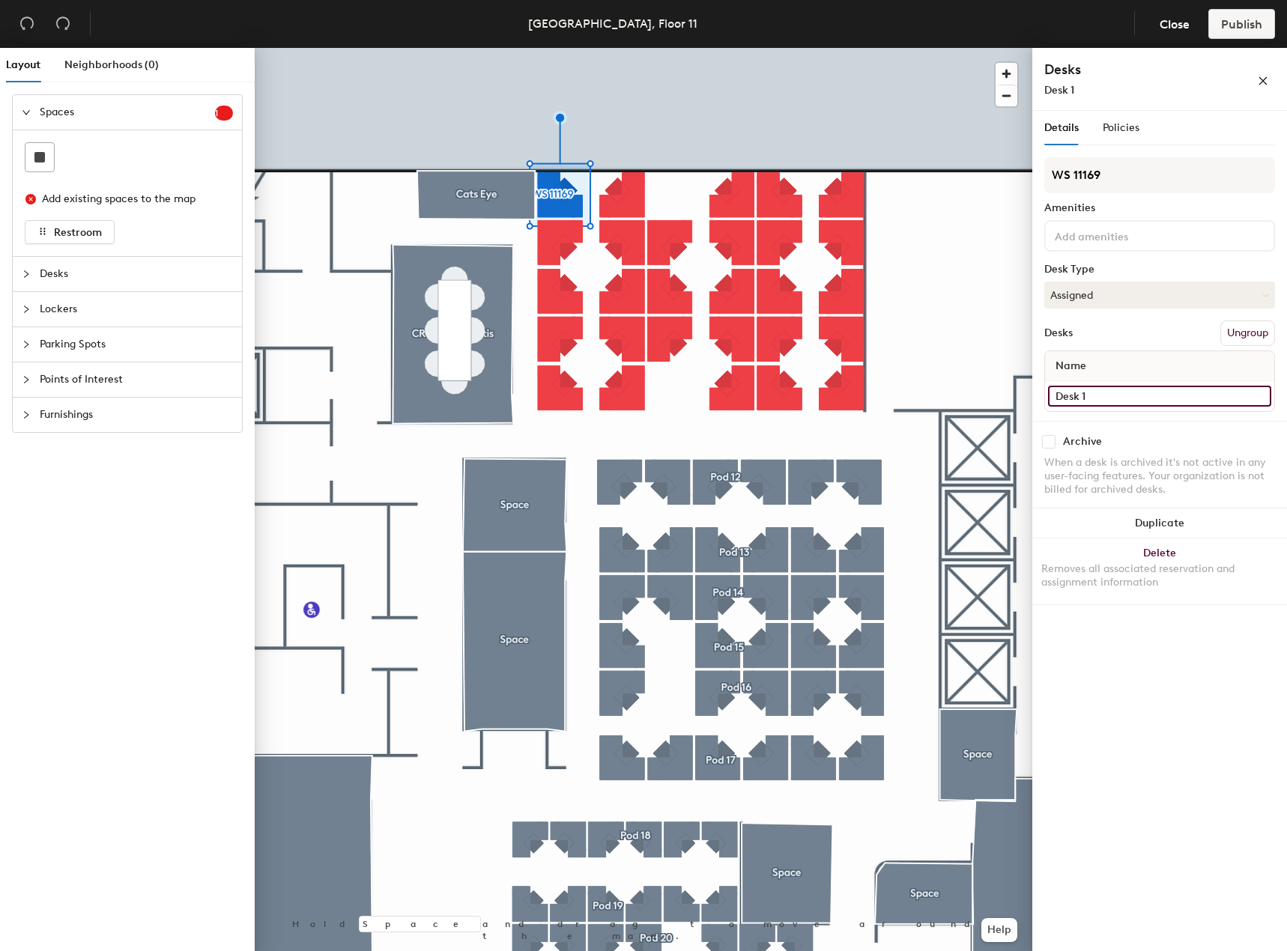
paste input "WS 11169"
type input "WS 11169"
click at [1260, 294] on icon at bounding box center [1263, 295] width 7 height 7
click at [1084, 386] on div "Hoteled" at bounding box center [1120, 386] width 150 height 22
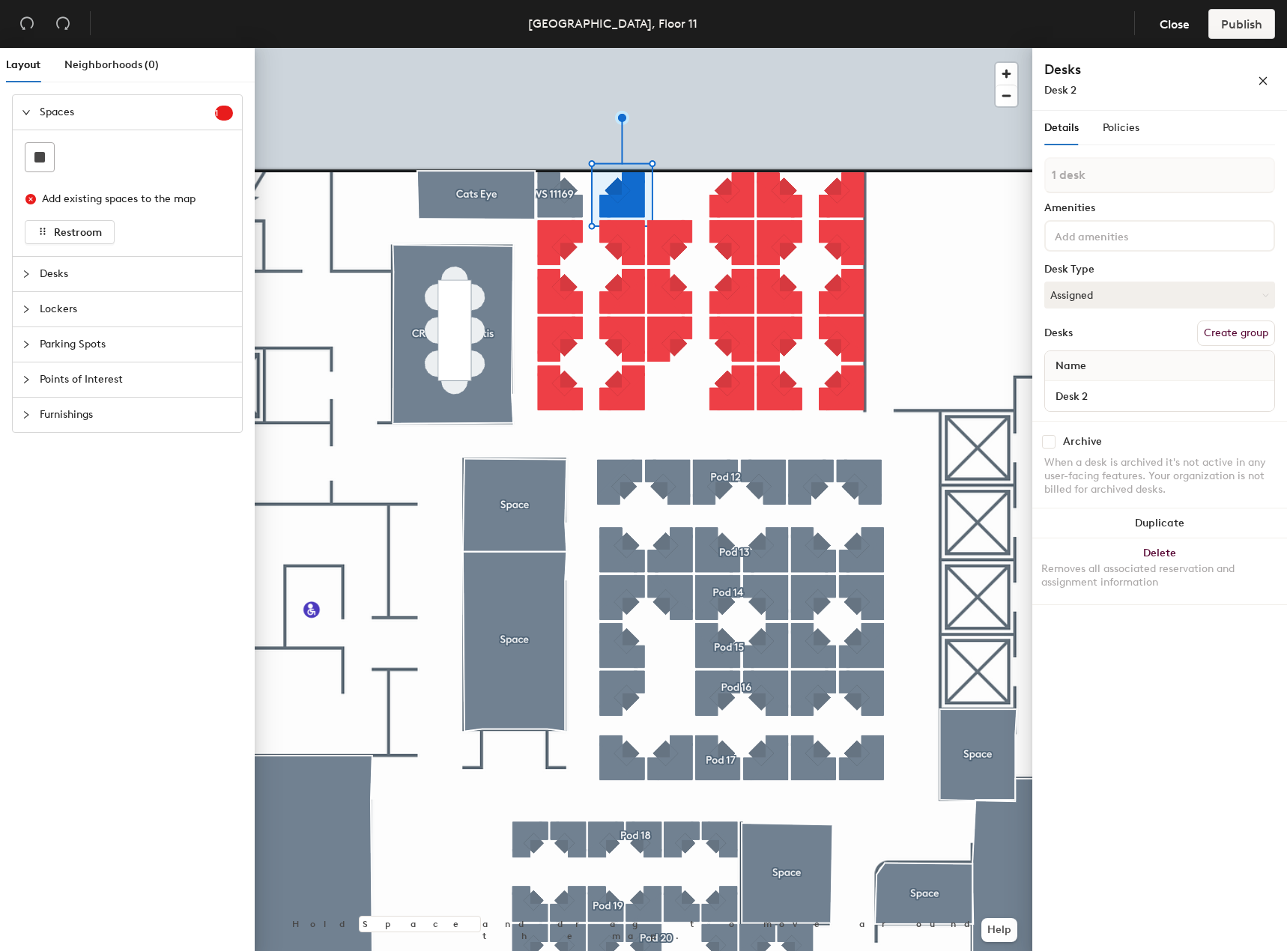
click at [1224, 327] on button "Create group" at bounding box center [1236, 333] width 78 height 25
click at [1018, 171] on div "Layout Neighborhoods (0) Spaces 1 Add existing spaces to the map Restroom Desks…" at bounding box center [643, 502] width 1287 height 909
click at [1071, 173] on input "WS11170" at bounding box center [1159, 175] width 231 height 36
drag, startPoint x: 1117, startPoint y: 173, endPoint x: 1033, endPoint y: 175, distance: 83.9
click at [1033, 175] on div "Details Policies WS 11170 Amenities Desk Type Assigned Desks Ungroup Name Desk …" at bounding box center [1159, 534] width 255 height 846
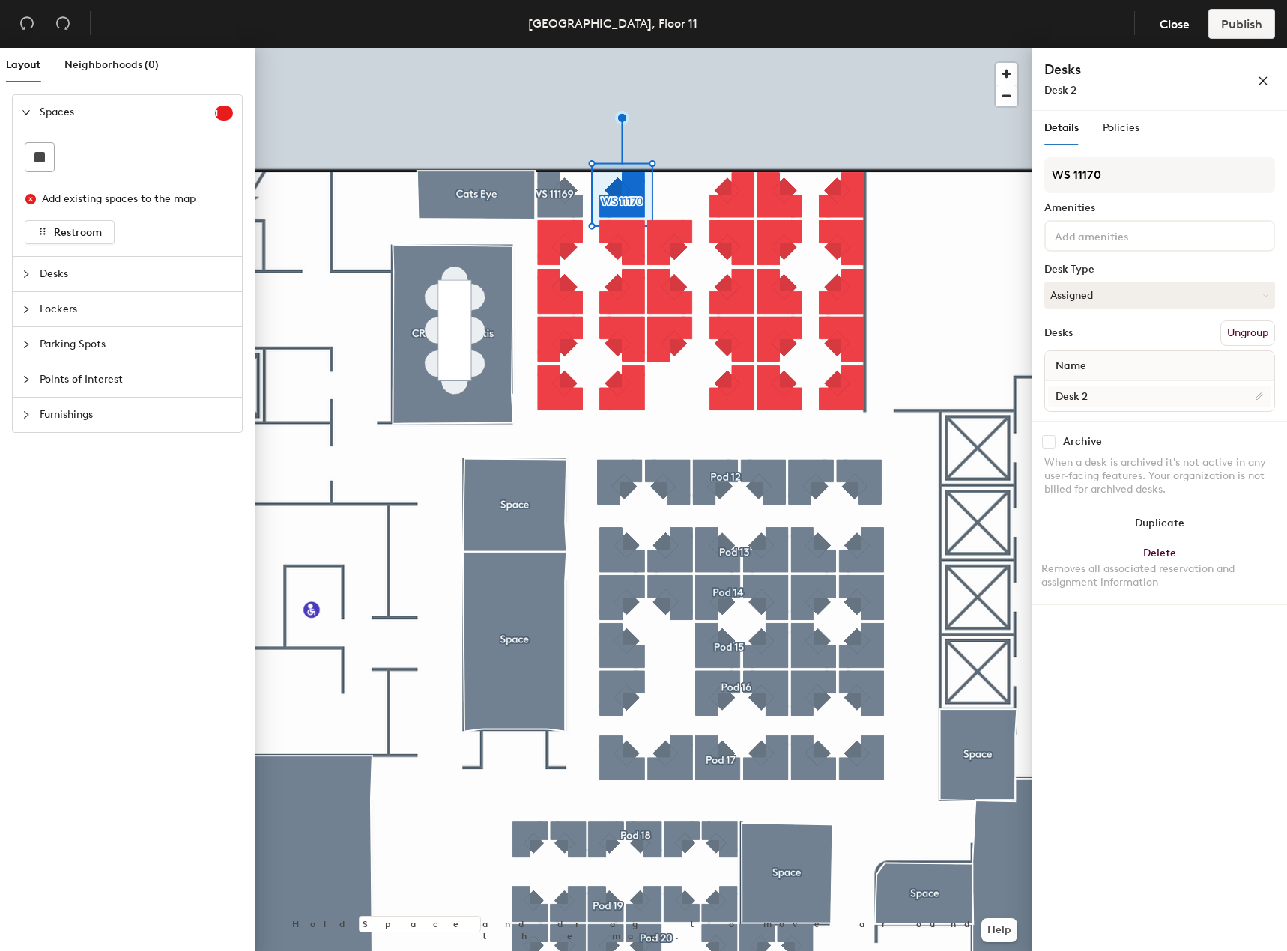
type input "WS 11170"
click at [1105, 388] on input "Desk 2" at bounding box center [1159, 396] width 223 height 21
paste input "WS 11170"
type input "WS 11170"
click at [1265, 297] on icon at bounding box center [1263, 295] width 7 height 7
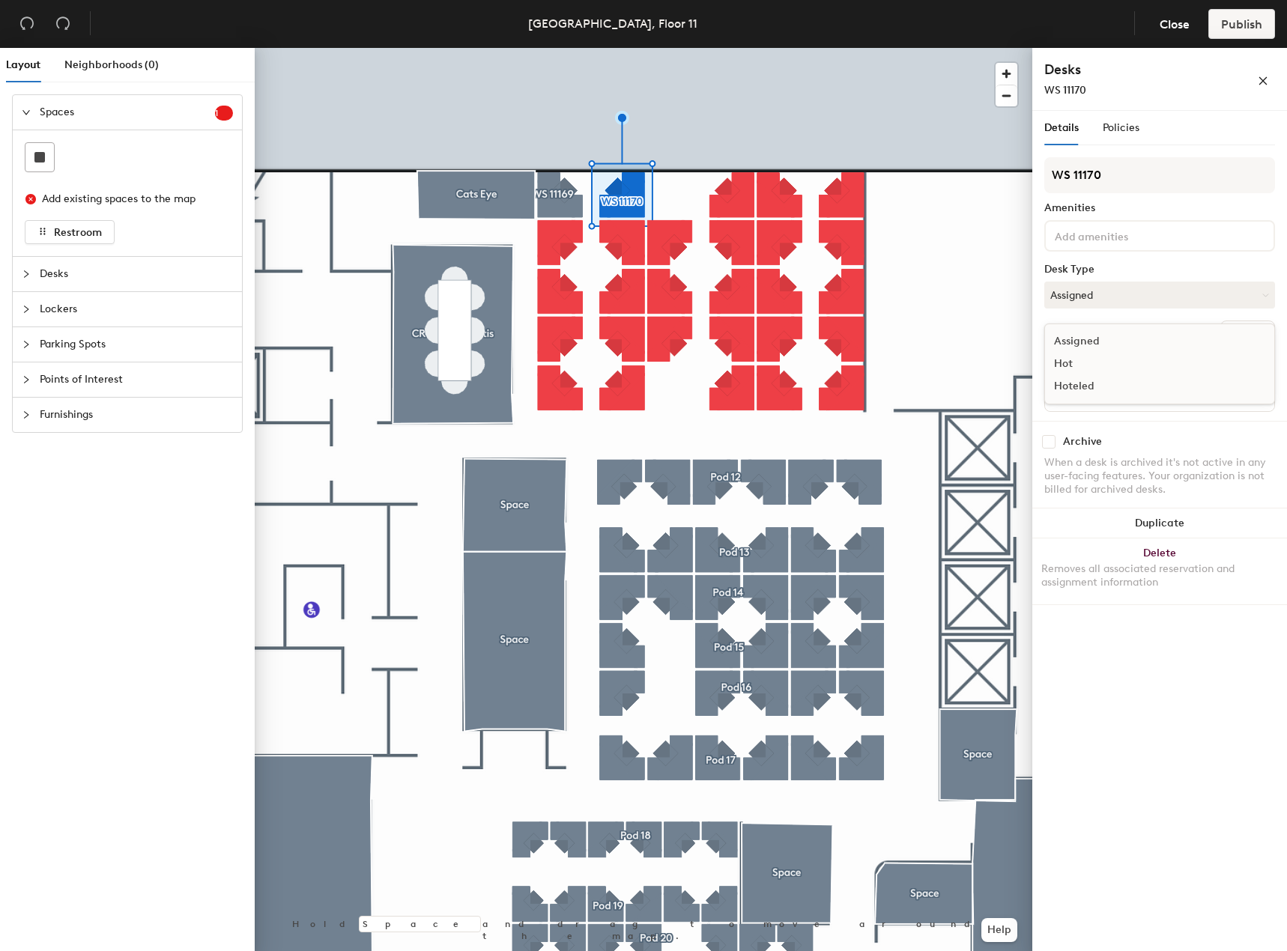
click at [1093, 384] on div "Hoteled" at bounding box center [1120, 386] width 150 height 22
click at [1221, 332] on button "Create group" at bounding box center [1236, 333] width 78 height 25
click at [993, 174] on div "Layout Neighborhoods (0) Spaces 1 Add existing spaces to the map Restroom Desks…" at bounding box center [643, 502] width 1287 height 909
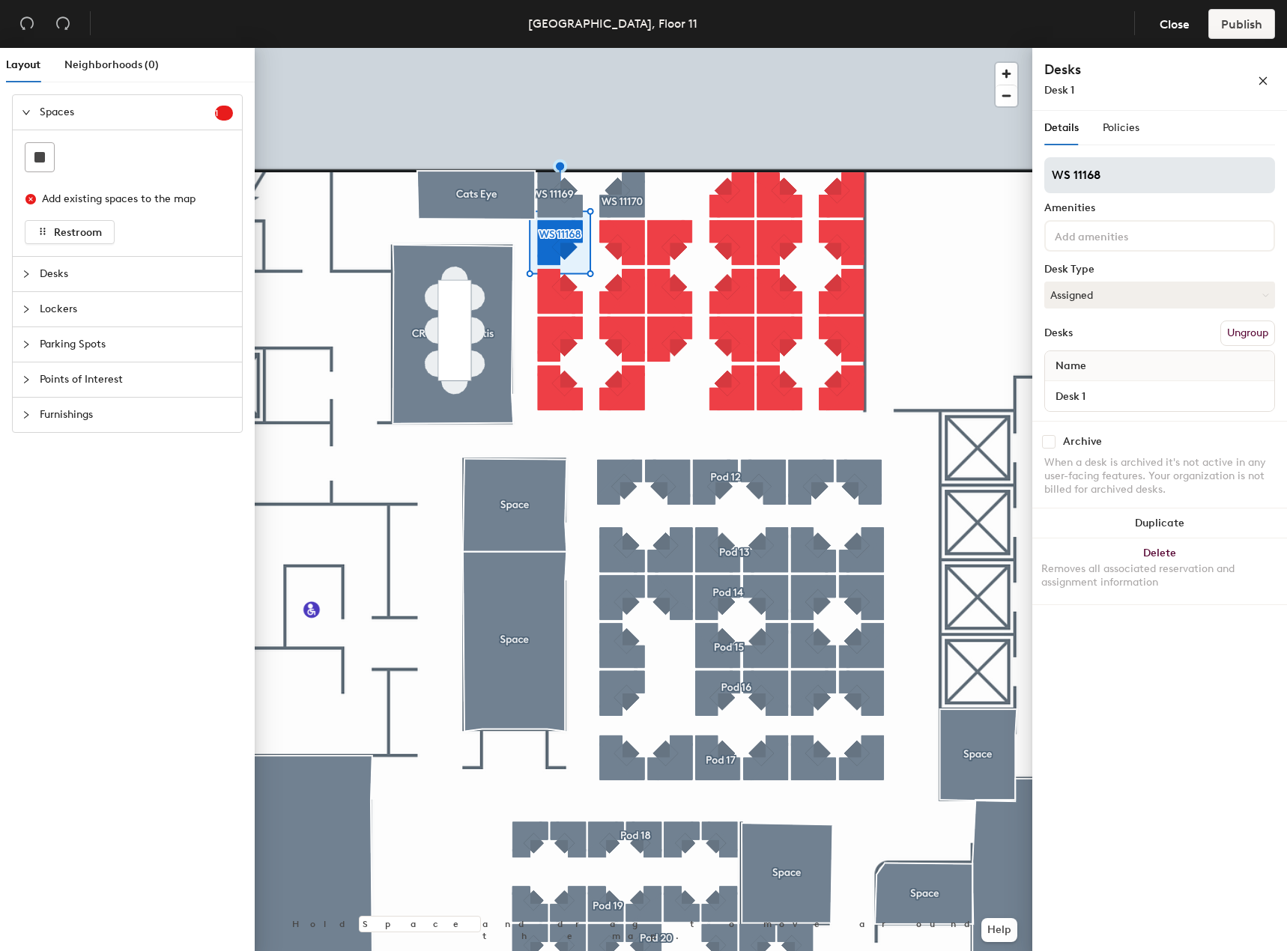
click at [994, 183] on div "Layout Neighborhoods (0) Spaces 1 Add existing spaces to the map Restroom Desks…" at bounding box center [643, 502] width 1287 height 909
type input "WS 11168"
click at [1120, 386] on input "Desk 1" at bounding box center [1159, 396] width 223 height 21
paste input "WS 11168"
type input "WS 11168"
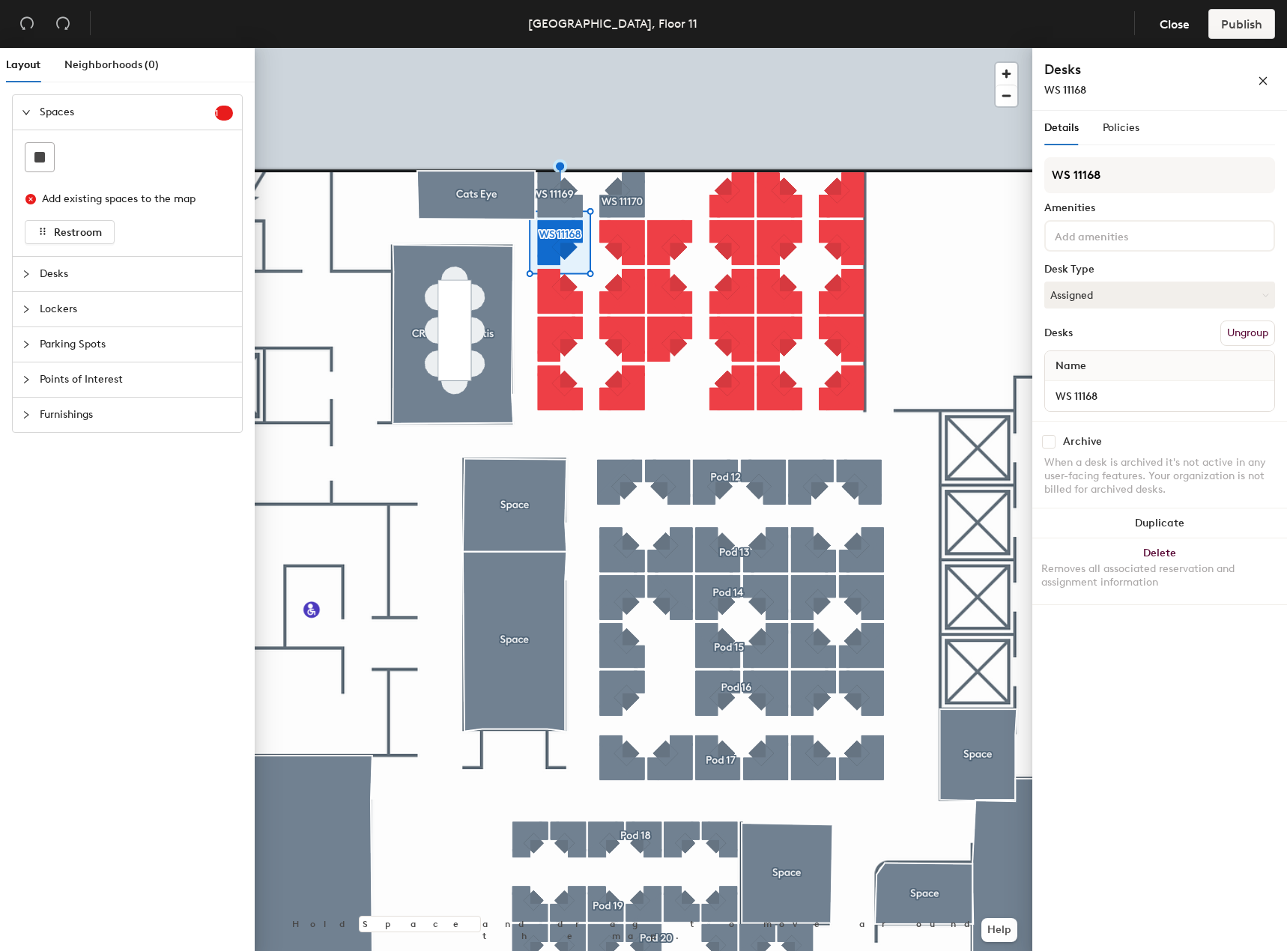
click at [610, 48] on div at bounding box center [643, 48] width 777 height 0
click at [1212, 323] on button "Create group" at bounding box center [1236, 333] width 78 height 25
click at [963, 174] on div "Layout Neighborhoods (0) Spaces 1 Add existing spaces to the map Restroom Desks…" at bounding box center [643, 502] width 1287 height 909
click at [1023, 178] on div "Layout Neighborhoods (0) Spaces 1 Add existing spaces to the map Restroom Desks…" at bounding box center [643, 502] width 1287 height 909
type input "WS 11171"
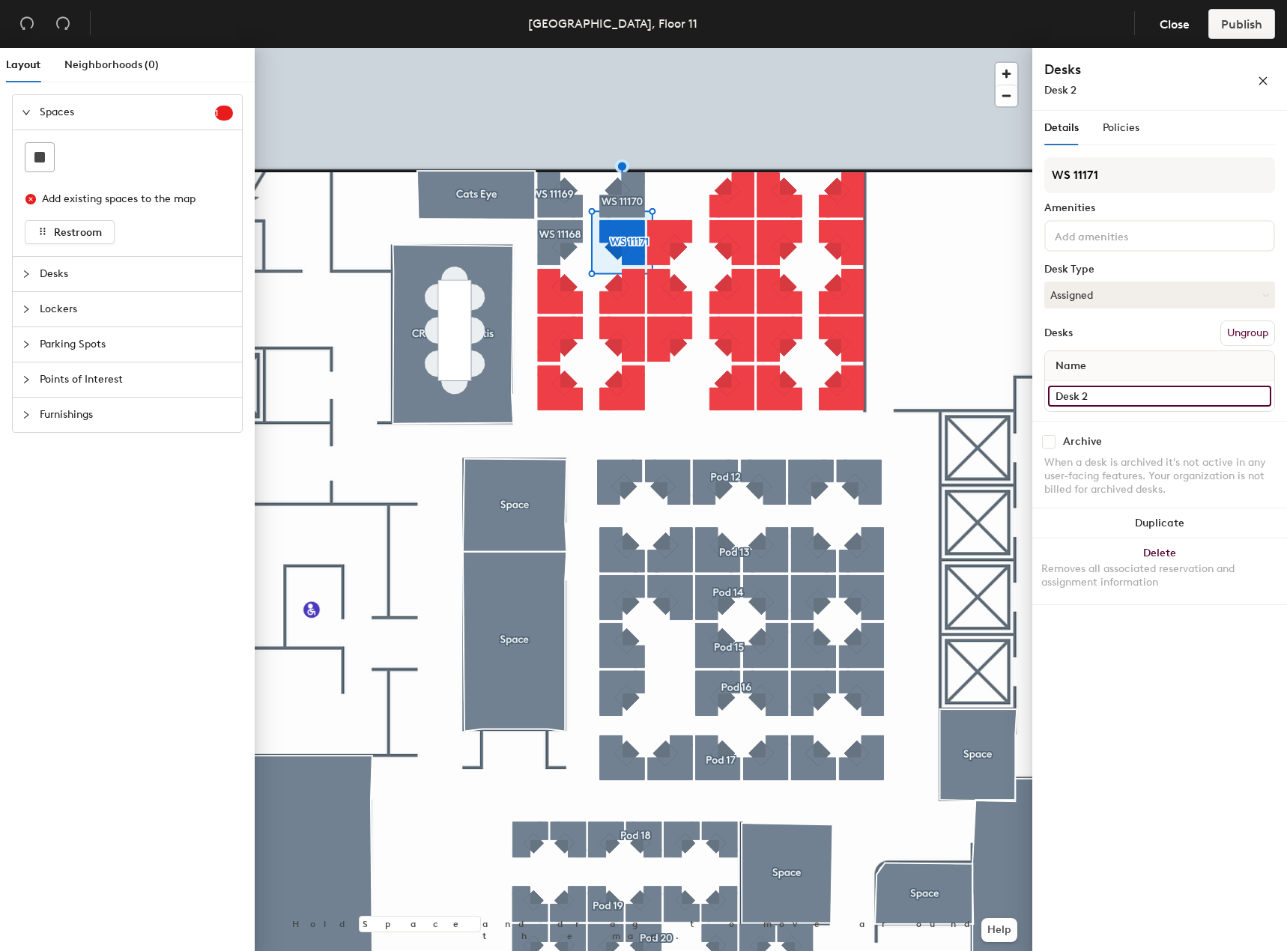
click at [1109, 389] on input "Desk 2" at bounding box center [1159, 396] width 223 height 21
paste input "WS 11171"
type input "WS 11171"
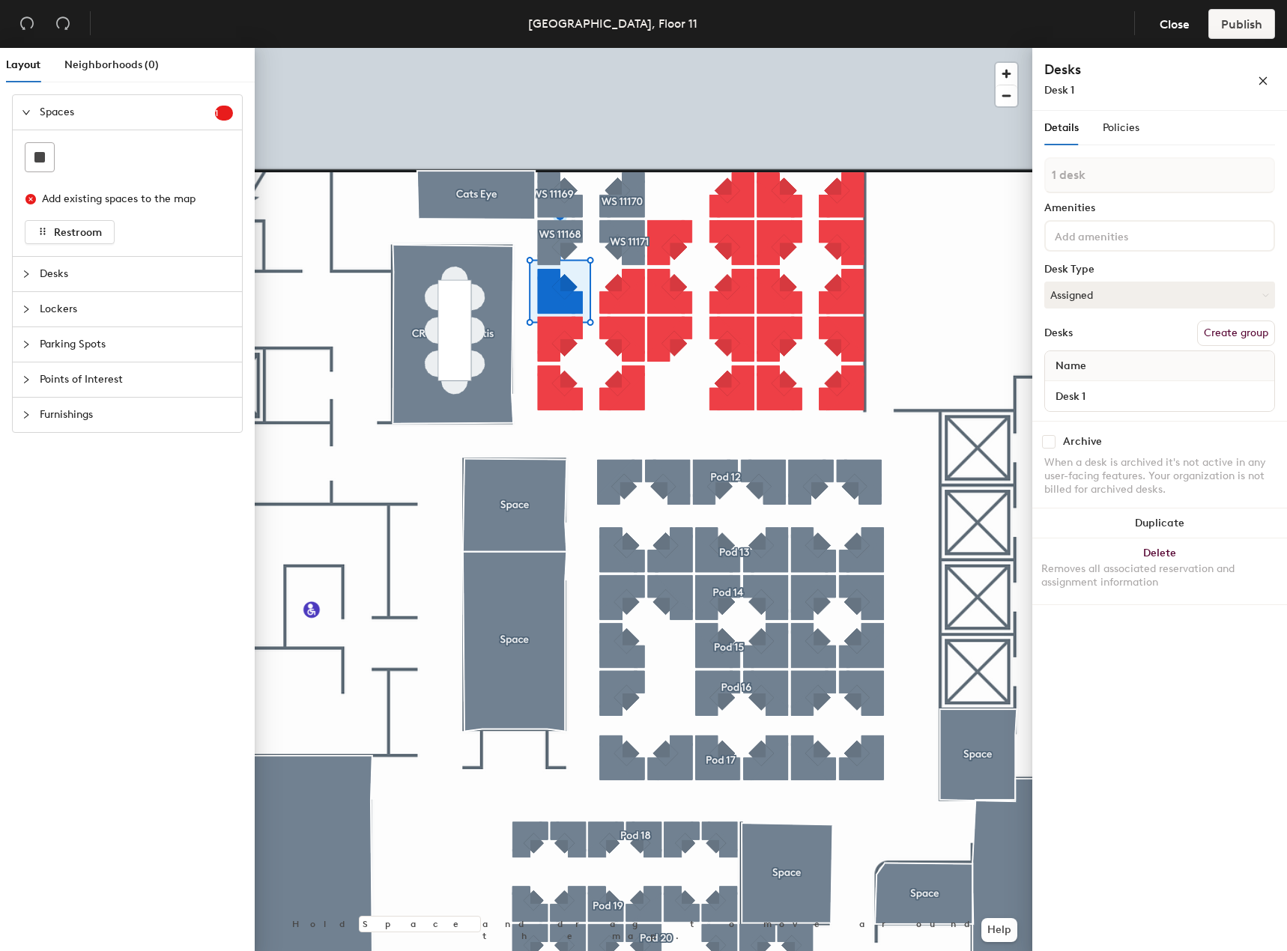
click at [1216, 330] on button "Create group" at bounding box center [1236, 333] width 78 height 25
click at [1028, 180] on div "Layout Neighborhoods (0) Spaces 1 Add existing spaces to the map Restroom Desks…" at bounding box center [643, 502] width 1287 height 909
drag, startPoint x: 1143, startPoint y: 178, endPoint x: 1045, endPoint y: 174, distance: 97.4
click at [1047, 175] on input "WS 11167" at bounding box center [1159, 175] width 231 height 36
type input "WS 11167"
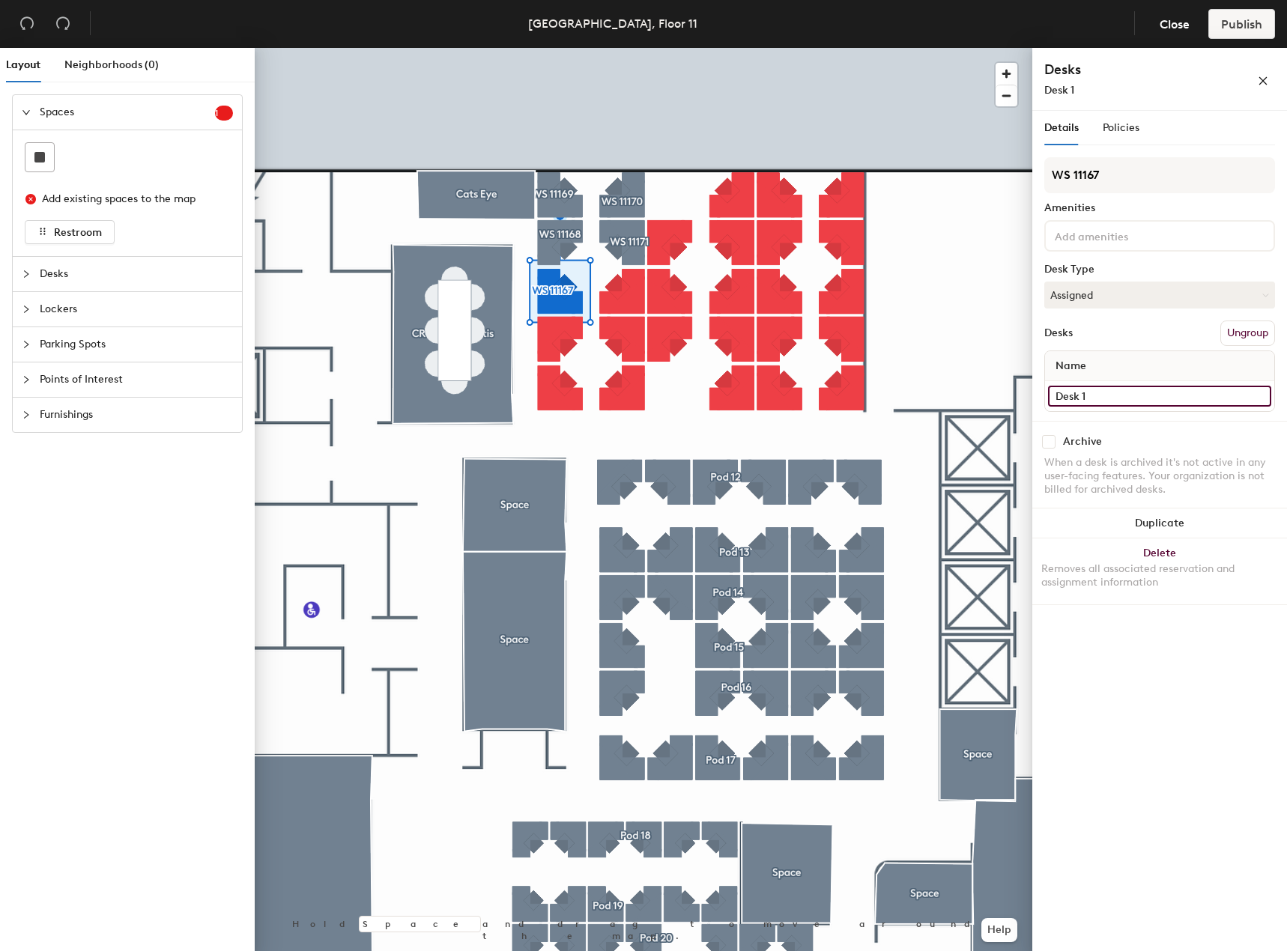
click at [1105, 395] on input "Desk 1" at bounding box center [1159, 396] width 223 height 21
paste input "WS 11167"
type input "WS 11167"
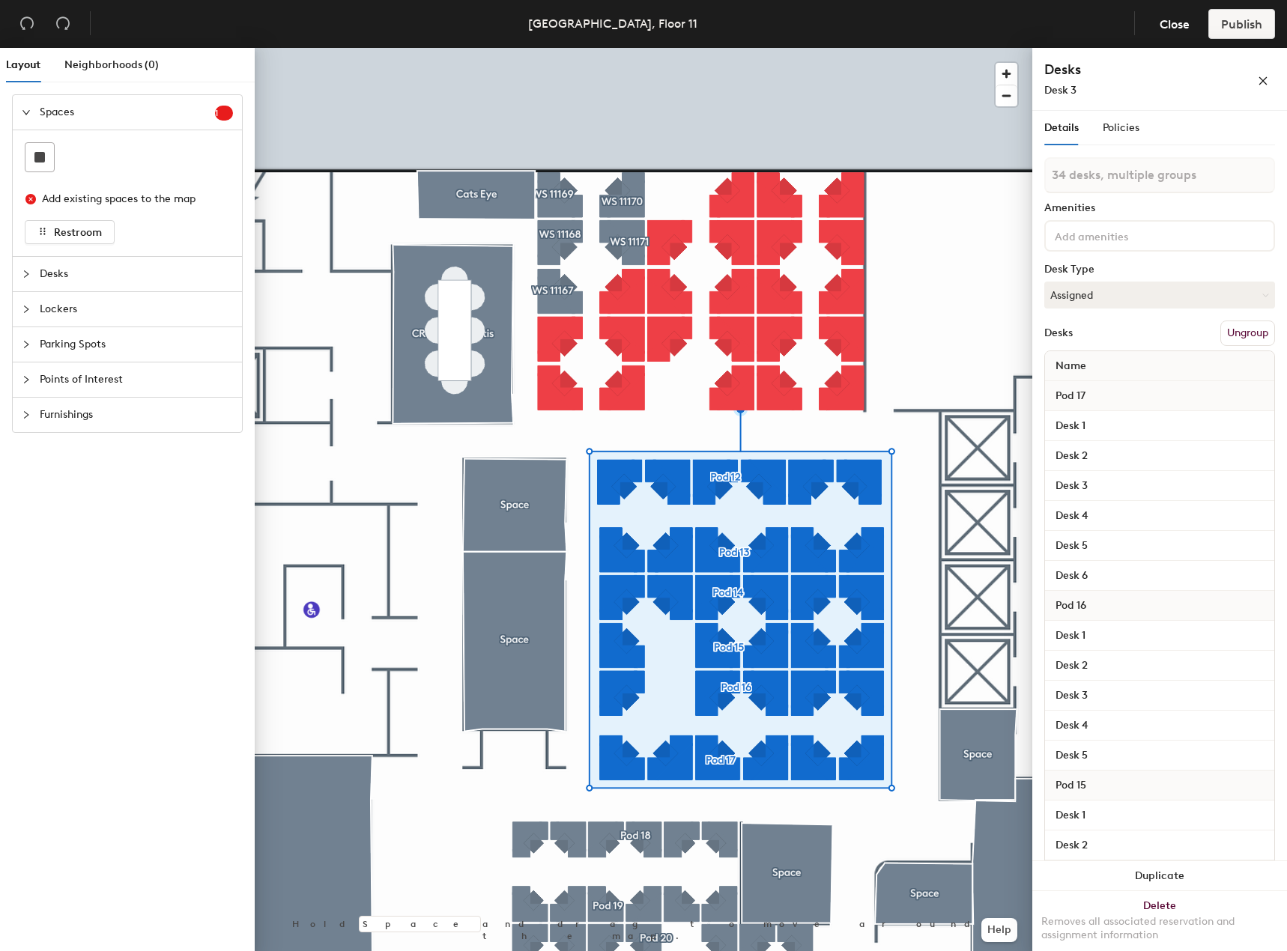
click at [1233, 331] on button "Ungroup" at bounding box center [1247, 333] width 55 height 25
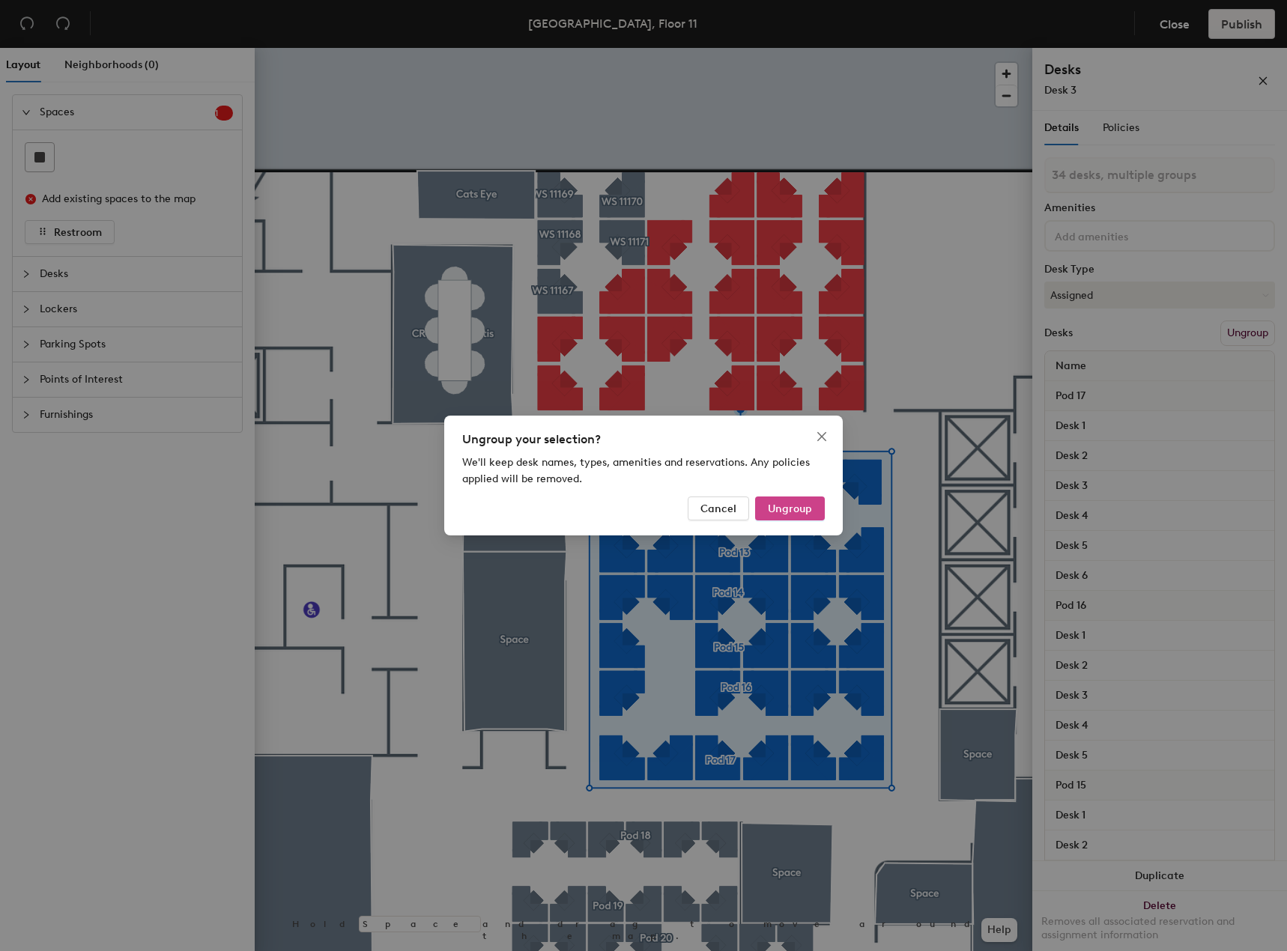
click at [809, 510] on span "Ungroup" at bounding box center [790, 508] width 44 height 13
type input "34 desks"
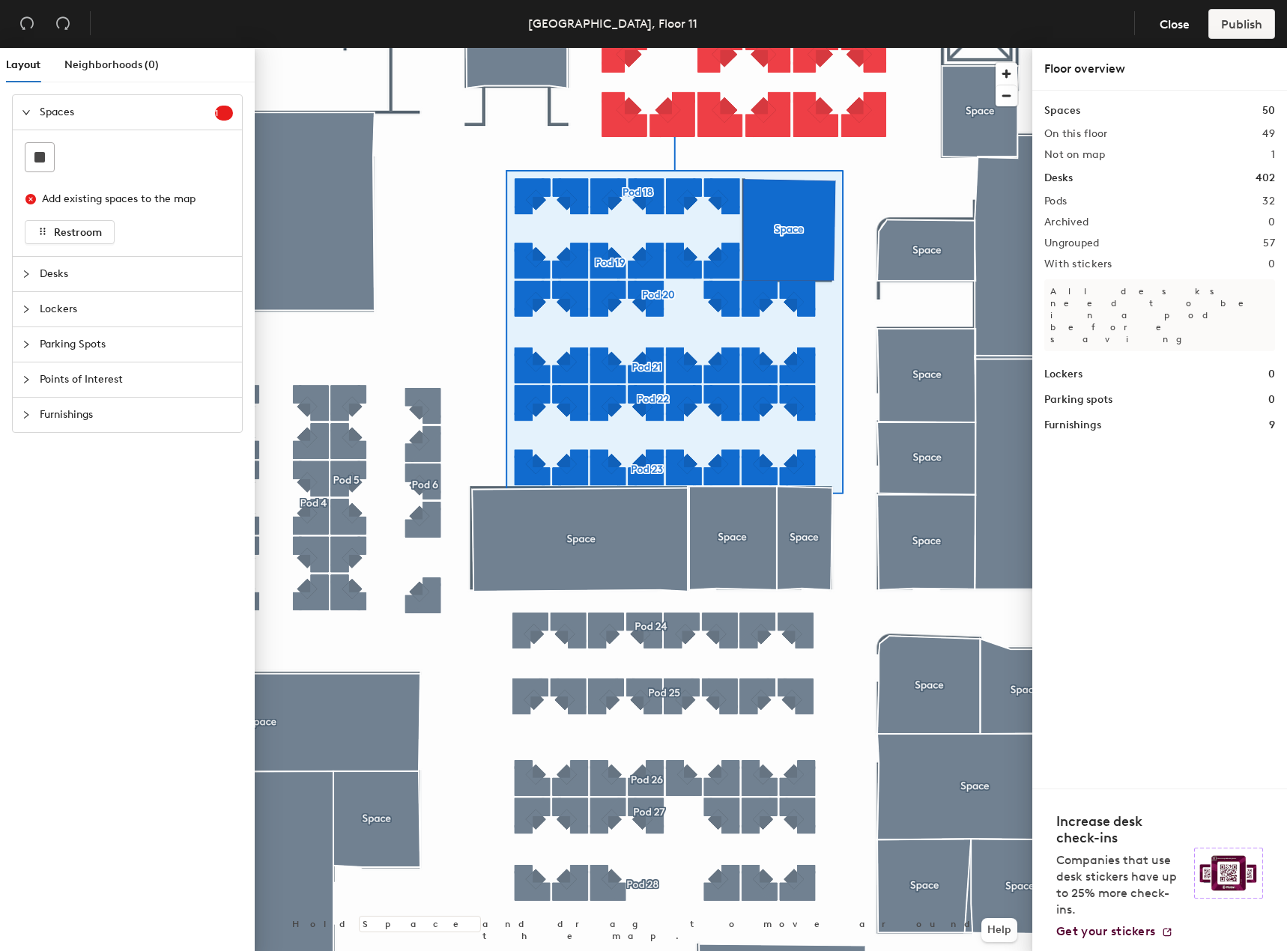
click at [412, 48] on div at bounding box center [643, 48] width 777 height 0
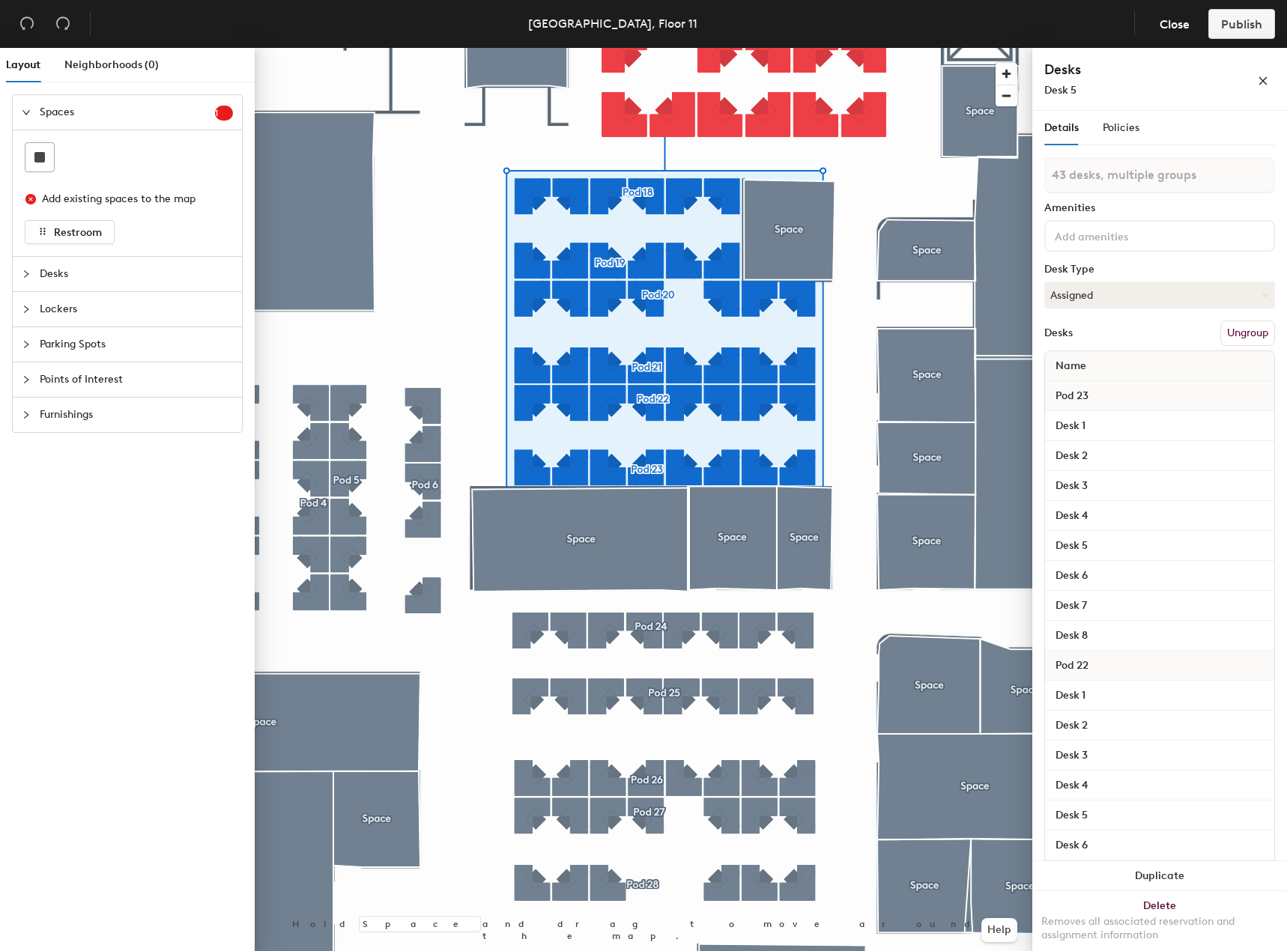
click at [1241, 324] on button "Ungroup" at bounding box center [1247, 333] width 55 height 25
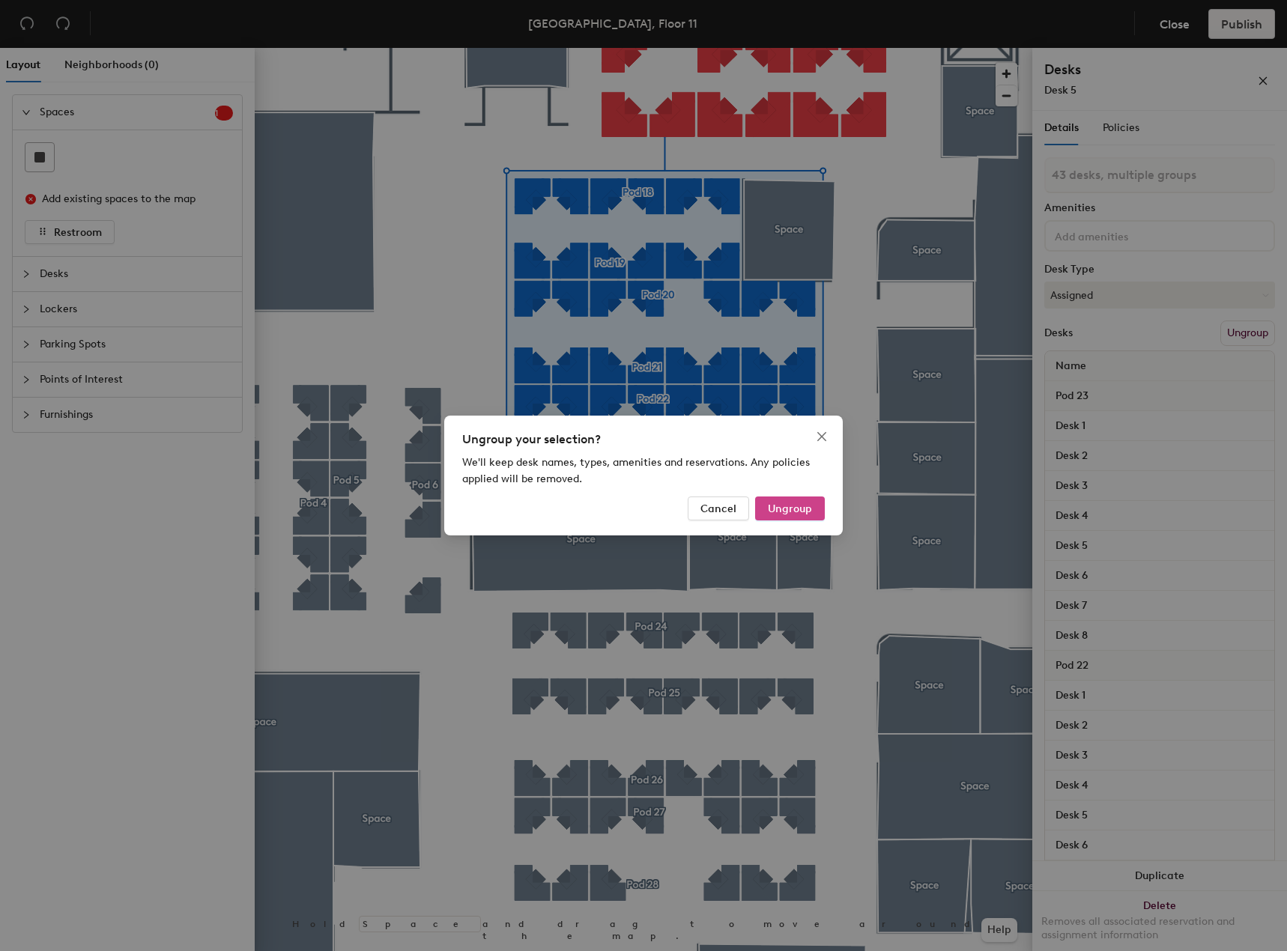
click at [804, 505] on span "Ungroup" at bounding box center [790, 508] width 44 height 13
type input "43 desks"
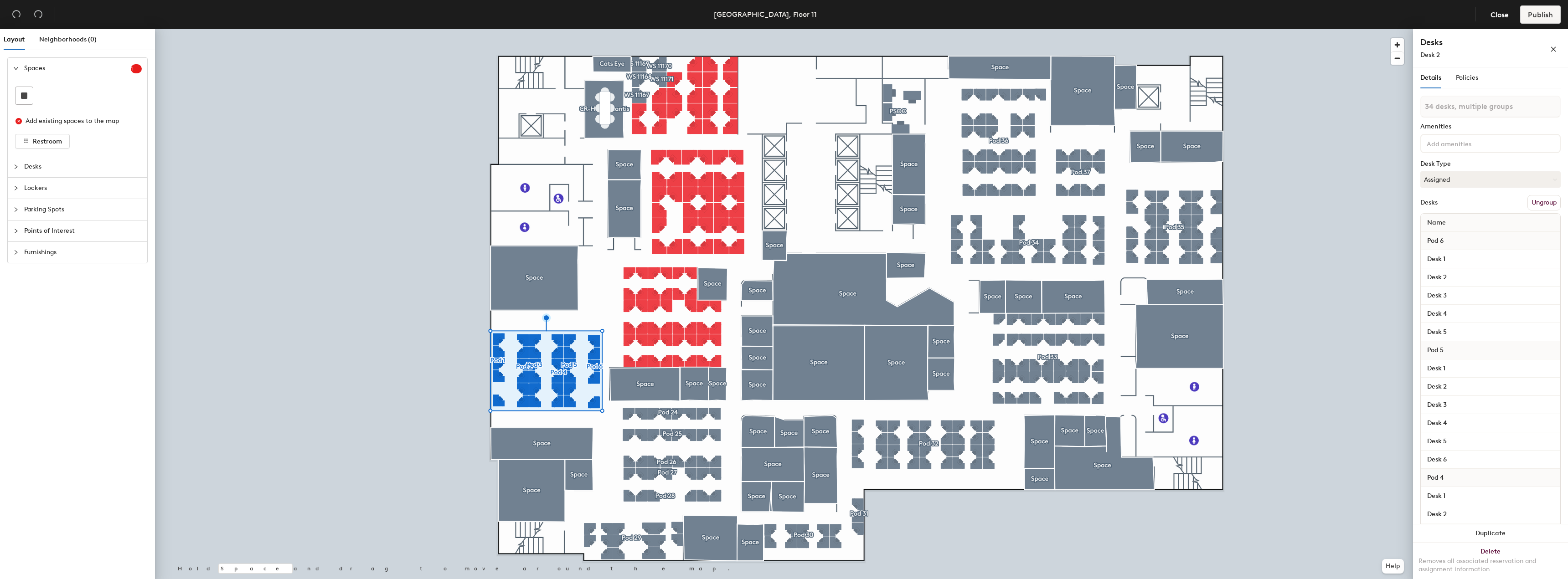
click at [783, 202] on button "Ungroup" at bounding box center [1544, 203] width 33 height 15
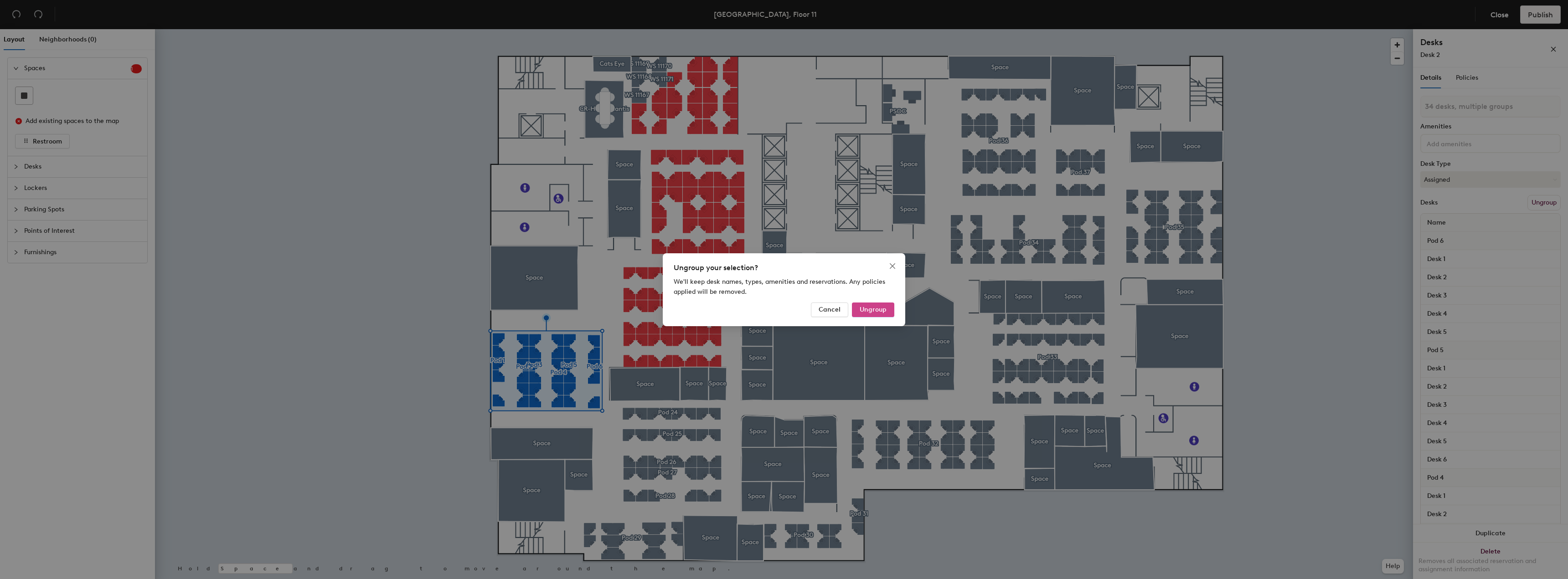
click at [783, 306] on span "Ungroup" at bounding box center [873, 309] width 27 height 8
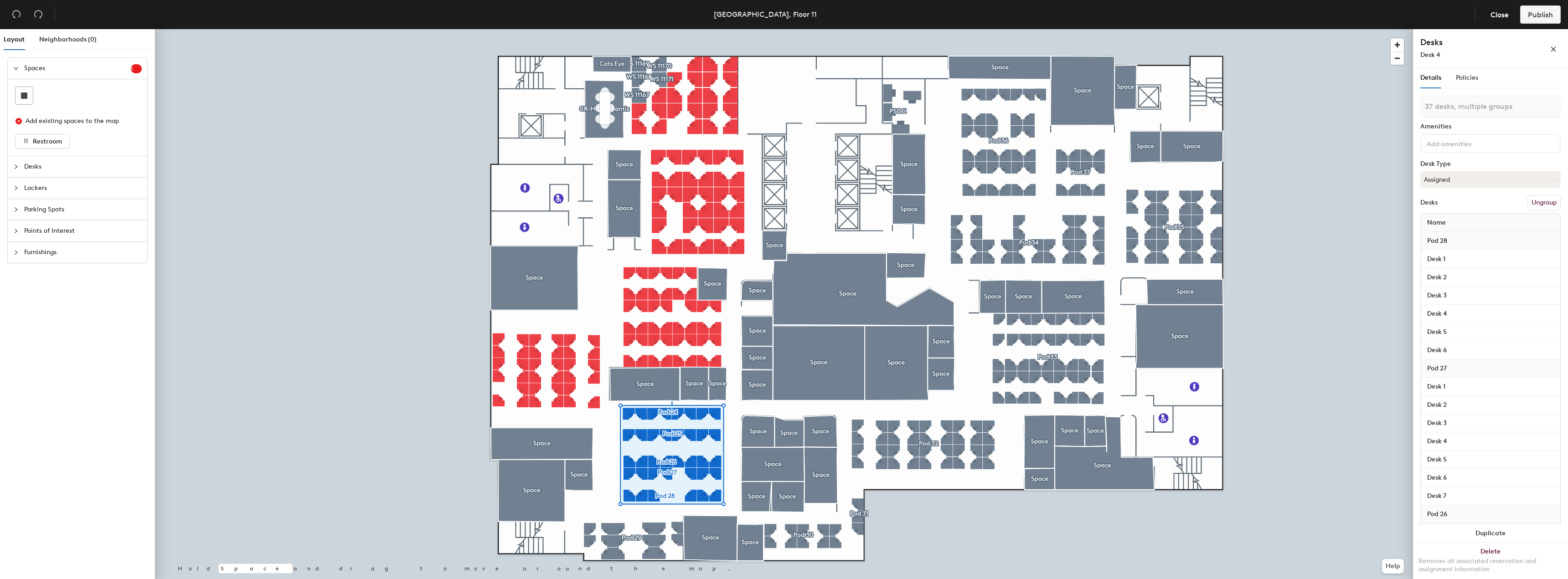
click at [783, 201] on button "Ungroup" at bounding box center [1544, 203] width 33 height 15
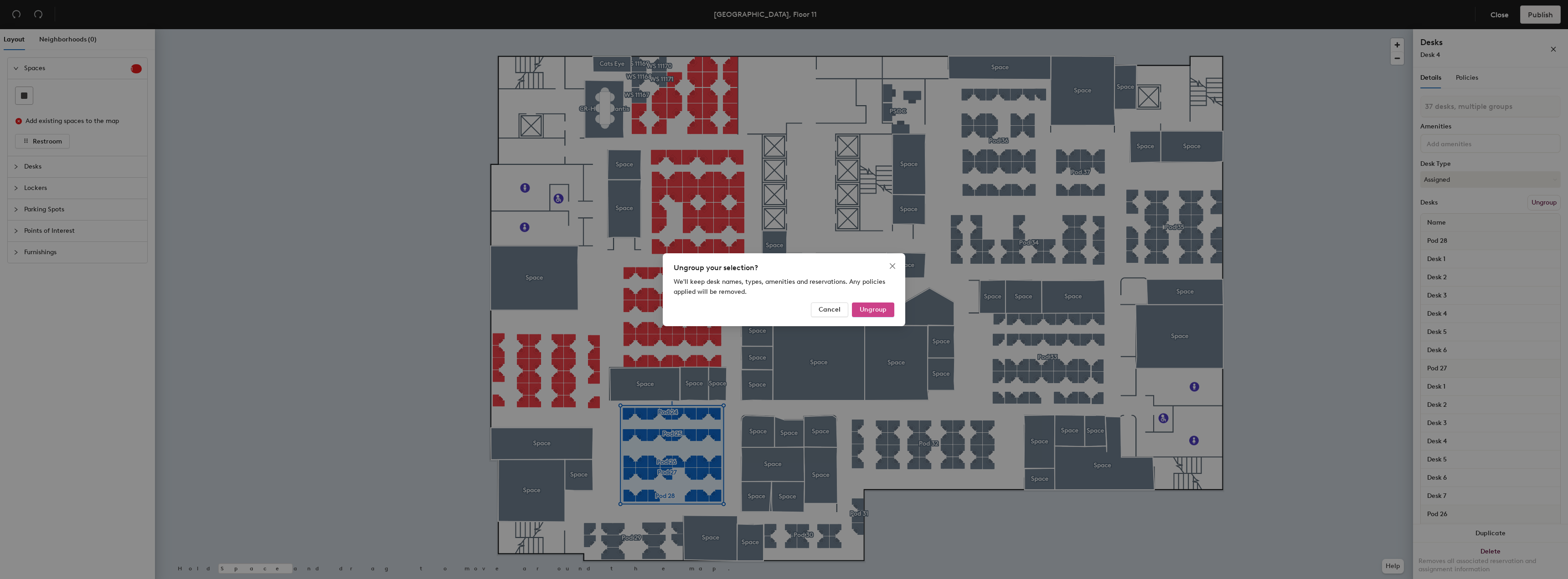
click at [783, 310] on span "Ungroup" at bounding box center [873, 309] width 27 height 8
type input "37 desks"
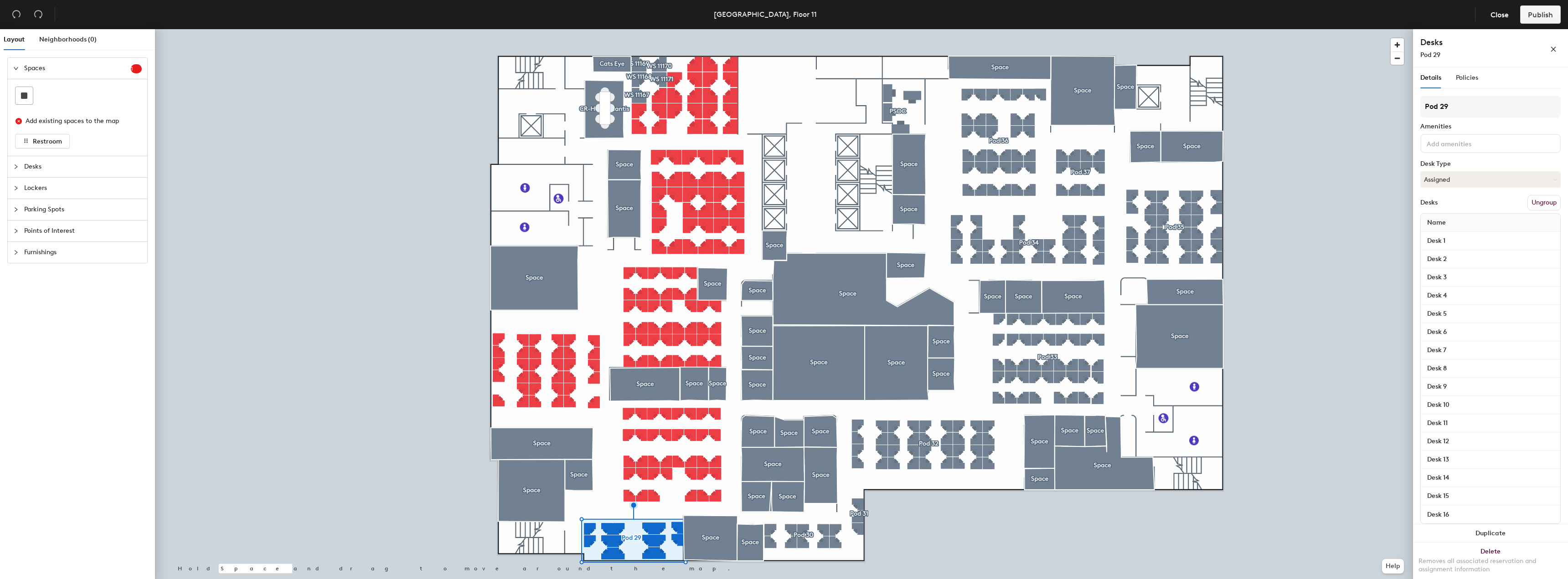
click at [783, 204] on button "Ungroup" at bounding box center [1544, 203] width 33 height 15
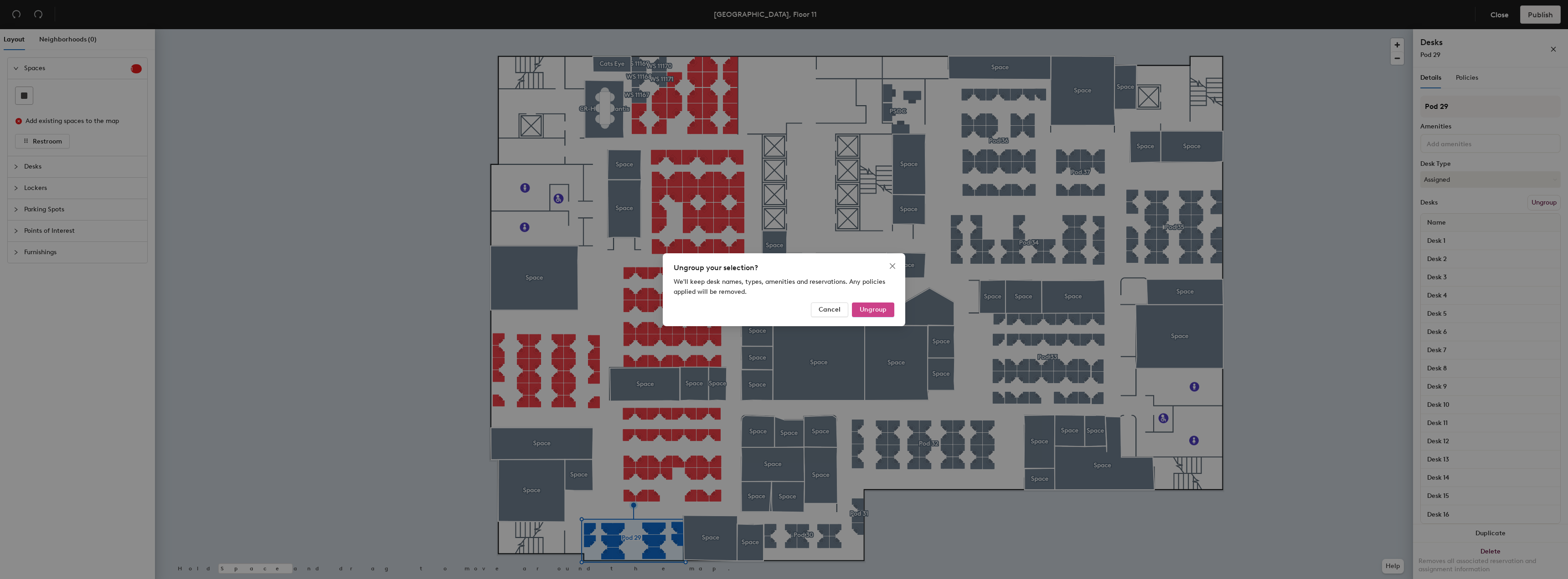
click at [783, 311] on span "Ungroup" at bounding box center [873, 309] width 27 height 8
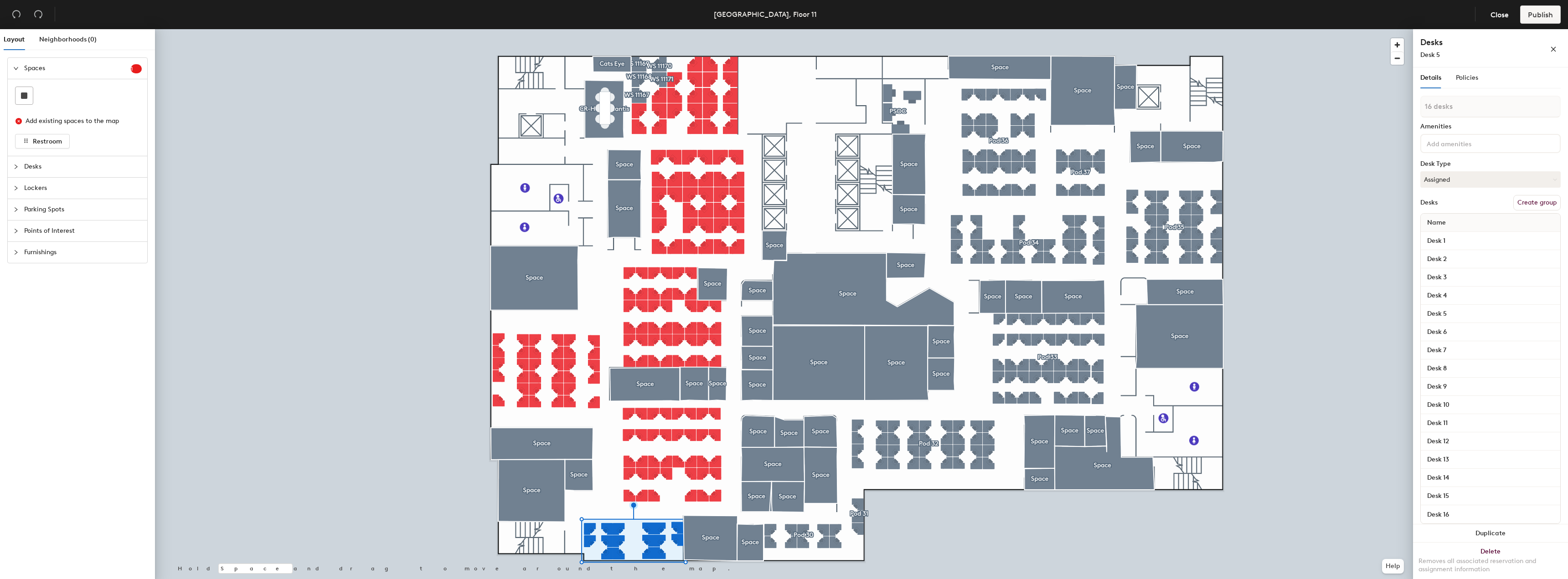
type input "1 desk"
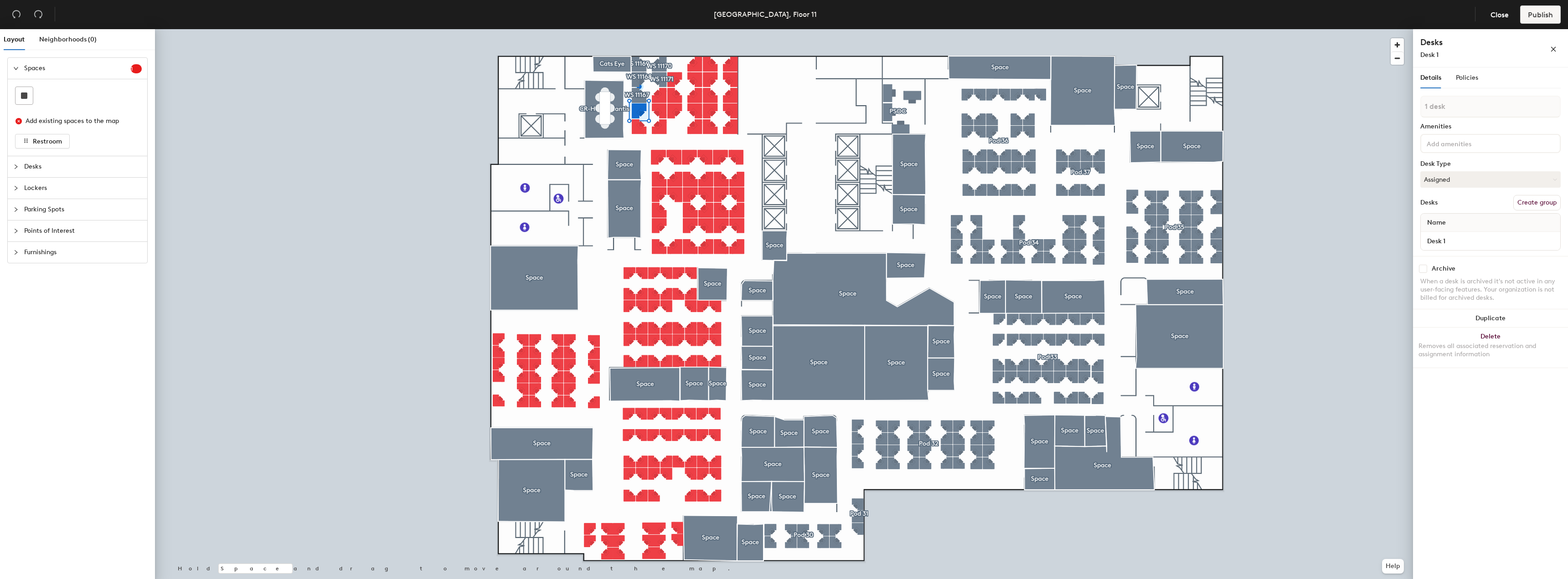
click at [783, 203] on button "Create group" at bounding box center [1537, 203] width 47 height 15
click at [783, 200] on button "Create group" at bounding box center [1537, 203] width 47 height 15
click at [783, 197] on button "Create group" at bounding box center [1537, 203] width 47 height 15
click at [783, 198] on button "Create group" at bounding box center [1537, 203] width 47 height 15
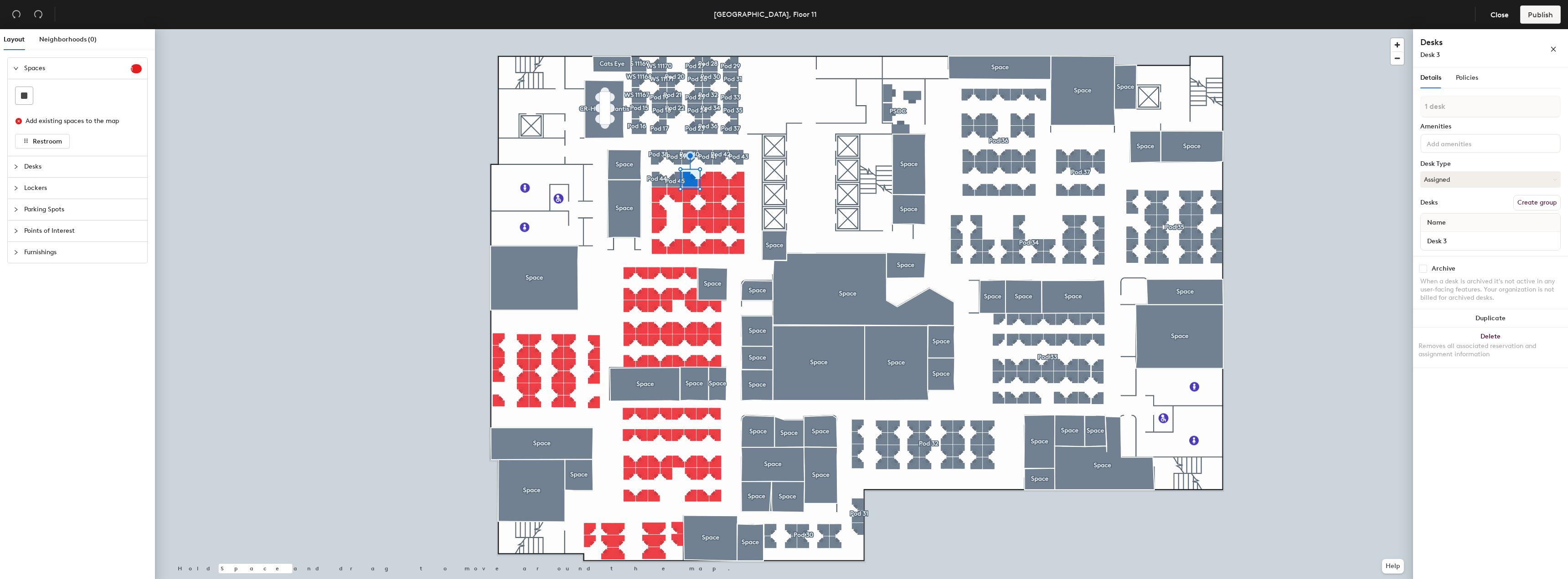
click at [1541, 200] on button "Create group" at bounding box center [1537, 203] width 47 height 15
click at [1535, 204] on button "Create group" at bounding box center [1537, 203] width 47 height 15
click at [1524, 201] on button "Create group" at bounding box center [1537, 203] width 47 height 15
click at [1527, 201] on button "Create group" at bounding box center [1537, 203] width 47 height 15
click at [1525, 202] on button "Create group" at bounding box center [1537, 203] width 47 height 15
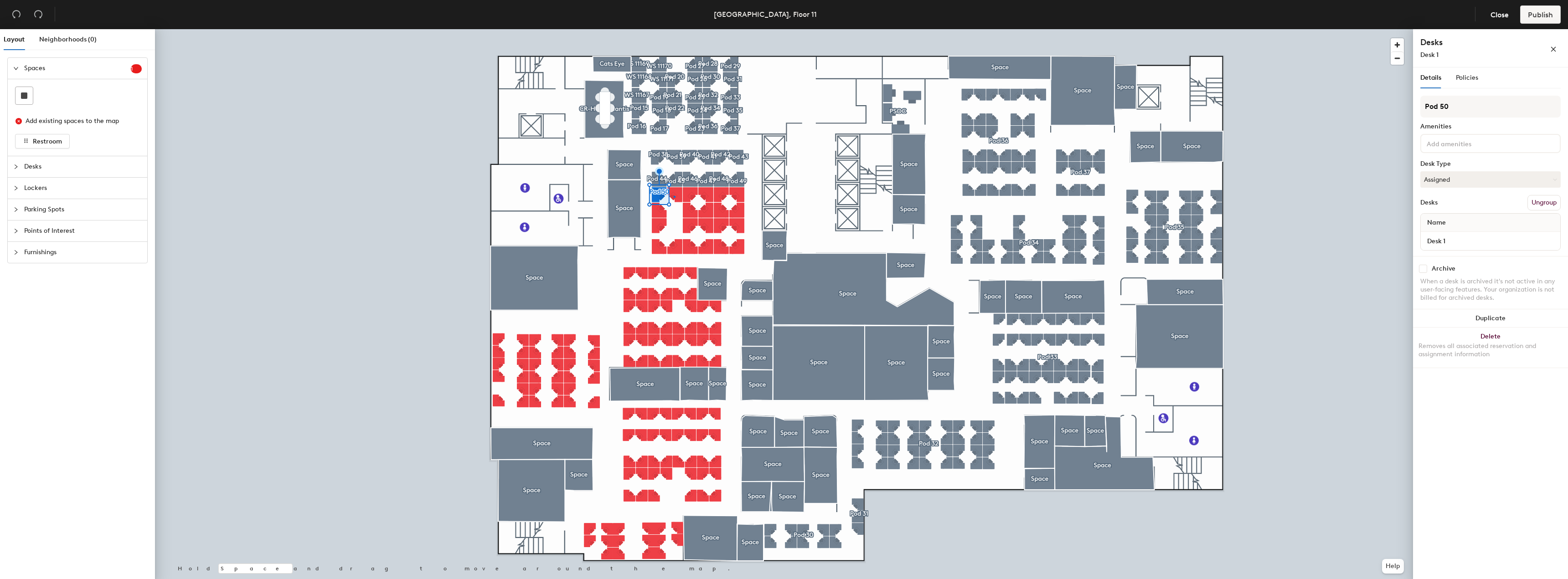
click at [674, 29] on div at bounding box center [784, 29] width 1258 height 0
click at [1527, 200] on button "Create group" at bounding box center [1537, 203] width 47 height 15
click at [1517, 201] on button "Create group" at bounding box center [1537, 203] width 47 height 15
click at [1560, 203] on button "Create group" at bounding box center [1537, 203] width 47 height 15
click at [1528, 205] on button "Create group" at bounding box center [1537, 203] width 47 height 15
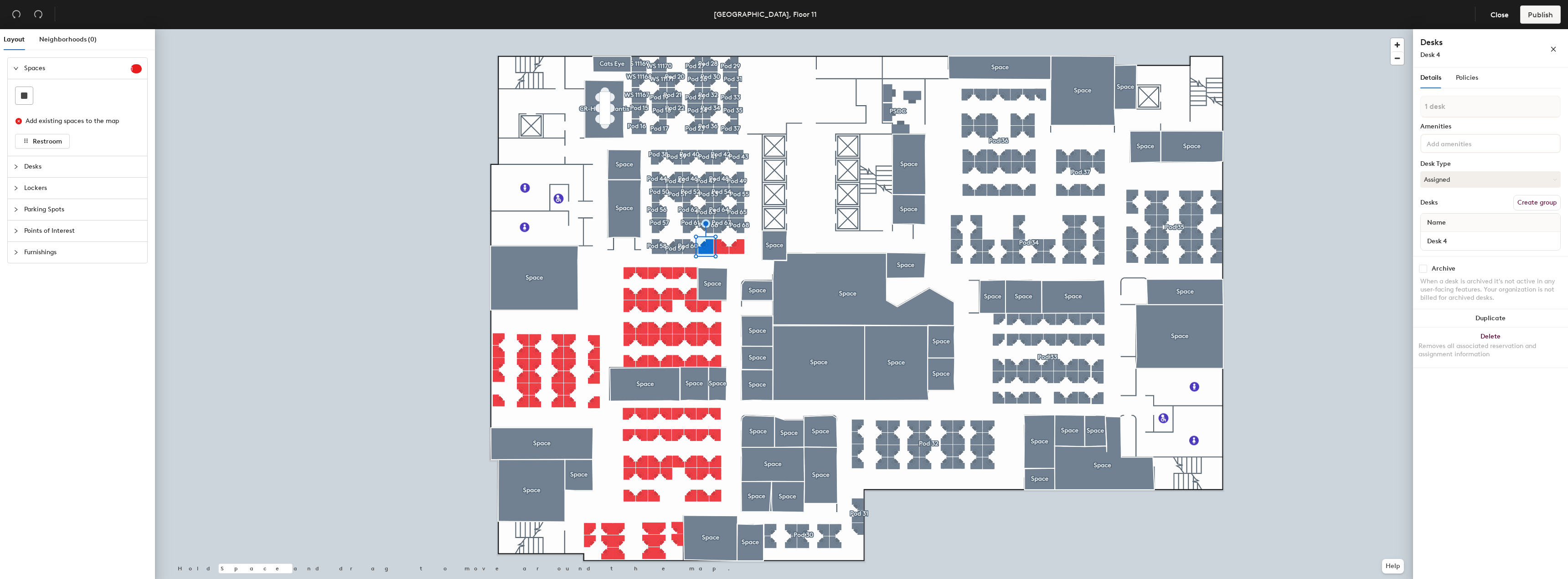
click at [1524, 206] on button "Create group" at bounding box center [1537, 203] width 47 height 15
click at [1524, 200] on button "Create group" at bounding box center [1537, 203] width 47 height 15
click at [1549, 201] on button "Create group" at bounding box center [1537, 203] width 47 height 15
click at [1529, 204] on button "Create group" at bounding box center [1537, 203] width 47 height 15
click at [1525, 200] on button "Create group" at bounding box center [1537, 203] width 47 height 15
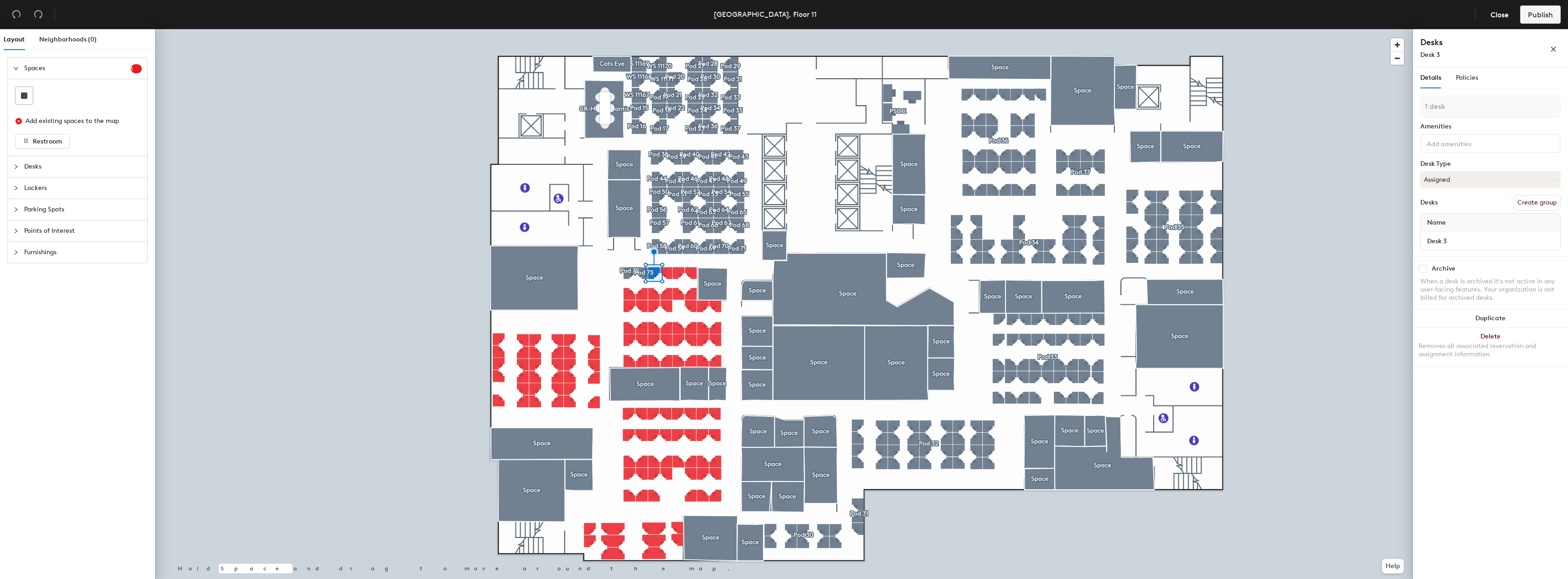
click at [1550, 203] on button "Create group" at bounding box center [1537, 203] width 47 height 15
click at [1524, 203] on button "Create group" at bounding box center [1537, 203] width 47 height 15
click at [1530, 203] on button "Create group" at bounding box center [1537, 203] width 47 height 15
click at [1527, 204] on button "Create group" at bounding box center [1537, 203] width 47 height 15
click at [1527, 203] on button "Create group" at bounding box center [1537, 203] width 47 height 15
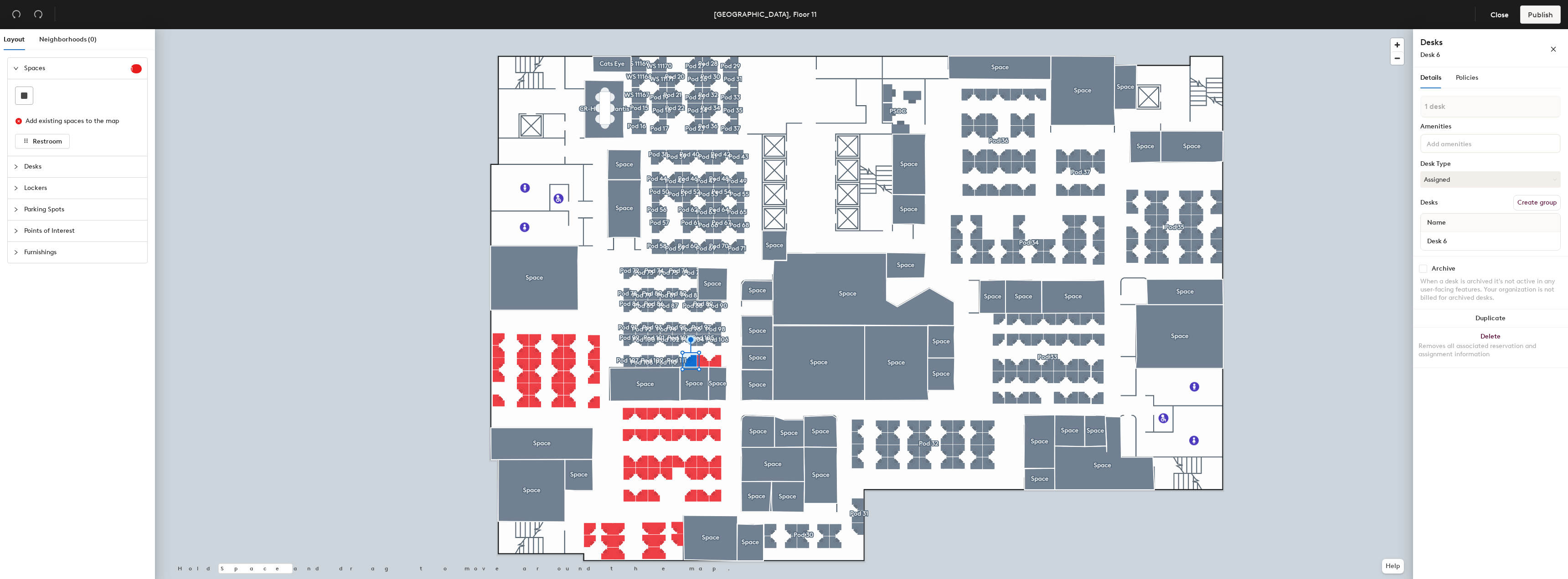
click at [1527, 201] on button "Create group" at bounding box center [1537, 203] width 47 height 15
click at [1527, 206] on button "Create group" at bounding box center [1537, 203] width 47 height 15
click at [1520, 201] on button "Create group" at bounding box center [1537, 203] width 47 height 15
click at [1531, 204] on button "Create group" at bounding box center [1537, 203] width 47 height 15
click at [1525, 199] on button "Create group" at bounding box center [1537, 203] width 47 height 15
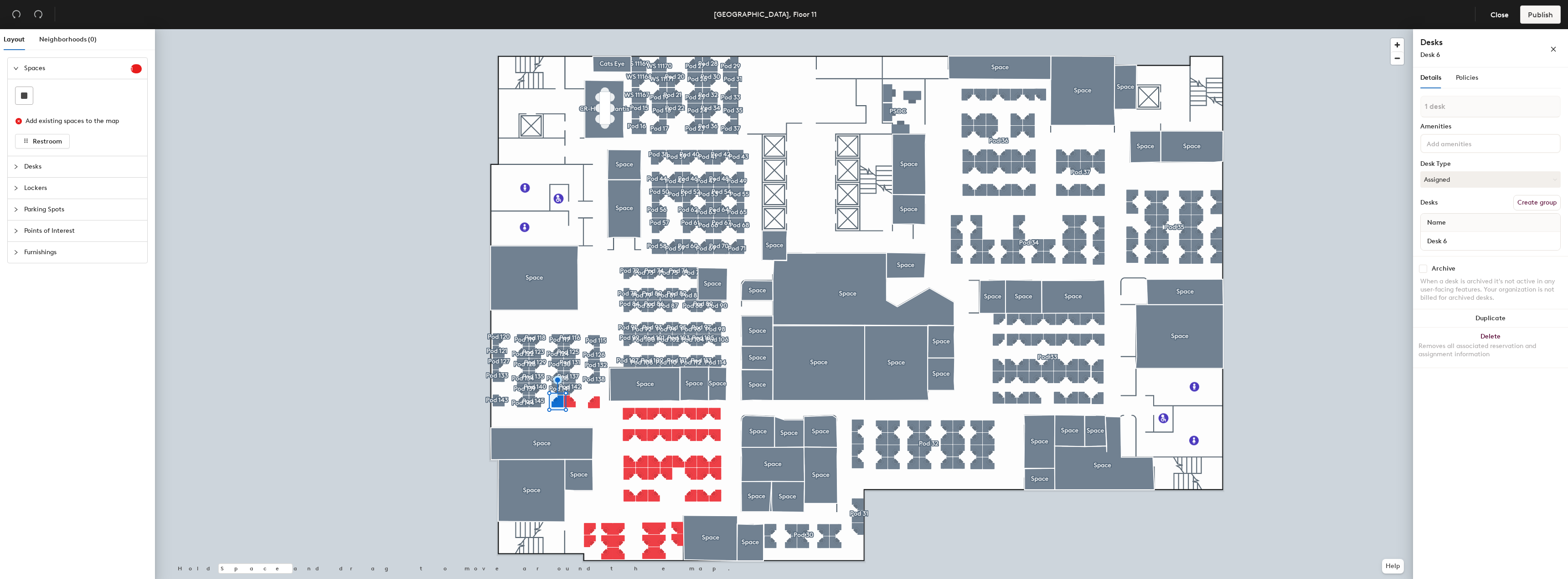
click at [1536, 199] on button "Create group" at bounding box center [1537, 203] width 47 height 15
click at [1544, 202] on button "Create group" at bounding box center [1537, 203] width 47 height 15
click at [1524, 203] on button "Create group" at bounding box center [1537, 203] width 47 height 15
click at [1518, 207] on button "Create group" at bounding box center [1537, 203] width 47 height 15
click at [1535, 204] on button "Create group" at bounding box center [1537, 203] width 47 height 15
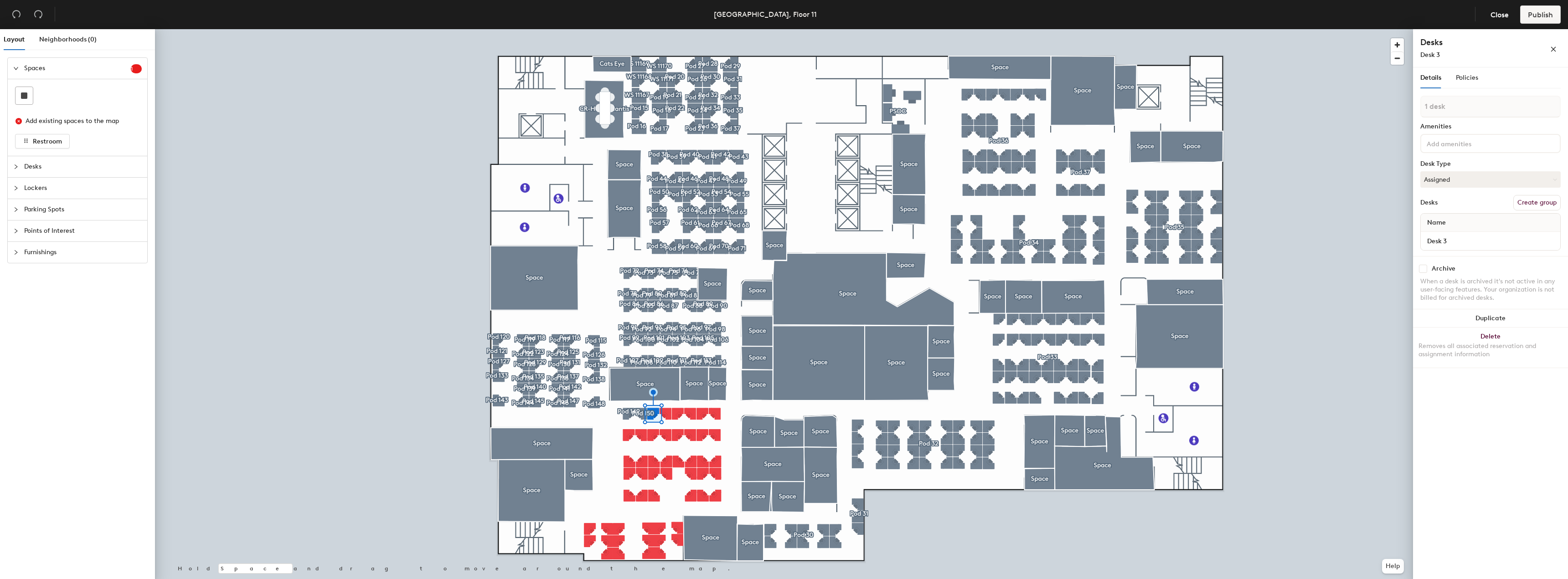
click at [1522, 201] on button "Create group" at bounding box center [1537, 203] width 47 height 15
click at [1538, 203] on button "Create group" at bounding box center [1537, 203] width 47 height 15
click at [1525, 205] on button "Create group" at bounding box center [1537, 203] width 47 height 15
click at [1524, 201] on button "Create group" at bounding box center [1537, 203] width 47 height 15
click at [1530, 205] on button "Create group" at bounding box center [1537, 203] width 47 height 15
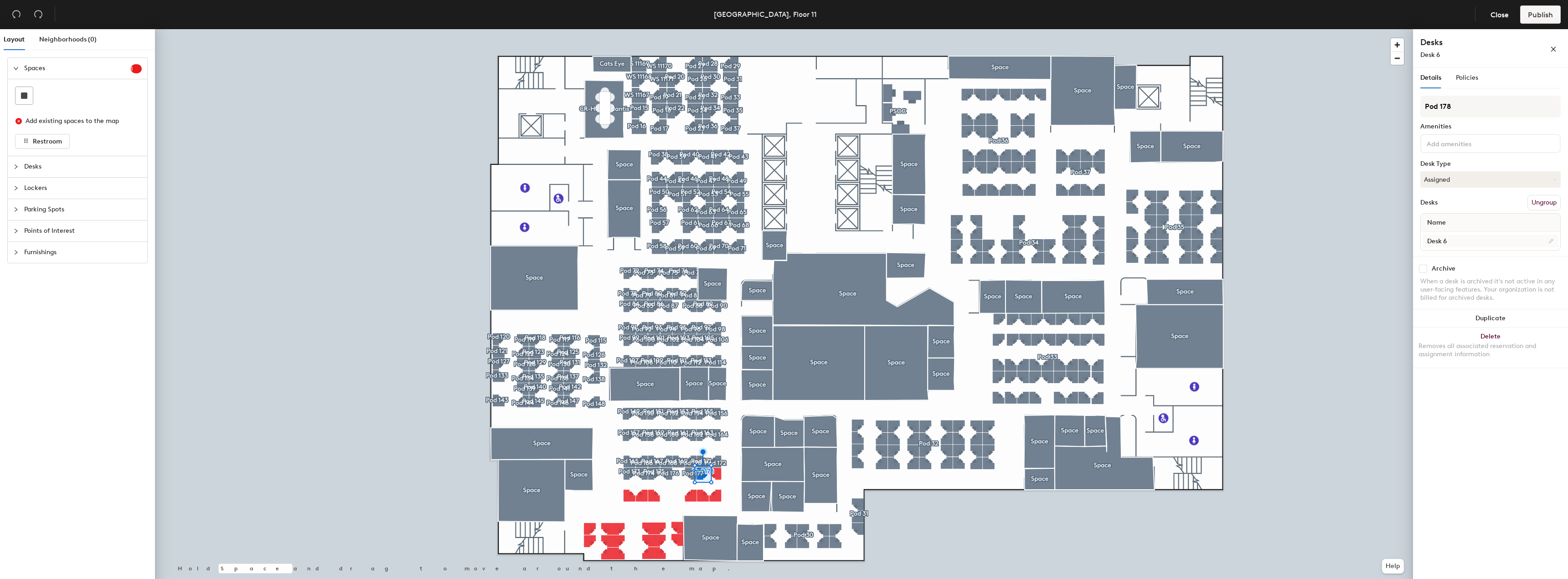
click at [718, 29] on div at bounding box center [784, 29] width 1258 height 0
click at [1555, 202] on button "Create group" at bounding box center [1537, 203] width 47 height 15
click at [1527, 205] on button "Create group" at bounding box center [1537, 203] width 47 height 15
click at [1524, 200] on button "Create group" at bounding box center [1537, 203] width 47 height 15
click at [1536, 201] on button "Create group" at bounding box center [1537, 203] width 47 height 15
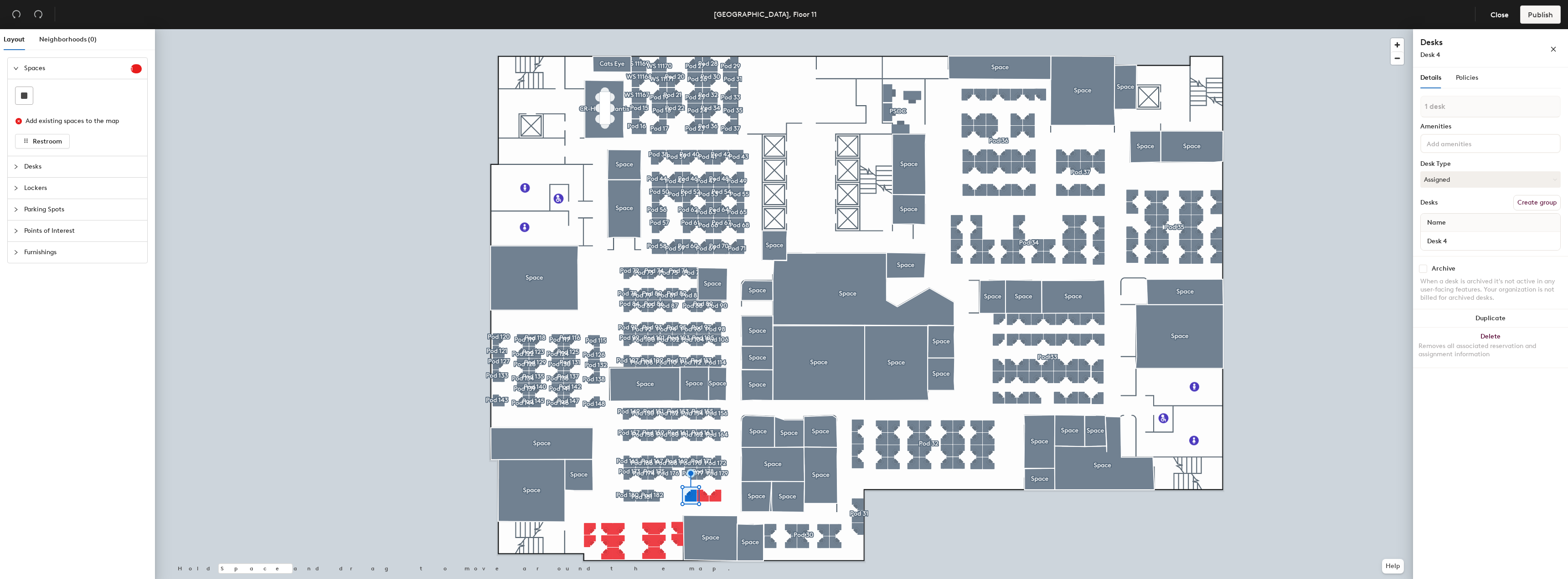
click at [1520, 203] on button "Create group" at bounding box center [1537, 203] width 47 height 15
click at [1532, 203] on button "Create group" at bounding box center [1537, 203] width 47 height 15
click at [823, 29] on div at bounding box center [784, 29] width 1258 height 0
click at [1529, 203] on button "Create group" at bounding box center [1537, 203] width 47 height 15
click at [1531, 201] on button "Create group" at bounding box center [1537, 203] width 47 height 15
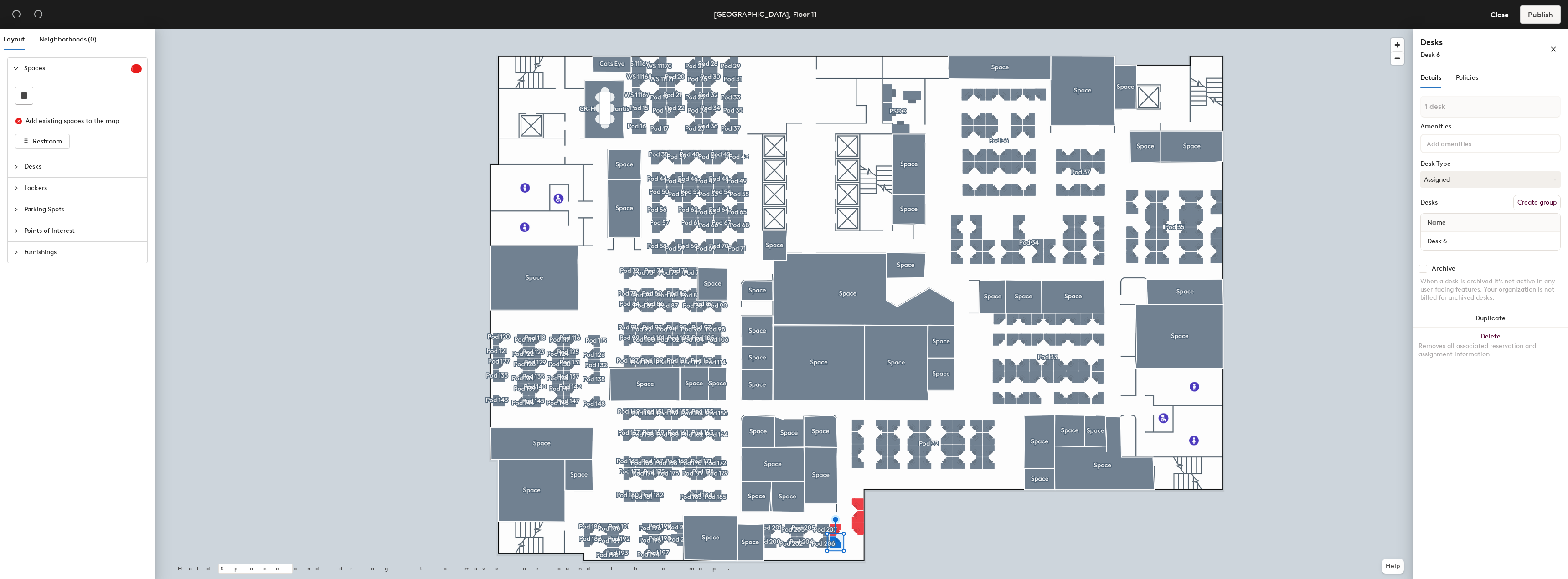
click at [1527, 204] on button "Create group" at bounding box center [1537, 203] width 47 height 15
click at [1522, 198] on button "Create group" at bounding box center [1537, 203] width 47 height 15
click at [1530, 199] on button "Create group" at bounding box center [1537, 203] width 47 height 15
click at [1530, 198] on button "Create group" at bounding box center [1537, 203] width 47 height 15
